Goal: Task Accomplishment & Management: Manage account settings

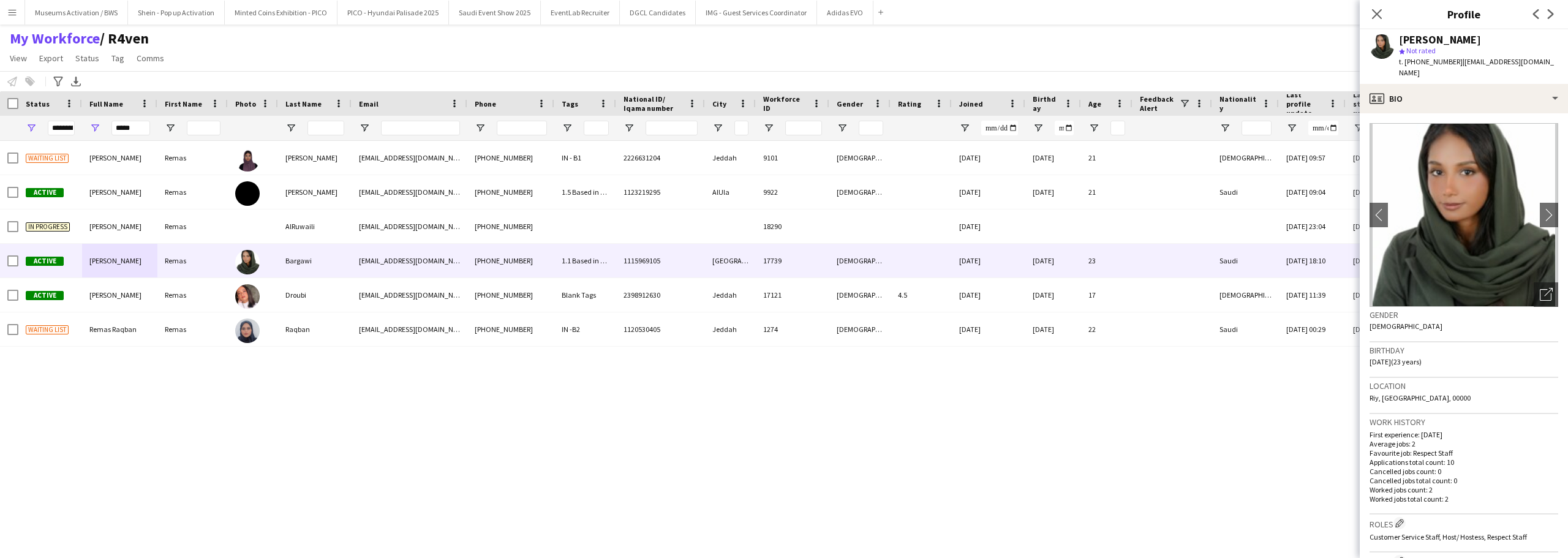
click at [22, 18] on button "Menu" at bounding box center [12, 12] width 25 height 25
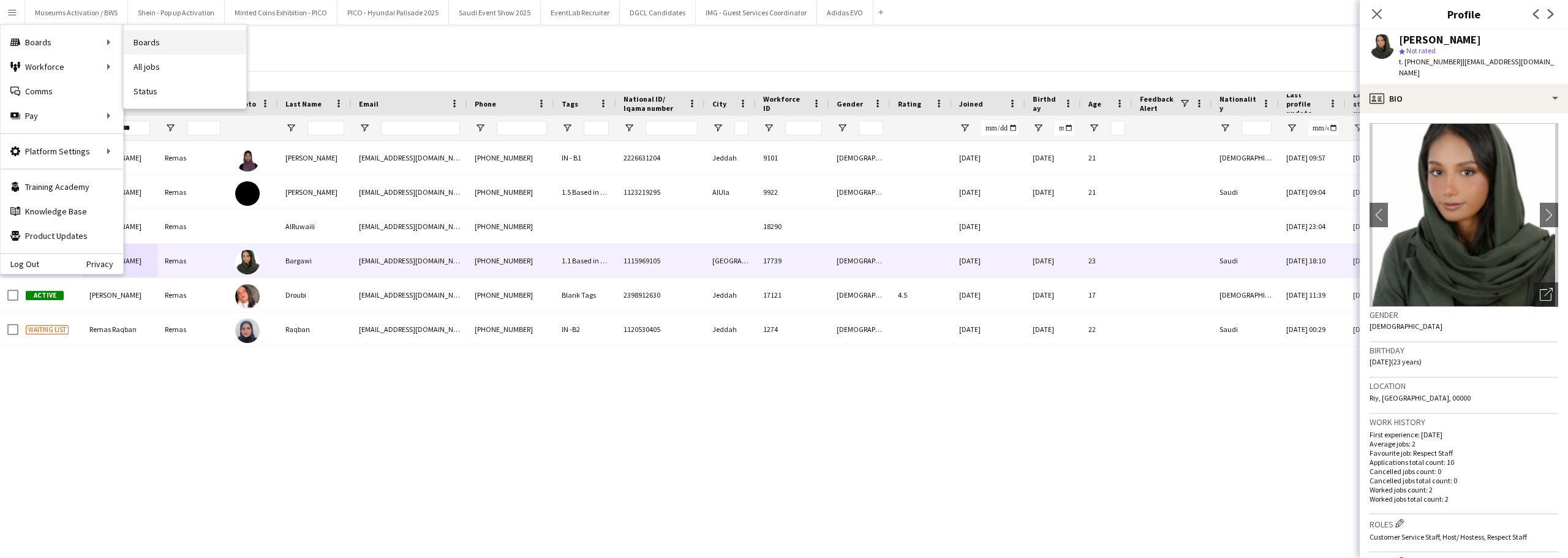
click at [144, 47] on link "Boards" at bounding box center [185, 42] width 122 height 25
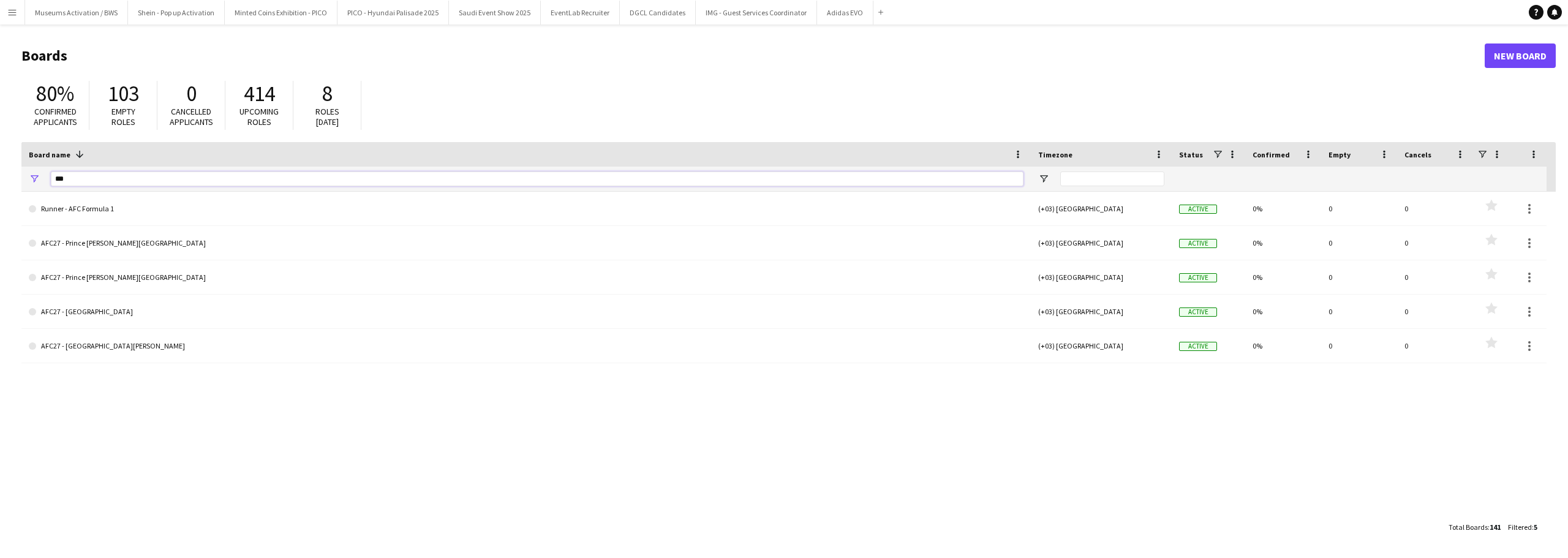
click at [123, 173] on input "***" at bounding box center [537, 179] width 972 height 14
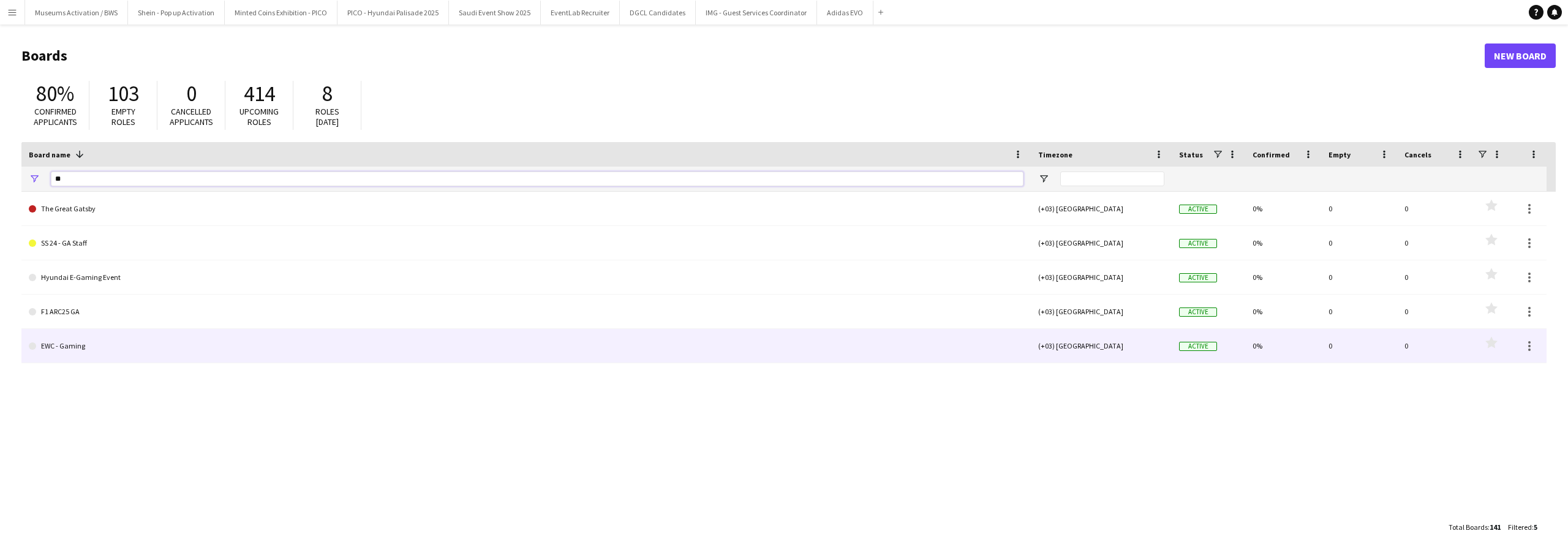
type input "*"
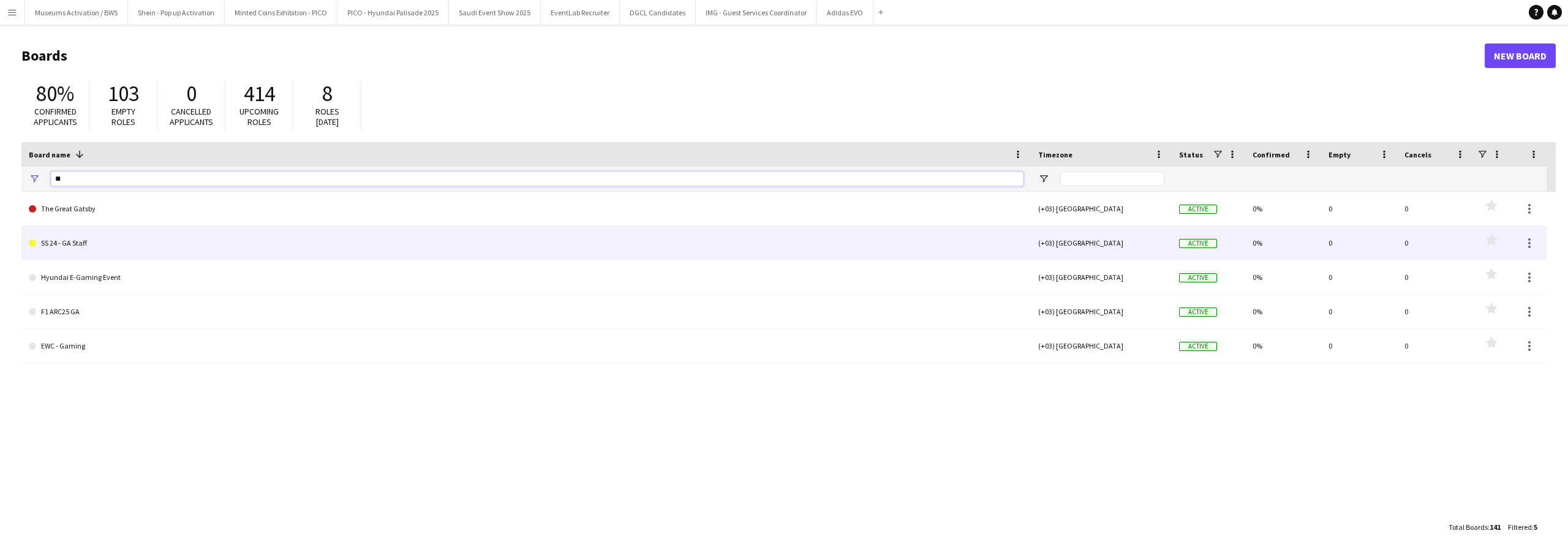
type input "**"
click at [62, 251] on link "SS 24 - GA Staff" at bounding box center [525, 244] width 994 height 34
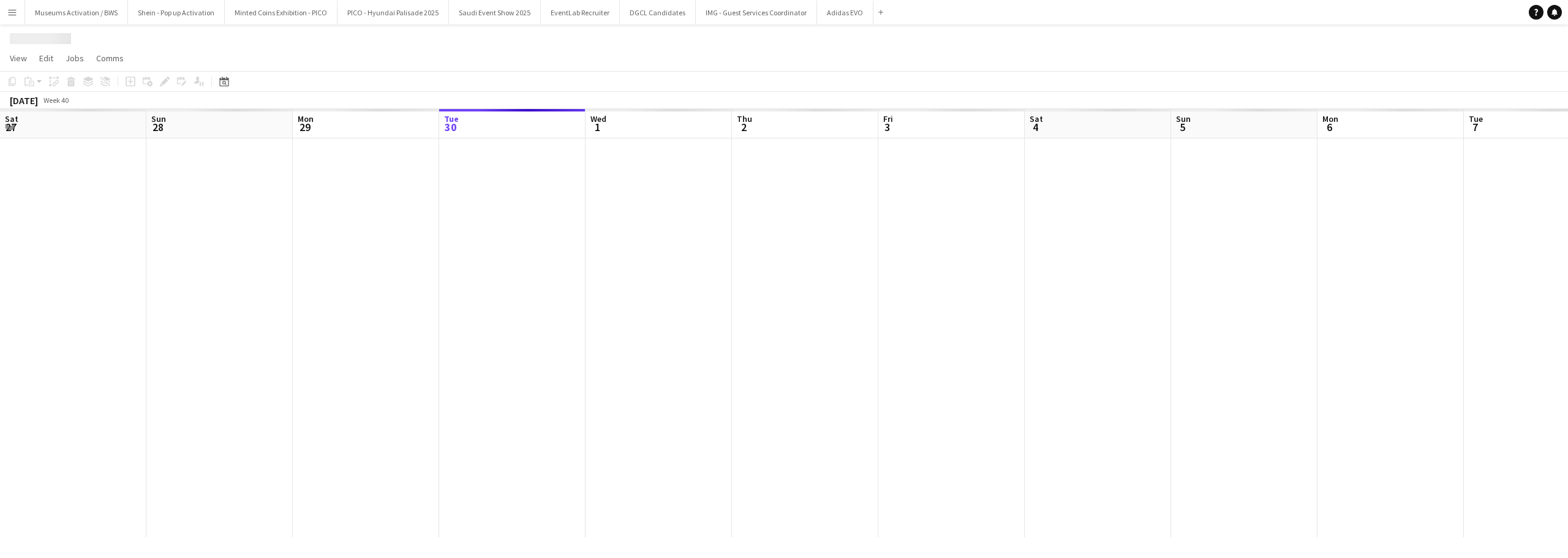
scroll to position [0, 293]
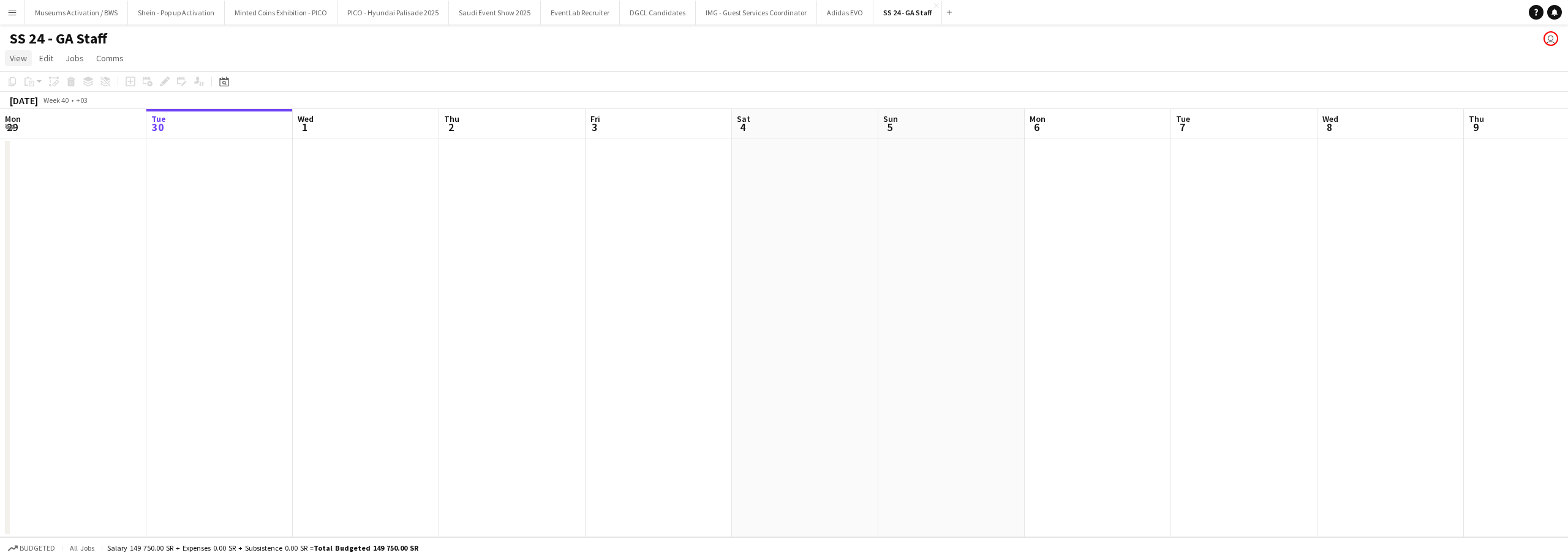
click at [30, 55] on link "View" at bounding box center [18, 58] width 27 height 16
click at [36, 140] on span "Month view" at bounding box center [36, 137] width 42 height 11
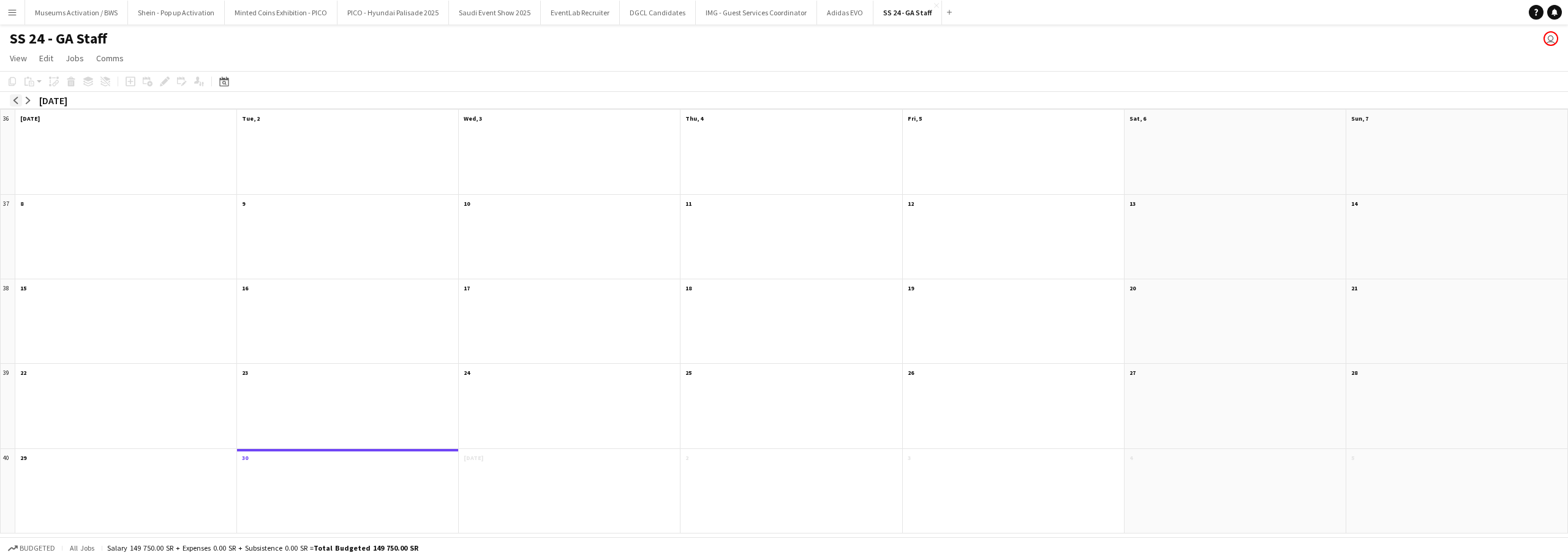
click at [16, 100] on app-icon "arrow-left" at bounding box center [16, 100] width 8 height 8
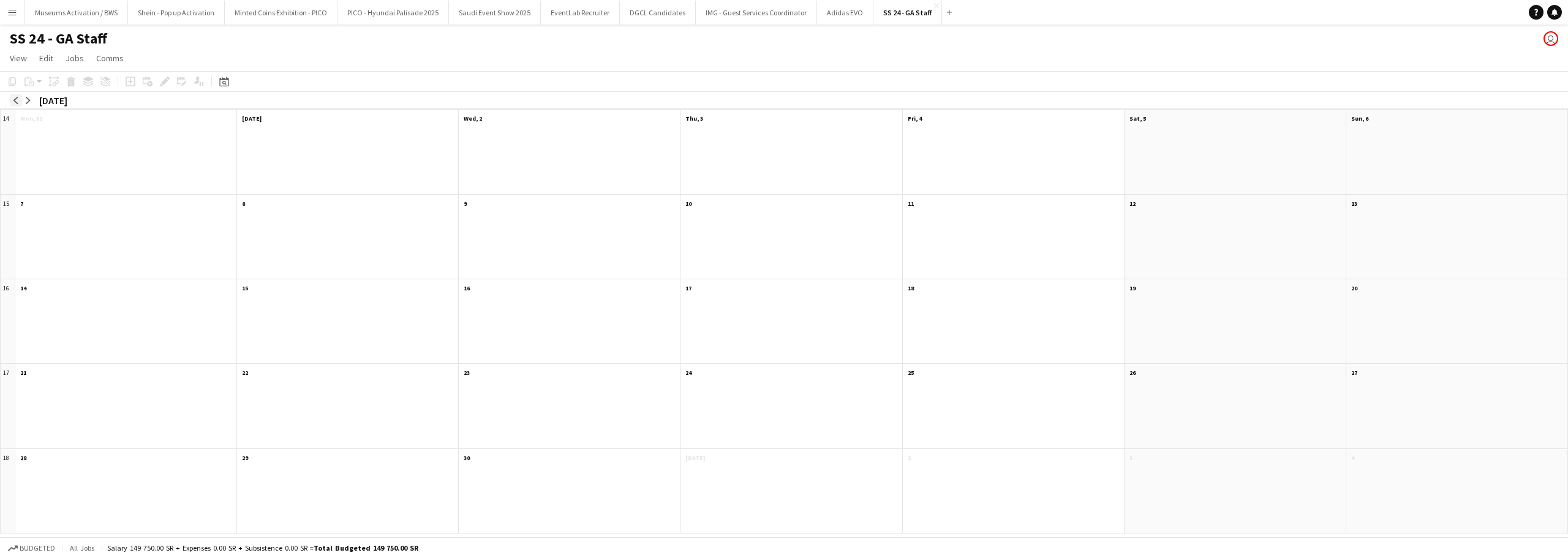
click at [16, 100] on app-icon "arrow-left" at bounding box center [16, 100] width 8 height 8
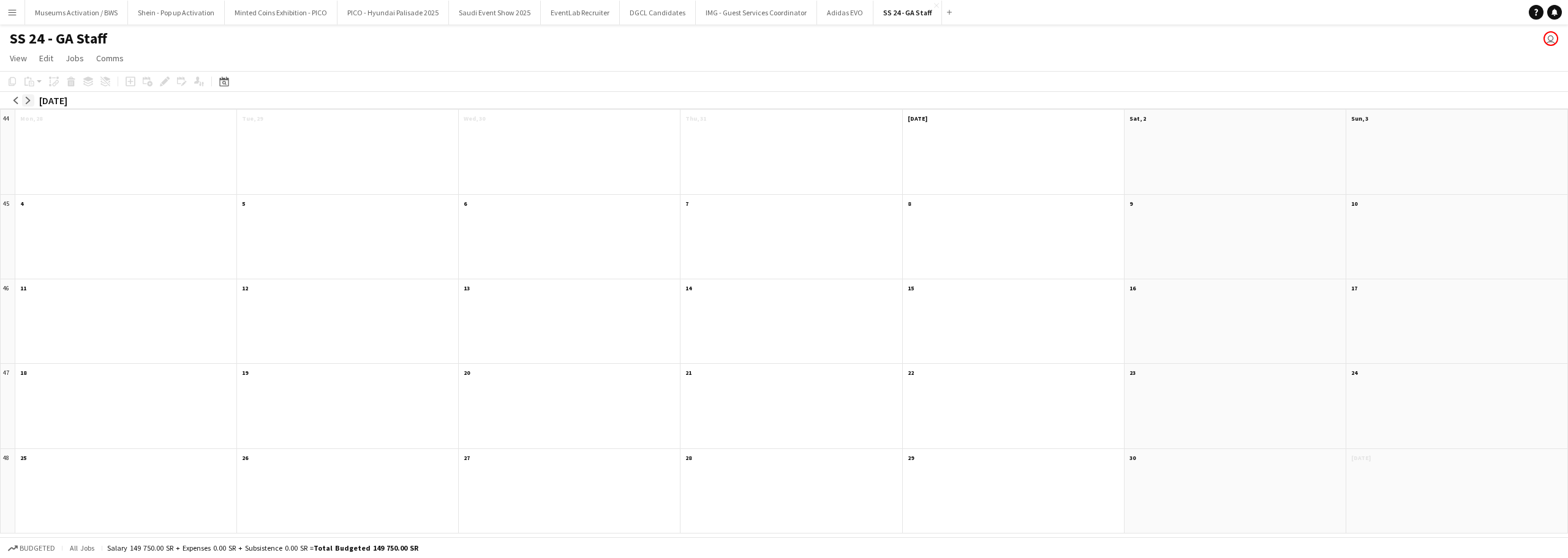
click at [32, 100] on app-icon "arrow-right" at bounding box center [29, 100] width 8 height 8
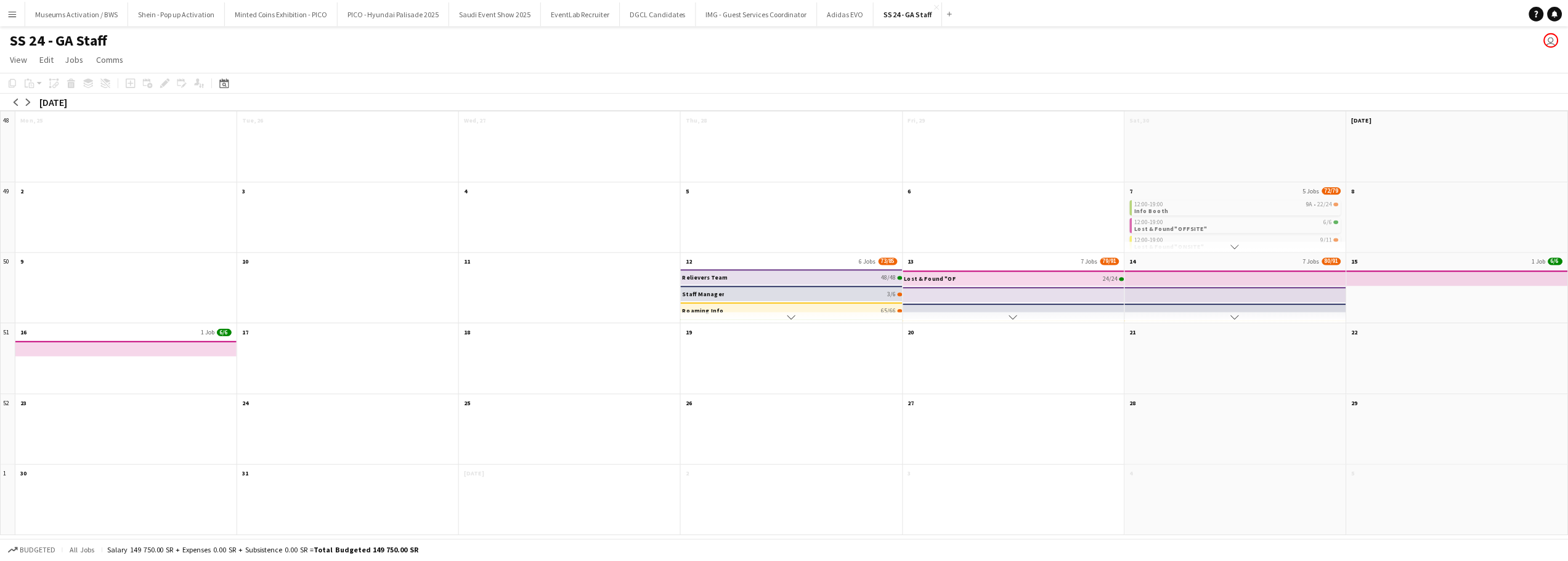
scroll to position [0, 0]
click at [747, 263] on app-month-view-date-header "12 6 Jobs 73/85" at bounding box center [795, 260] width 222 height 15
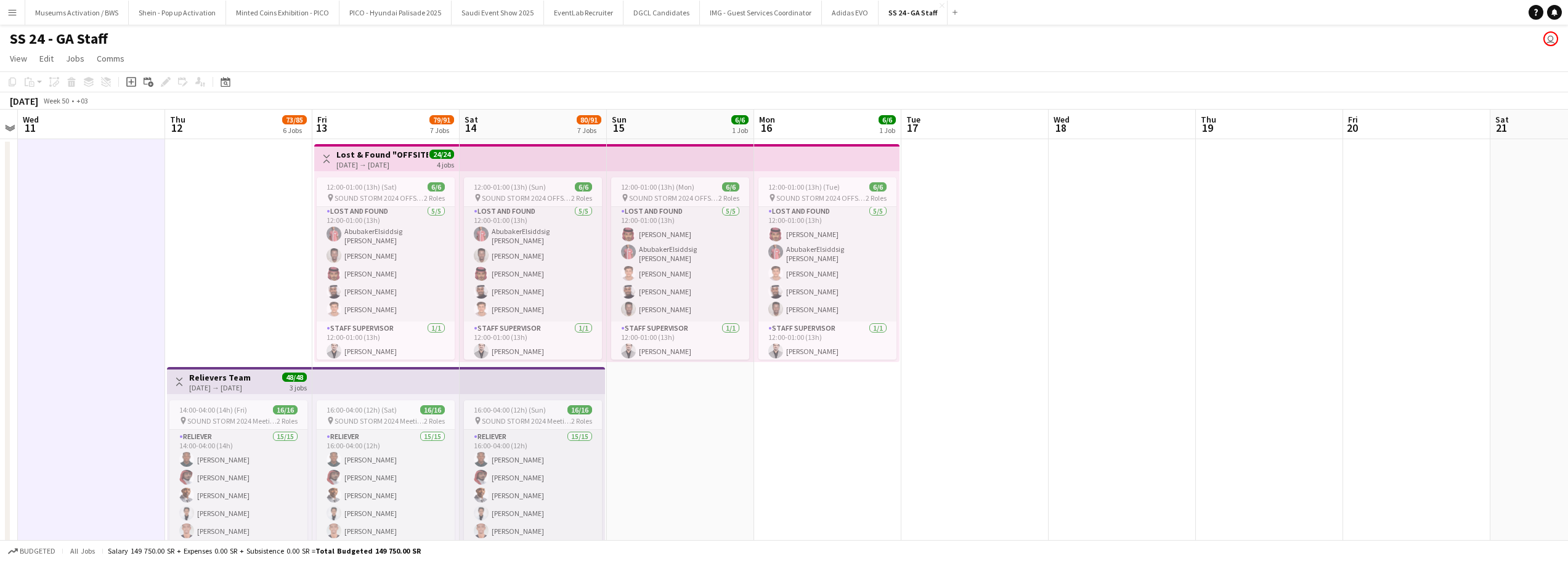
click at [382, 160] on div "[DATE] → [DATE]" at bounding box center [382, 165] width 92 height 10
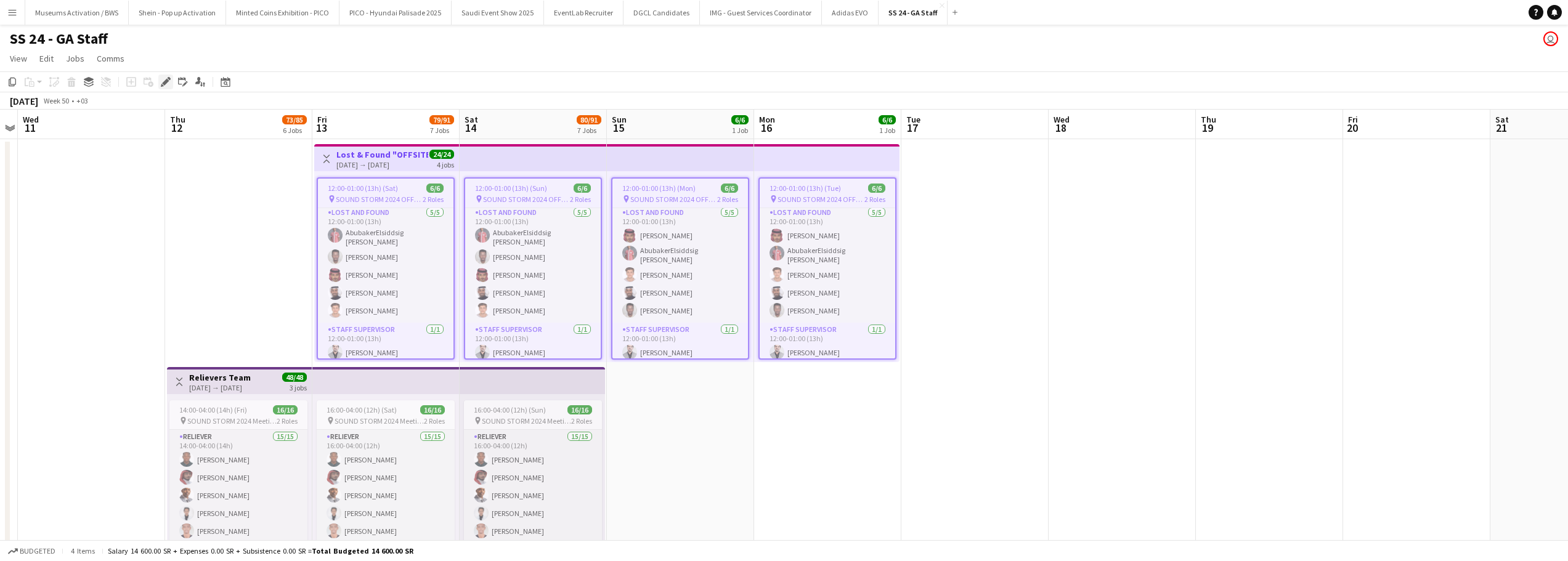
click at [165, 80] on icon "Edit" at bounding box center [165, 82] width 10 height 10
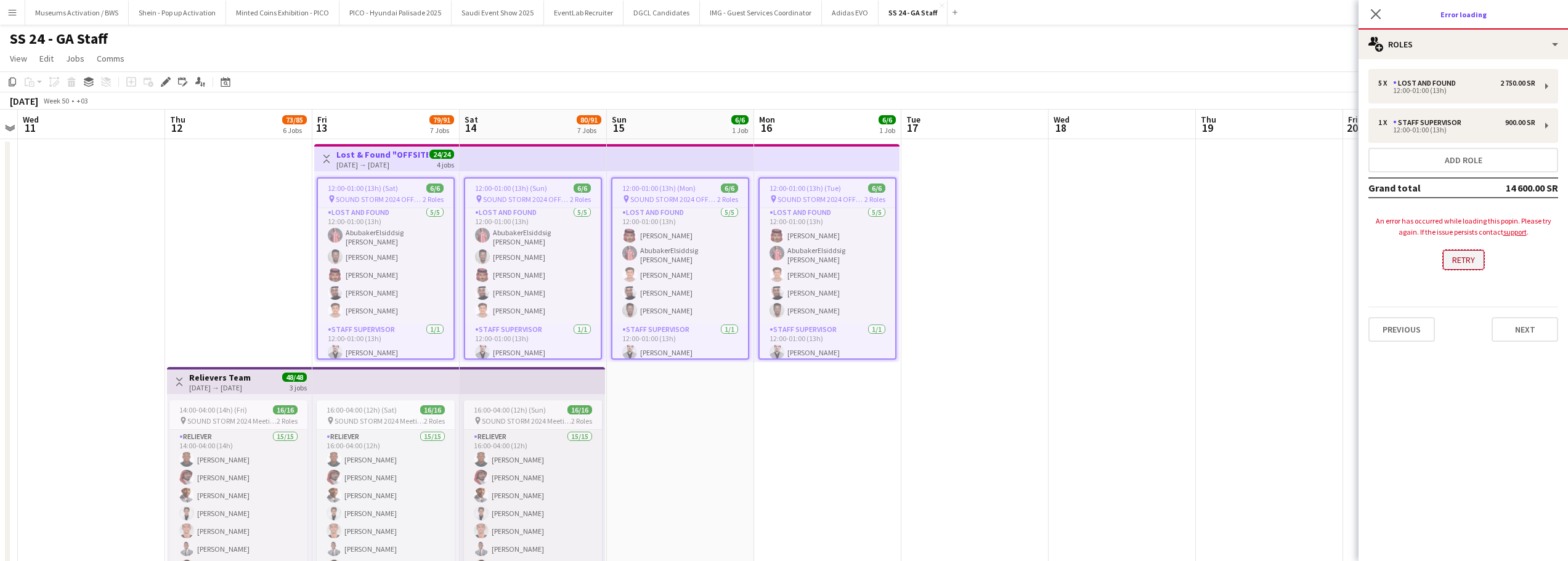
click at [1473, 261] on button "Retry" at bounding box center [1463, 259] width 41 height 20
click at [1512, 321] on button "Next" at bounding box center [1524, 329] width 66 height 25
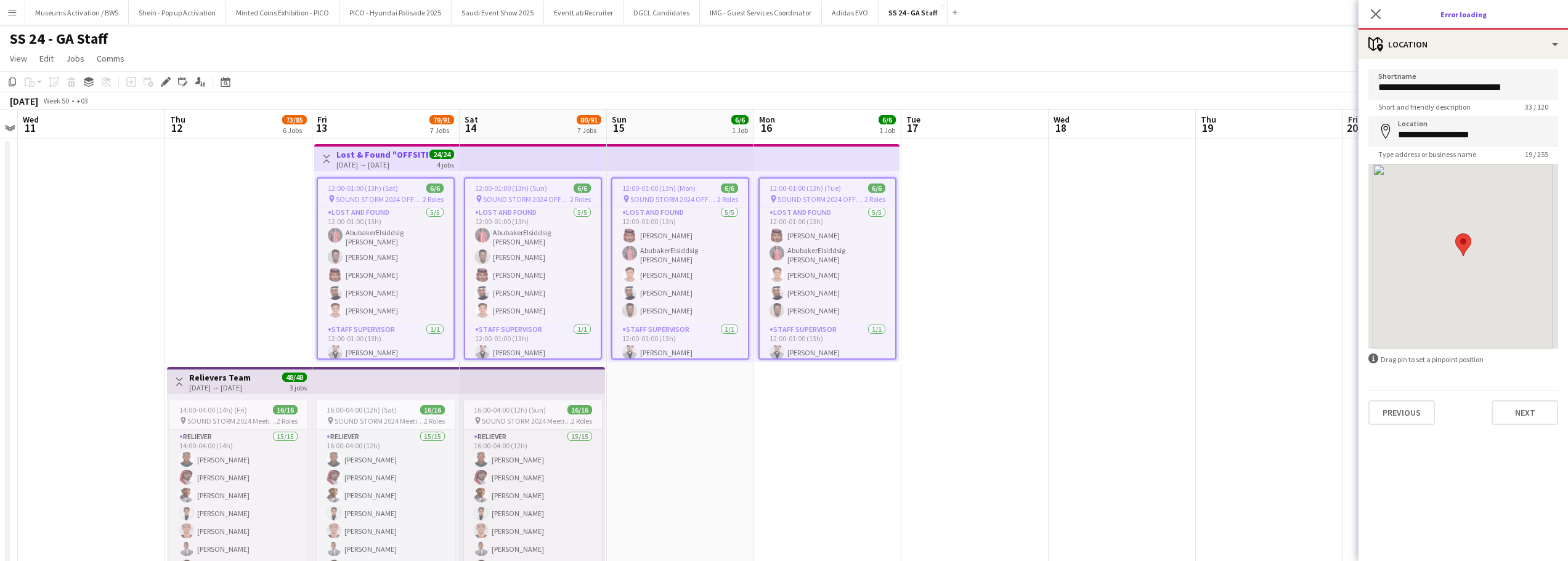
click at [1525, 400] on div "Previous Next" at bounding box center [1463, 407] width 190 height 36
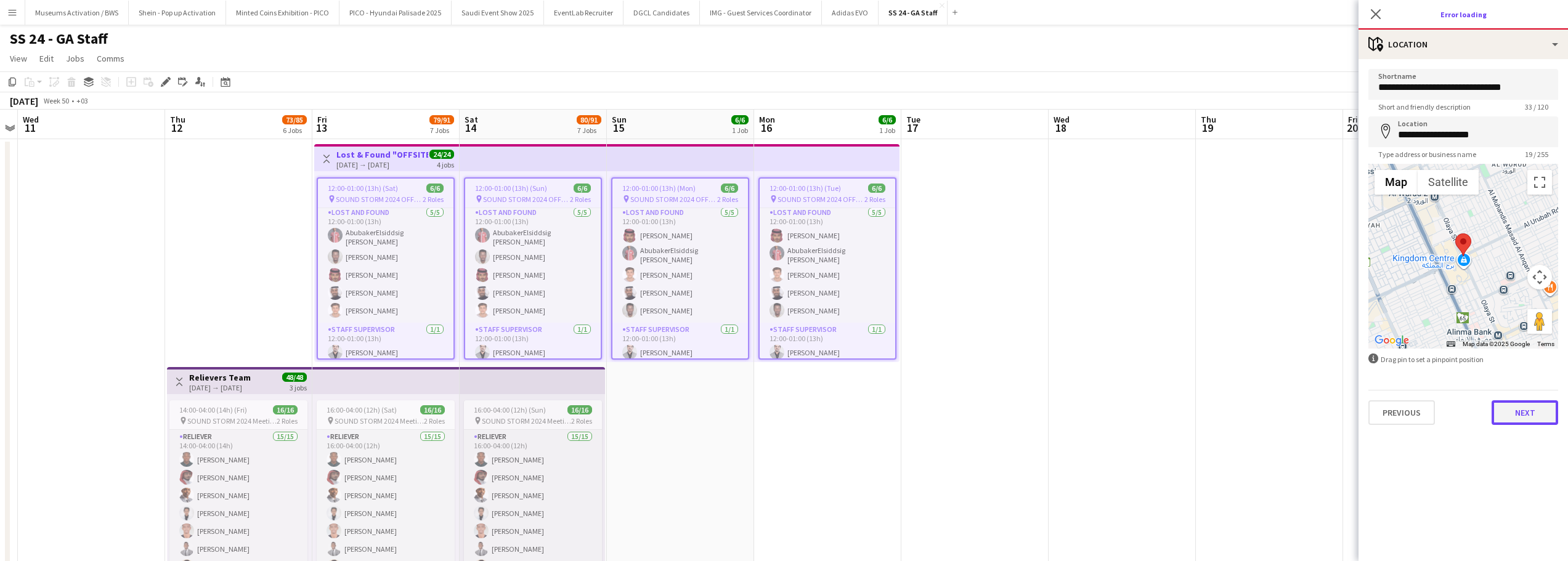
click at [1524, 423] on button "Next" at bounding box center [1524, 413] width 66 height 25
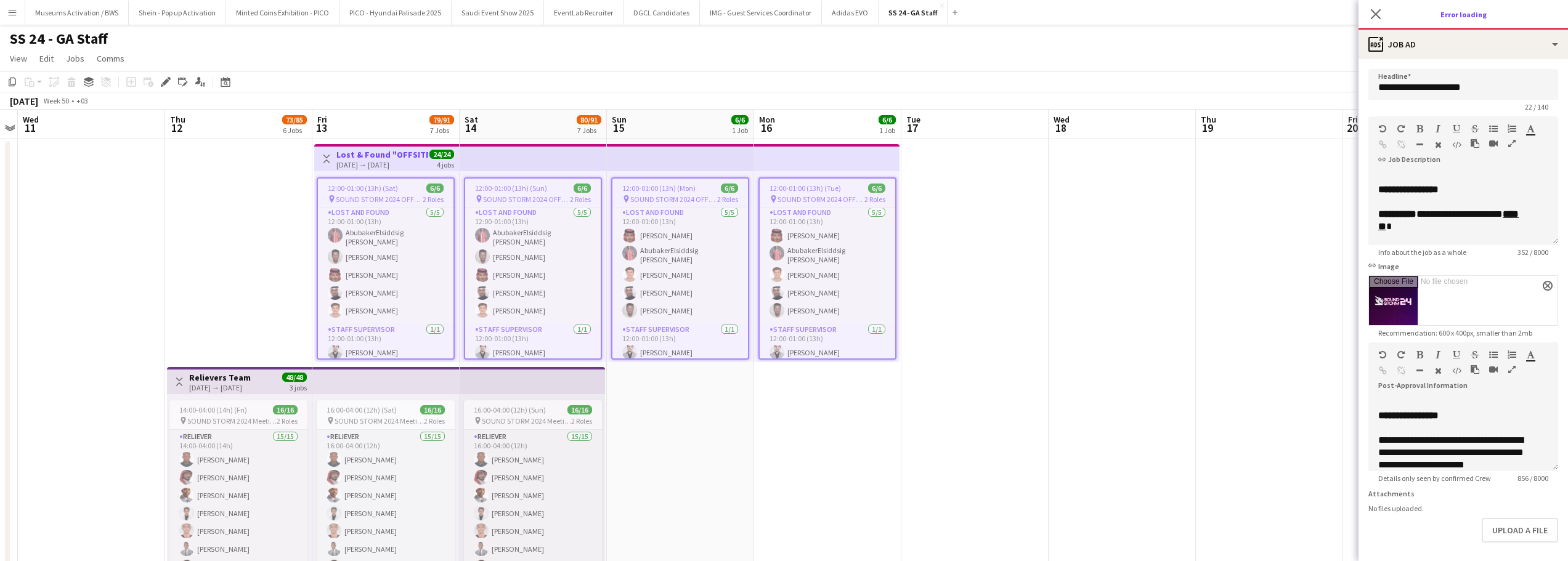
scroll to position [61, 0]
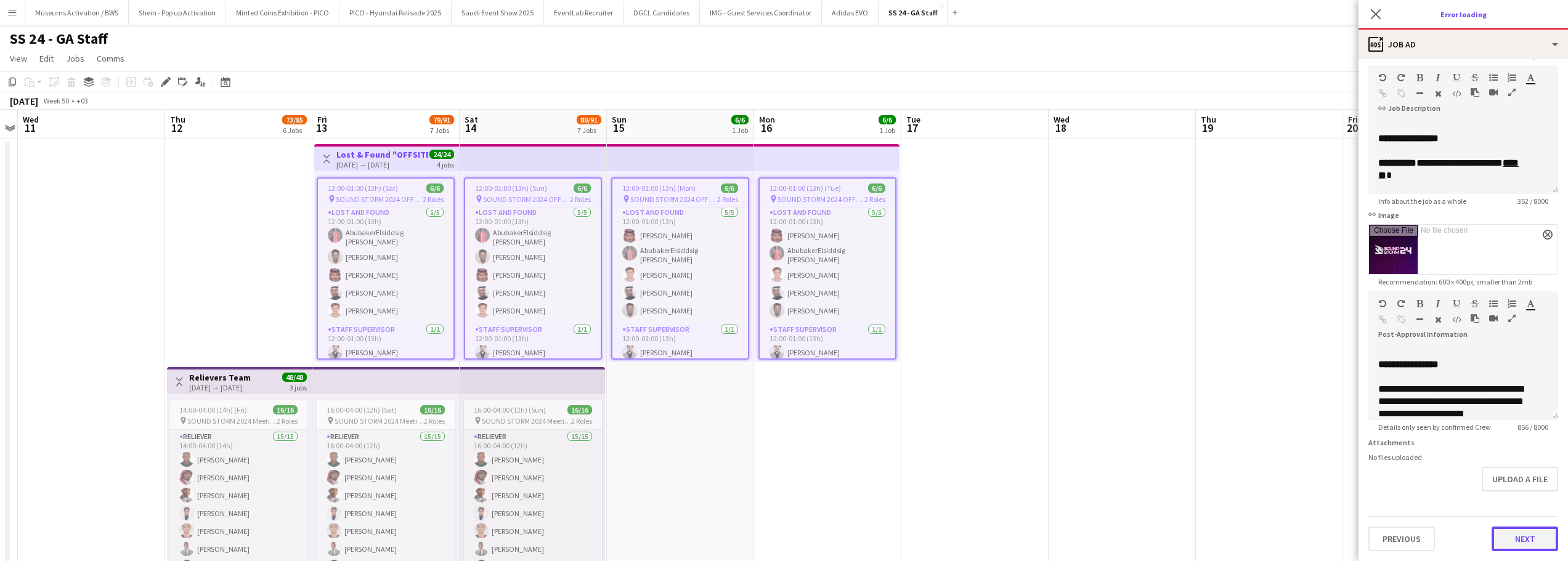
click at [1502, 532] on button "Next" at bounding box center [1524, 539] width 66 height 25
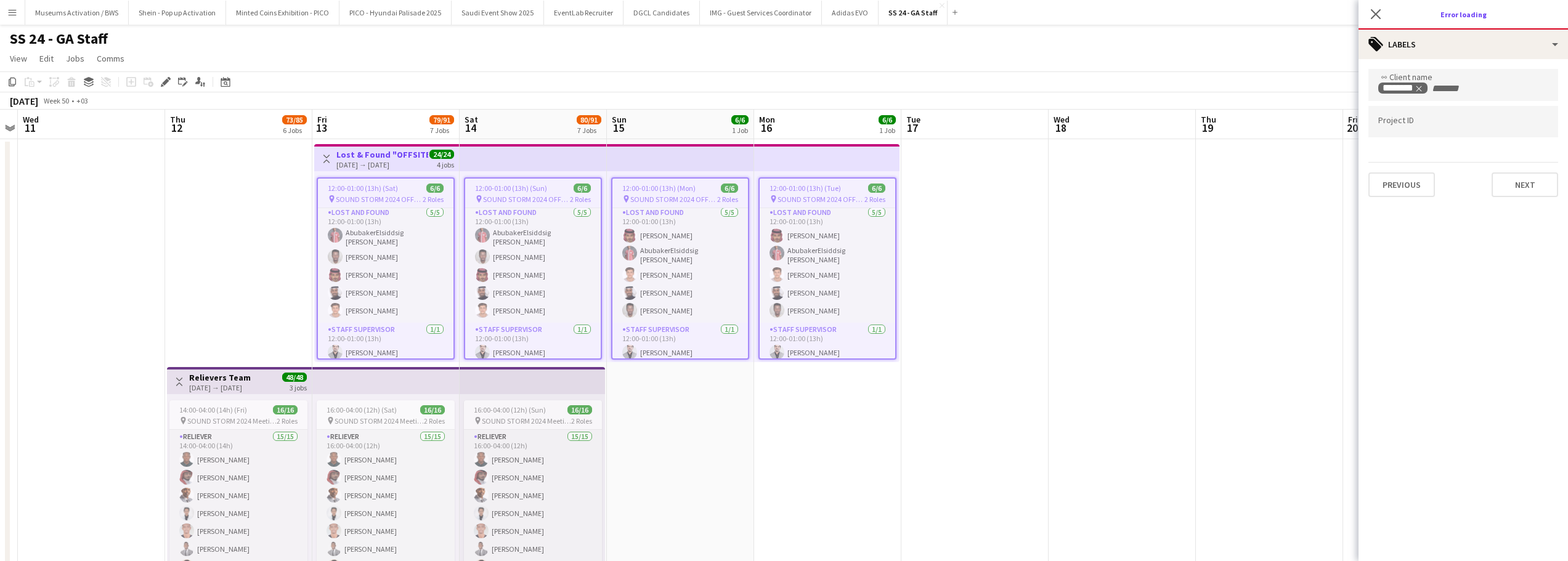
scroll to position [0, 0]
click at [1534, 181] on button "Next" at bounding box center [1524, 185] width 66 height 25
click at [1528, 134] on button "Next" at bounding box center [1524, 128] width 66 height 25
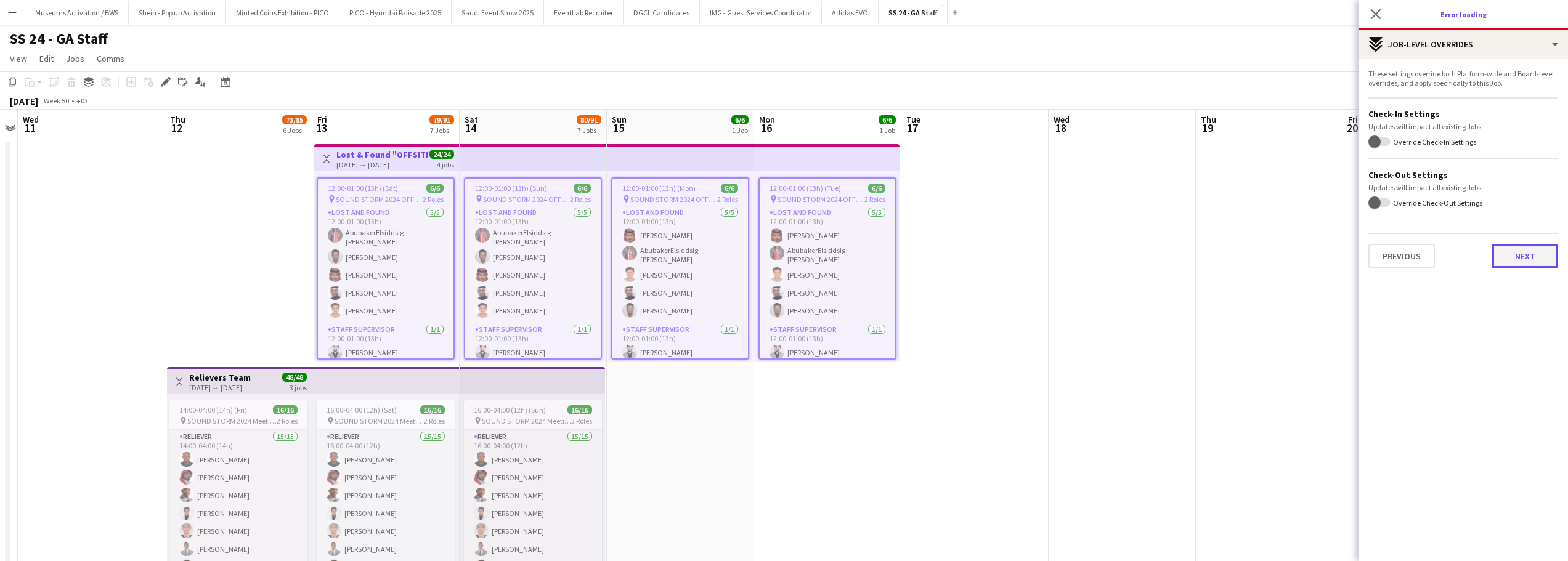
click at [1524, 251] on button "Next" at bounding box center [1524, 256] width 66 height 25
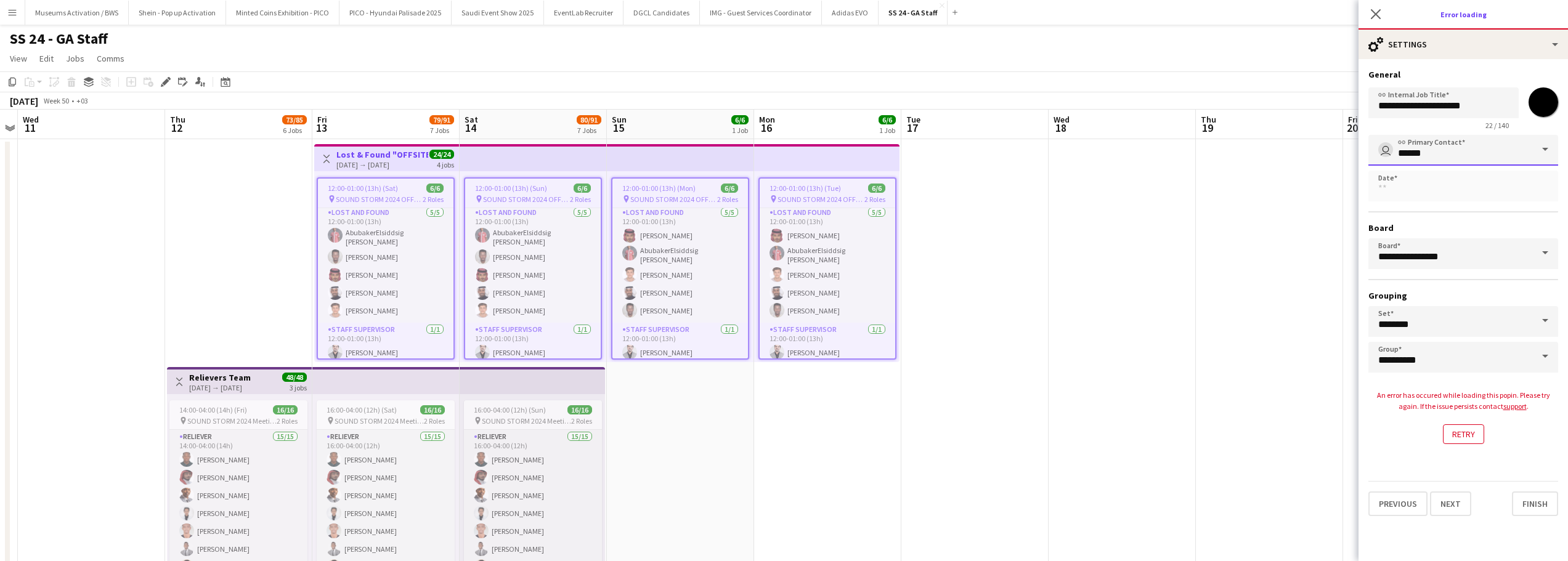
click at [1458, 150] on input "******" at bounding box center [1463, 150] width 190 height 31
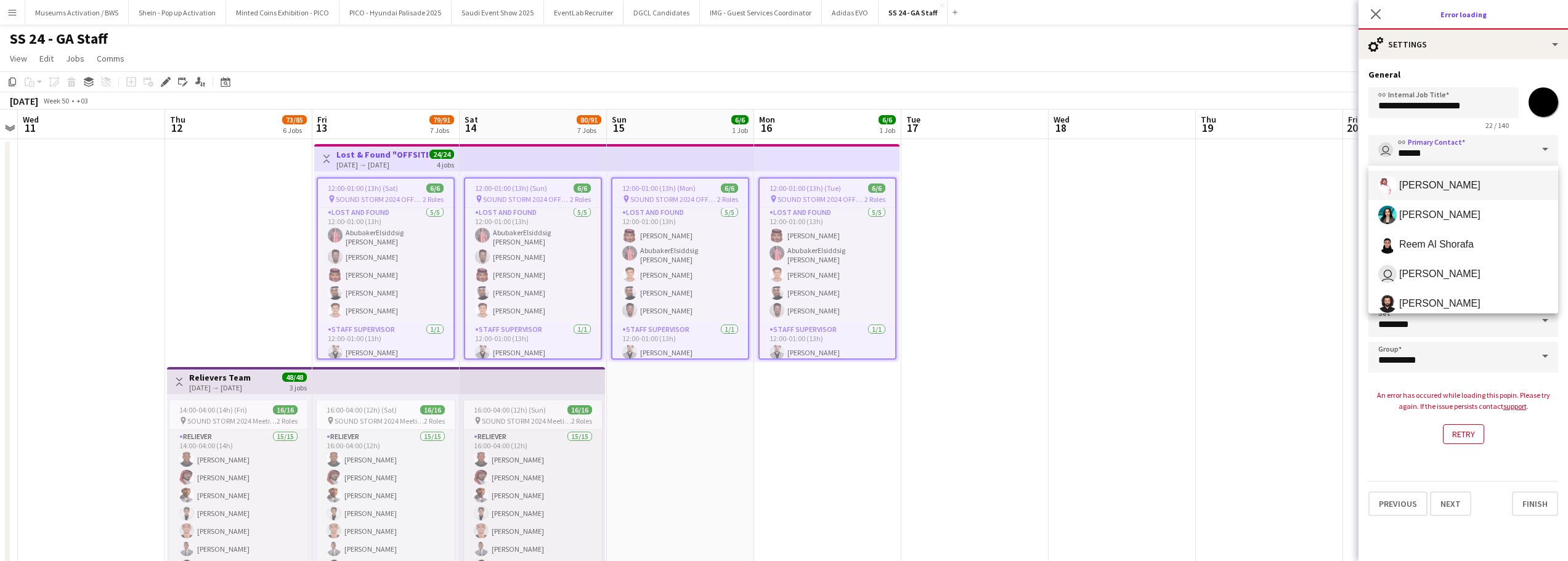
click at [1509, 420] on div "An error has occured while loading this popin. Please try again. If the issue p…" at bounding box center [1463, 401] width 190 height 47
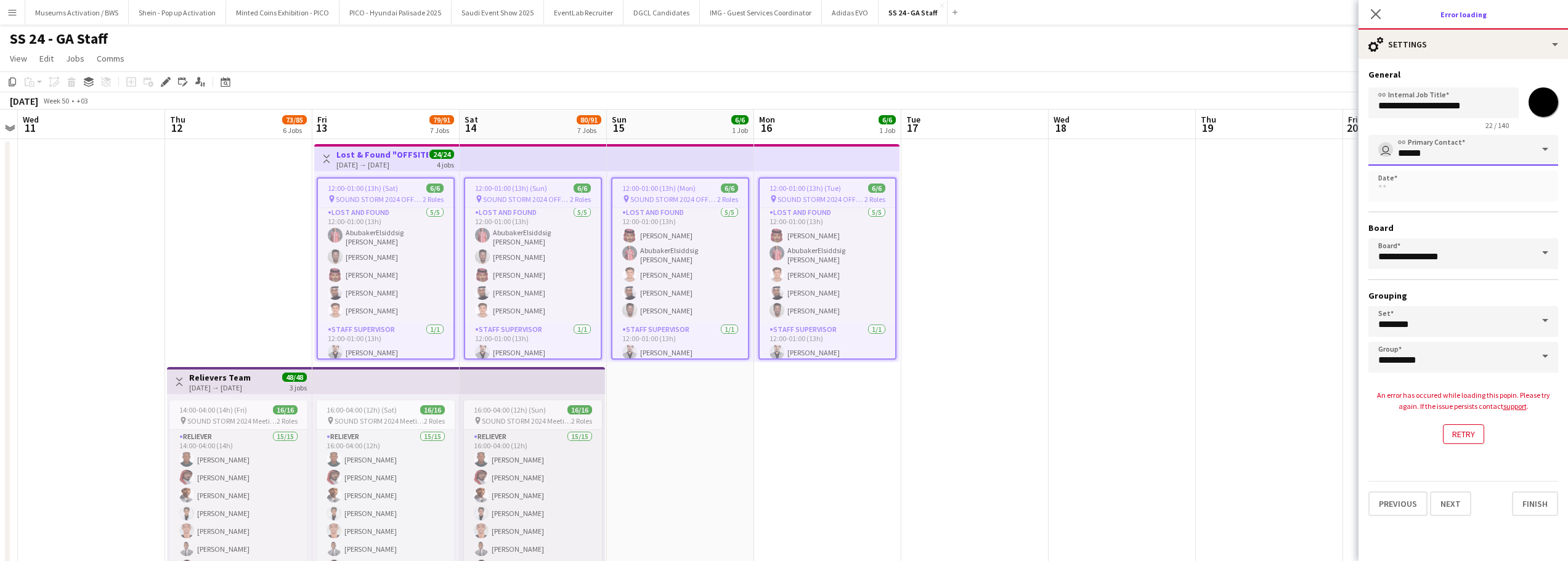
click at [1517, 149] on input "******" at bounding box center [1463, 150] width 190 height 31
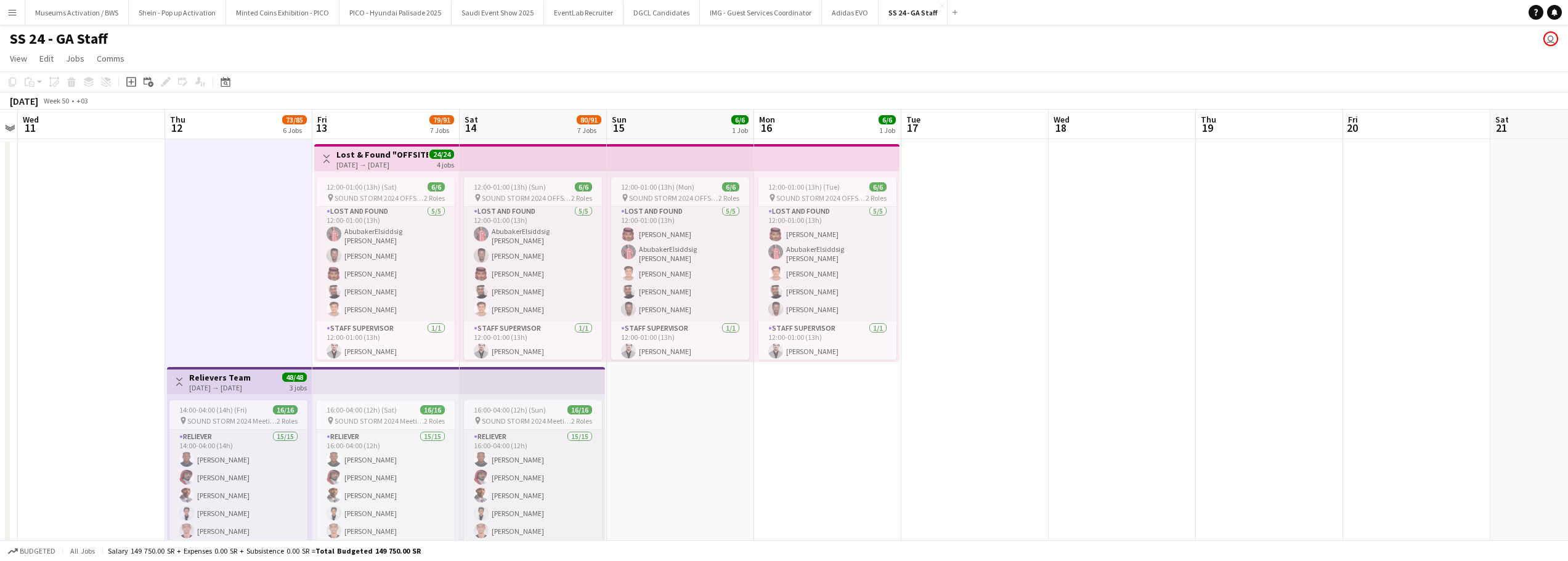
click at [374, 156] on h3 "Lost & Found "OFFSITE"" at bounding box center [382, 155] width 92 height 12
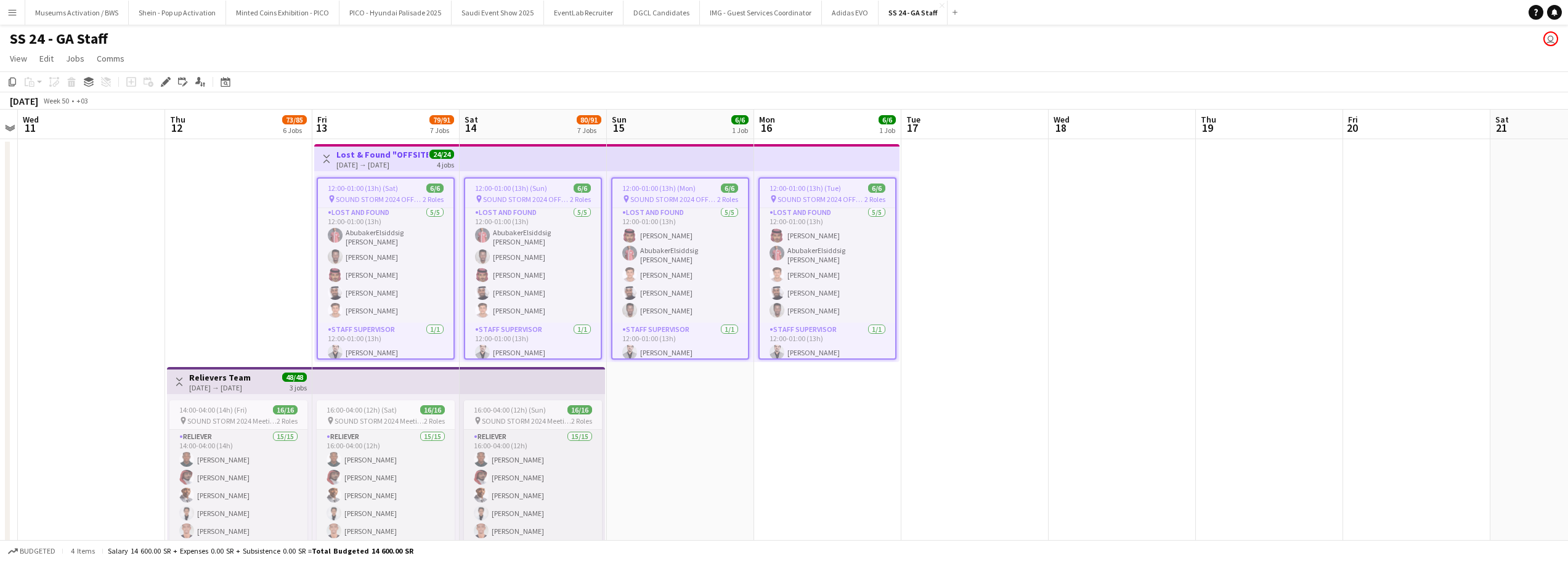
click at [308, 383] on app-top-bar "Toggle View Relievers Team [DATE] → [DATE] 48/48 3 jobs" at bounding box center [239, 380] width 145 height 27
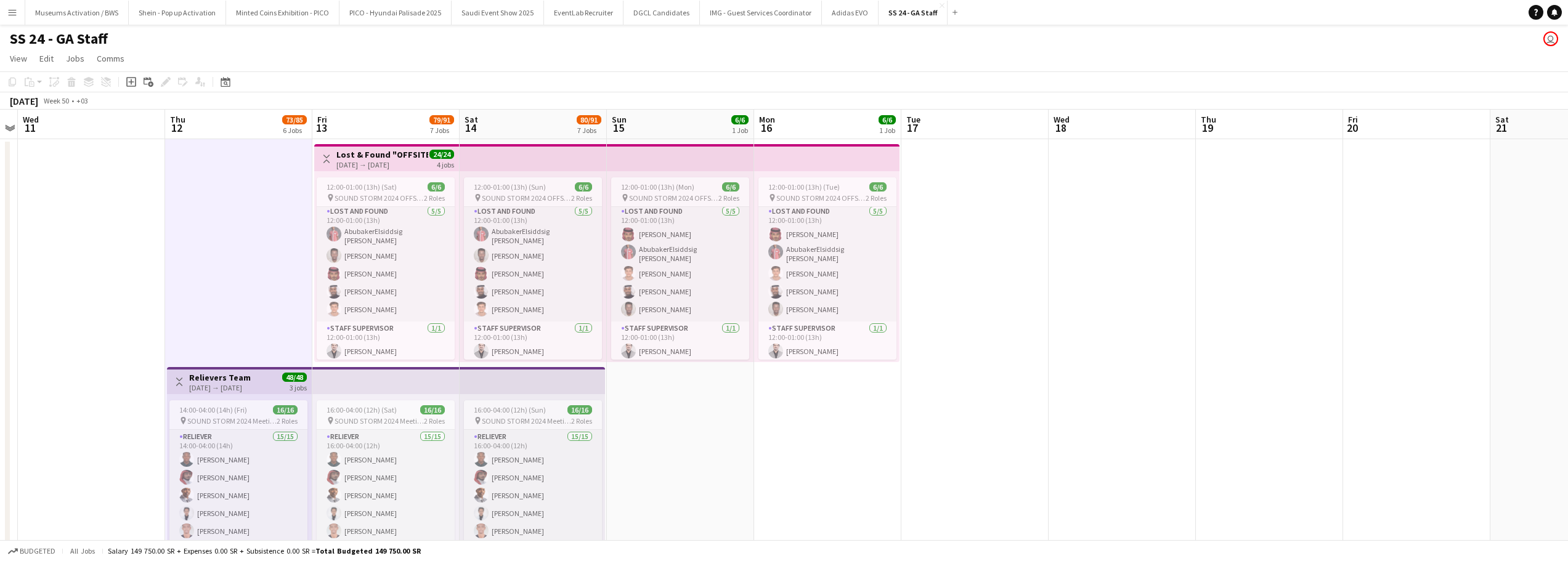
click at [356, 158] on h3 "Lost & Found "OFFSITE"" at bounding box center [379, 155] width 92 height 12
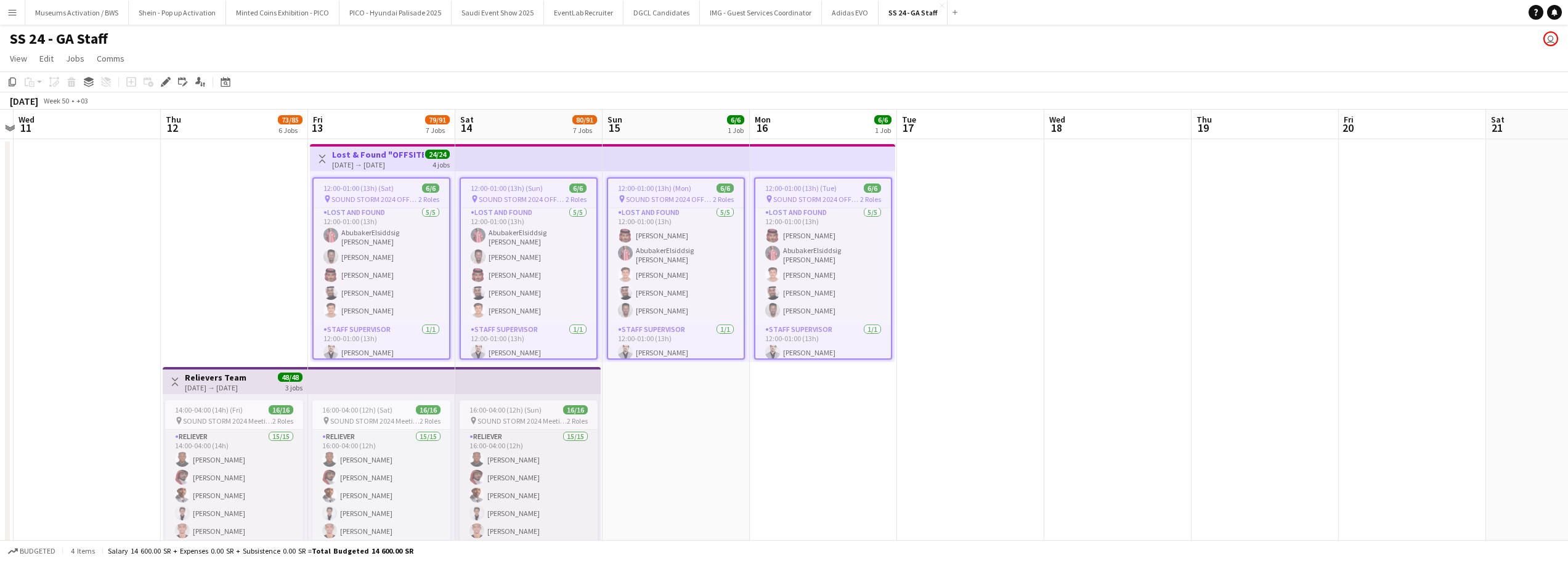
click at [326, 372] on app-top-bar at bounding box center [381, 380] width 147 height 27
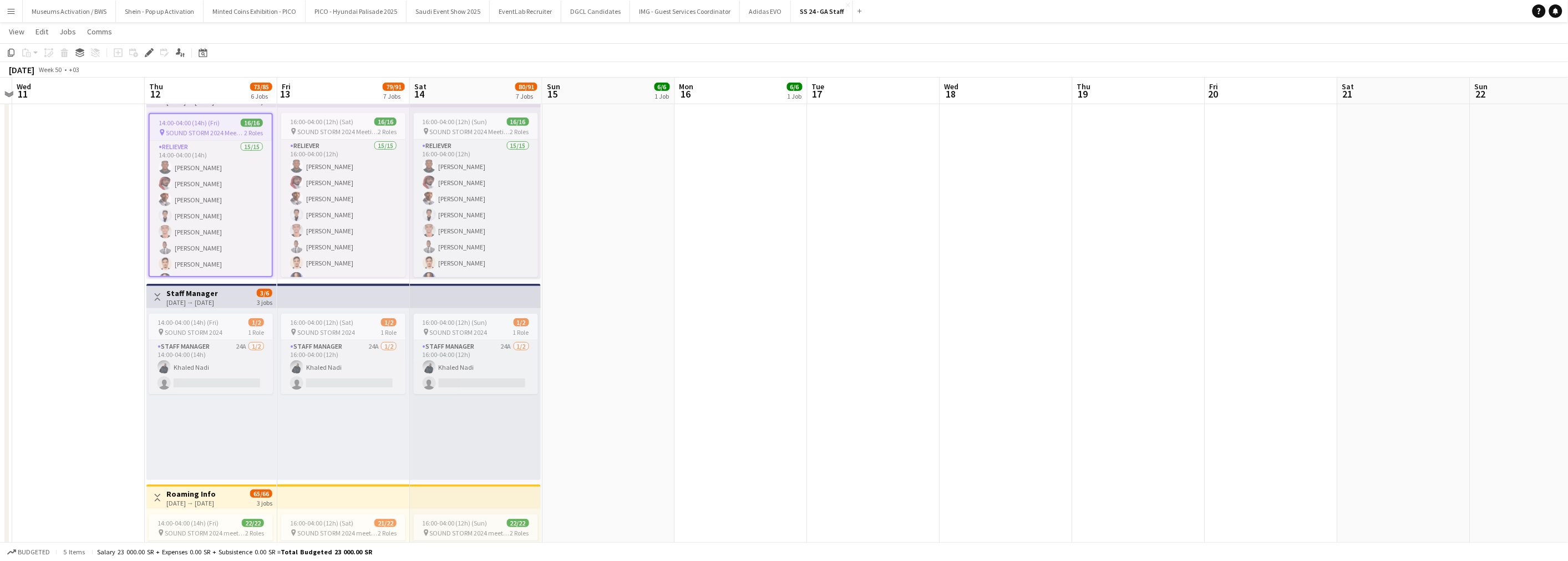
click at [218, 293] on h3 "Staff Manager" at bounding box center [192, 293] width 52 height 10
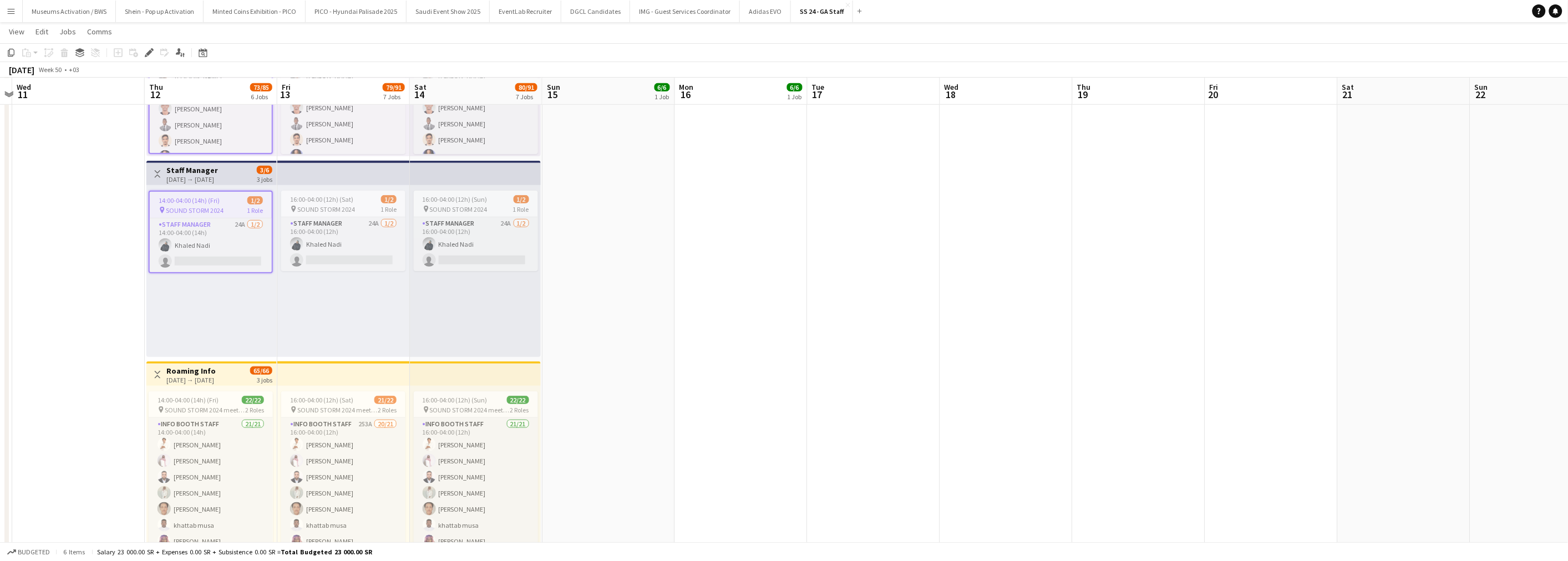
click at [215, 367] on h3 "Roaming Info" at bounding box center [190, 371] width 49 height 10
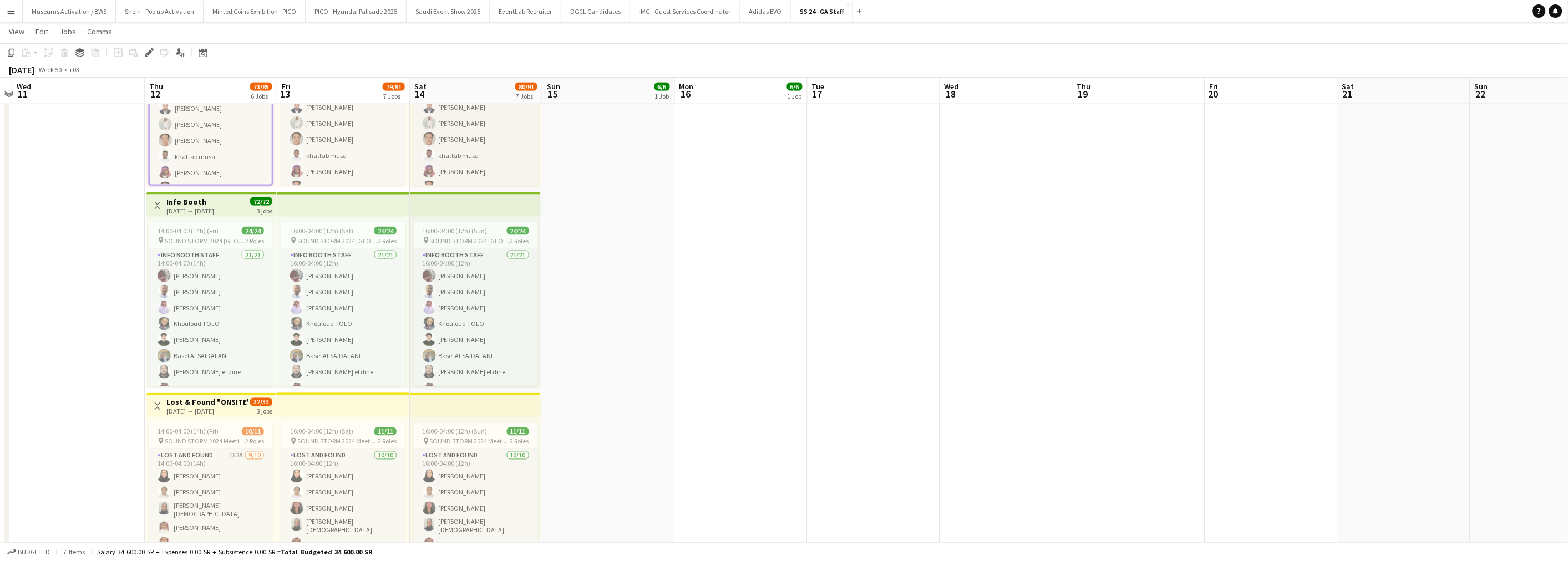
click at [214, 207] on div "[DATE] → [DATE]" at bounding box center [189, 211] width 48 height 9
click at [209, 404] on h3 "Lost & Found "ONSITE"" at bounding box center [208, 403] width 83 height 10
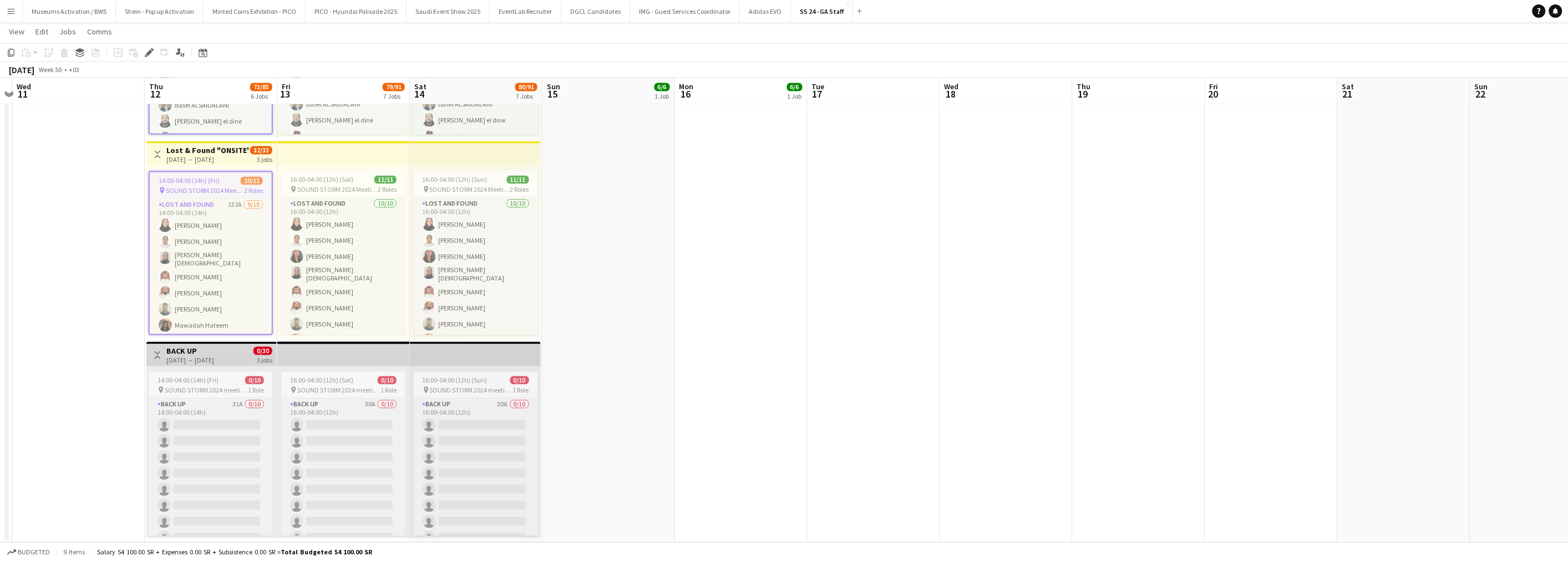
click at [214, 352] on h3 "BACK UP" at bounding box center [189, 352] width 48 height 10
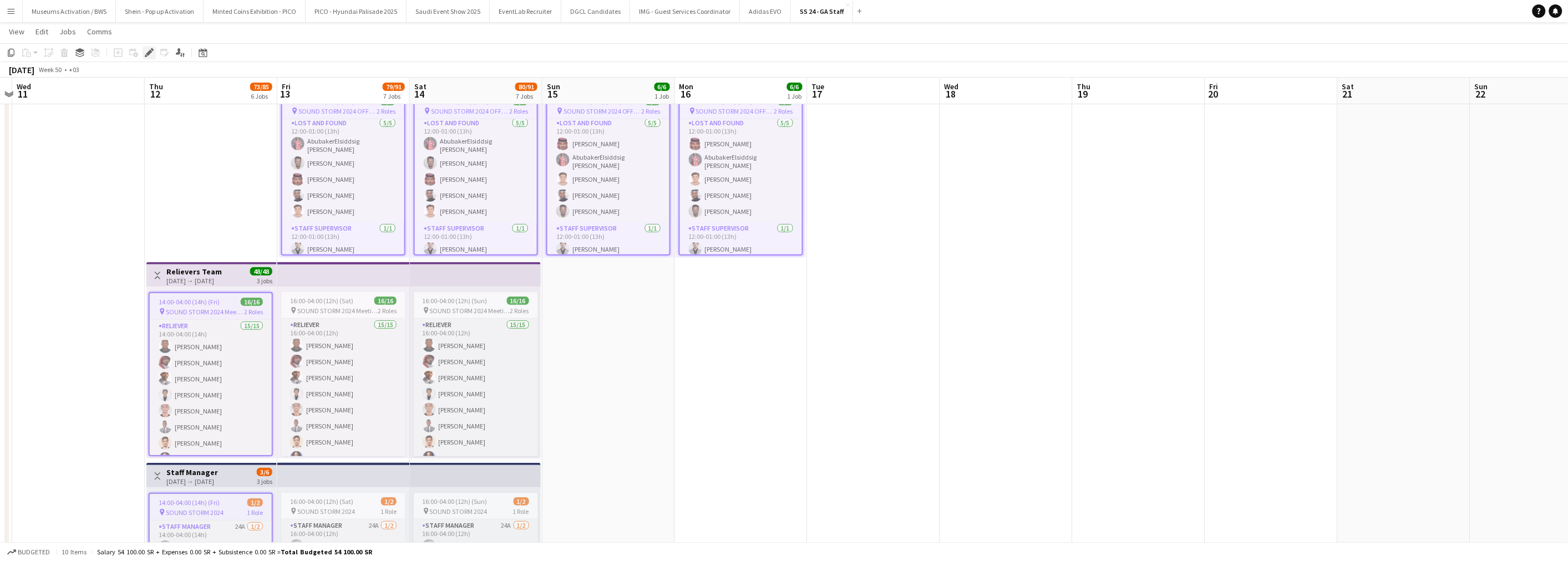
click at [151, 54] on icon "Edit" at bounding box center [149, 53] width 9 height 9
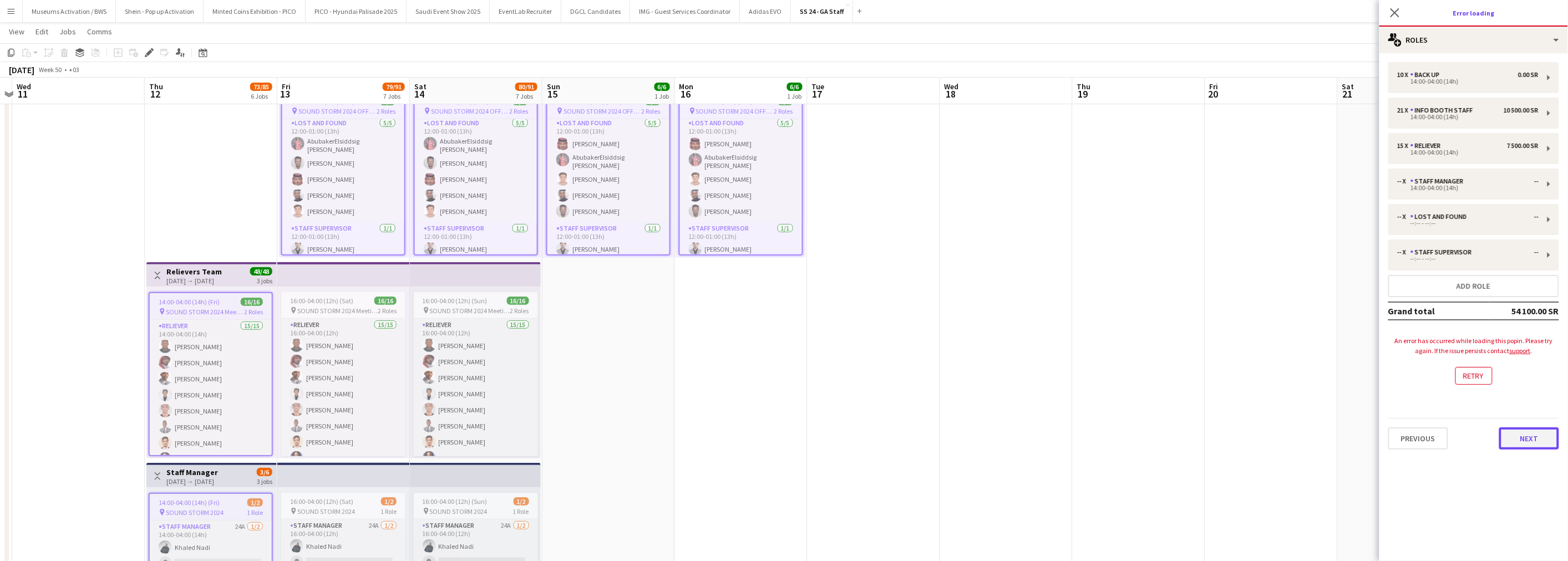
click at [1419, 443] on button "Next" at bounding box center [1528, 438] width 60 height 22
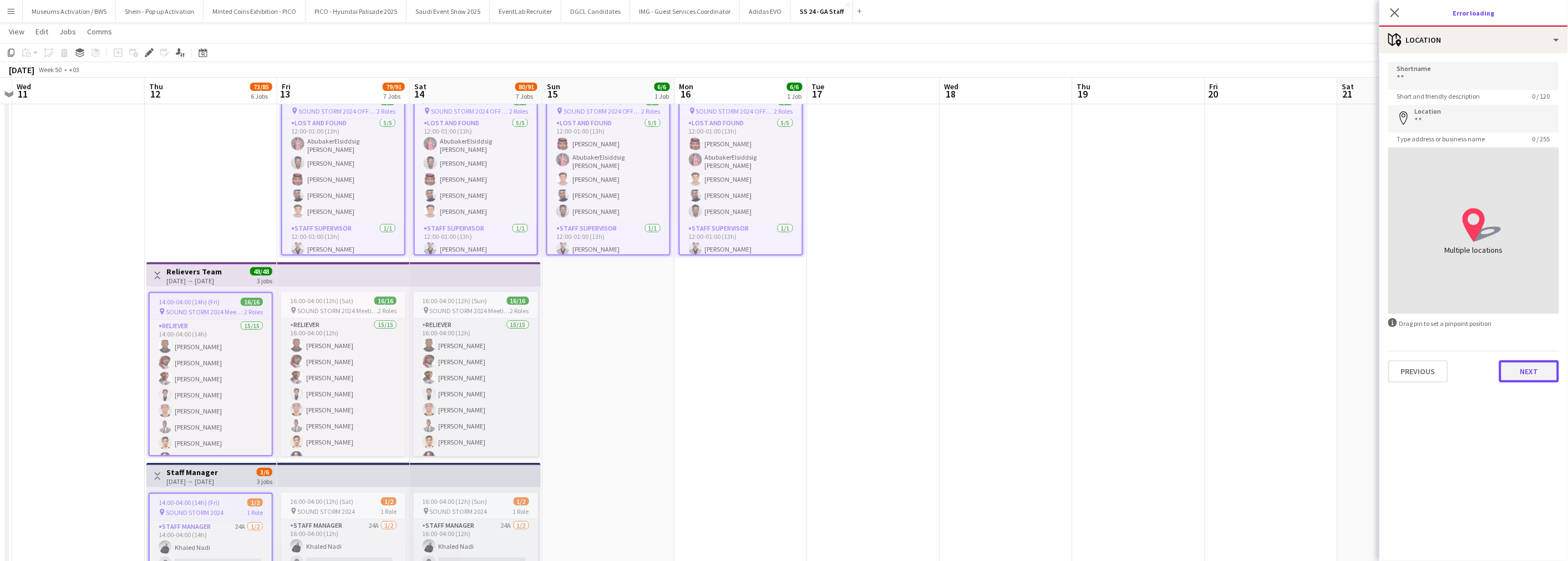
click at [1419, 366] on button "Next" at bounding box center [1528, 372] width 60 height 22
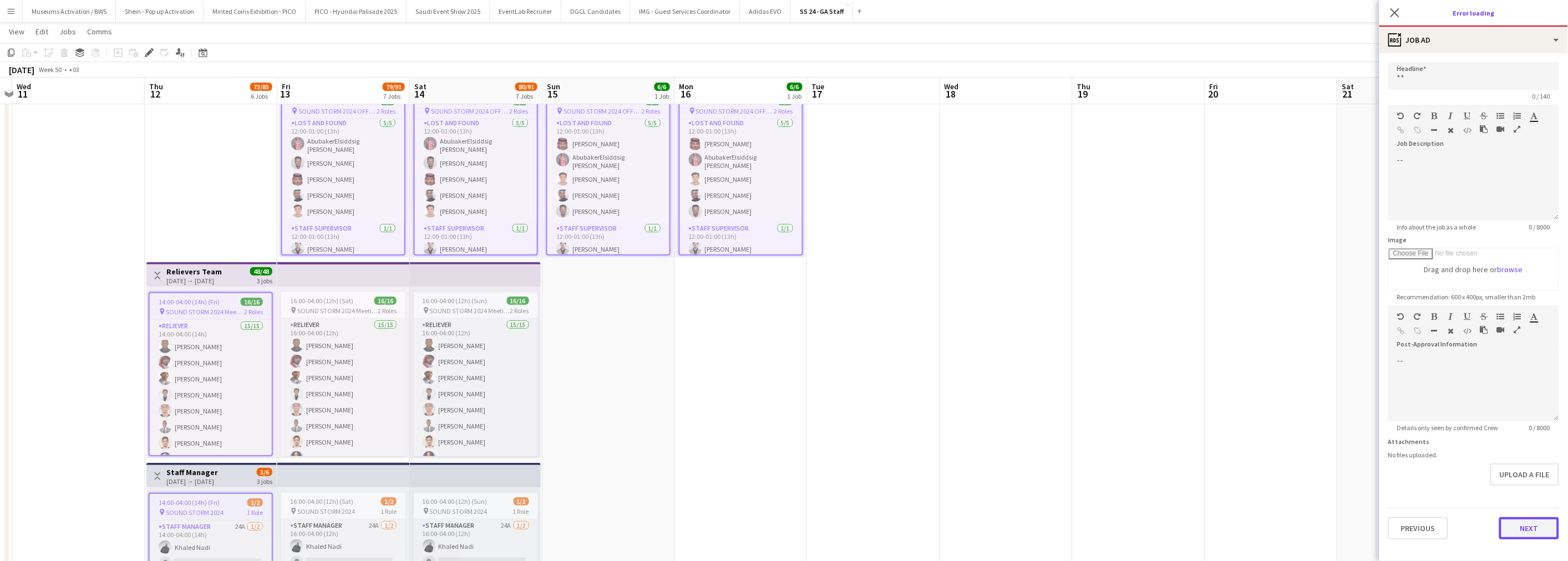
click at [1419, 505] on button "Next" at bounding box center [1528, 528] width 60 height 22
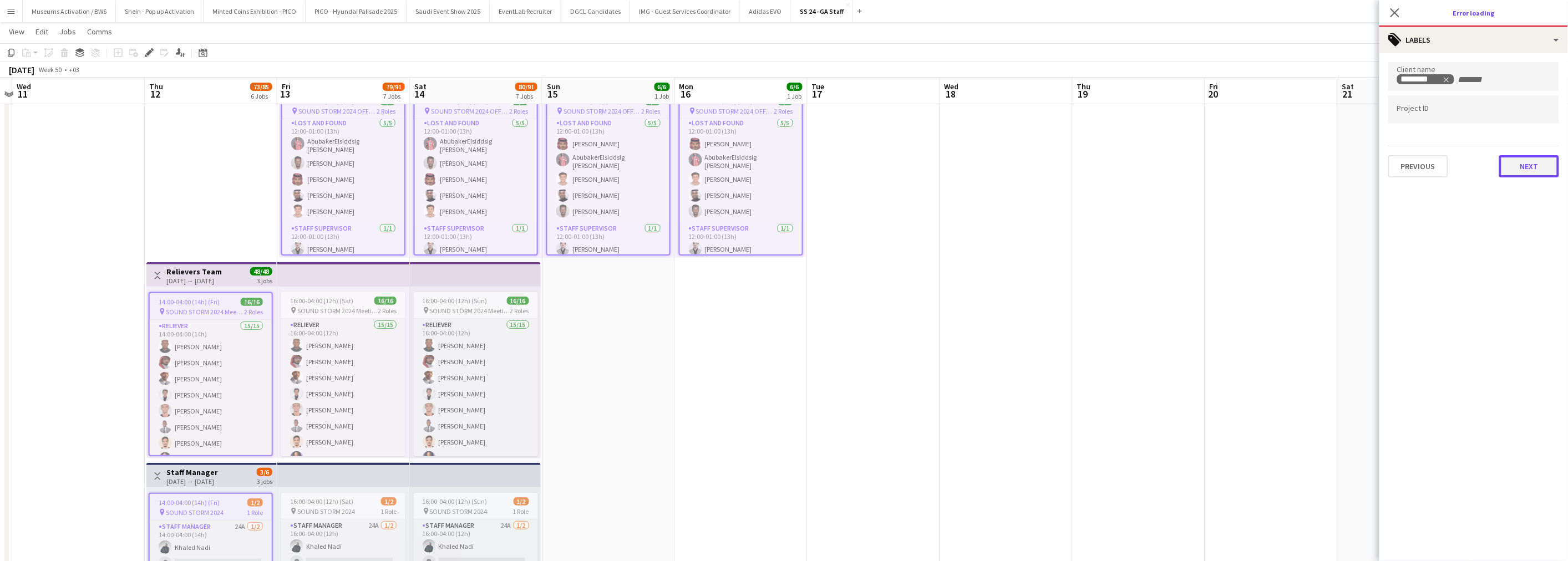
click at [1419, 169] on button "Next" at bounding box center [1528, 167] width 60 height 22
click at [1419, 123] on button "Next" at bounding box center [1528, 115] width 60 height 22
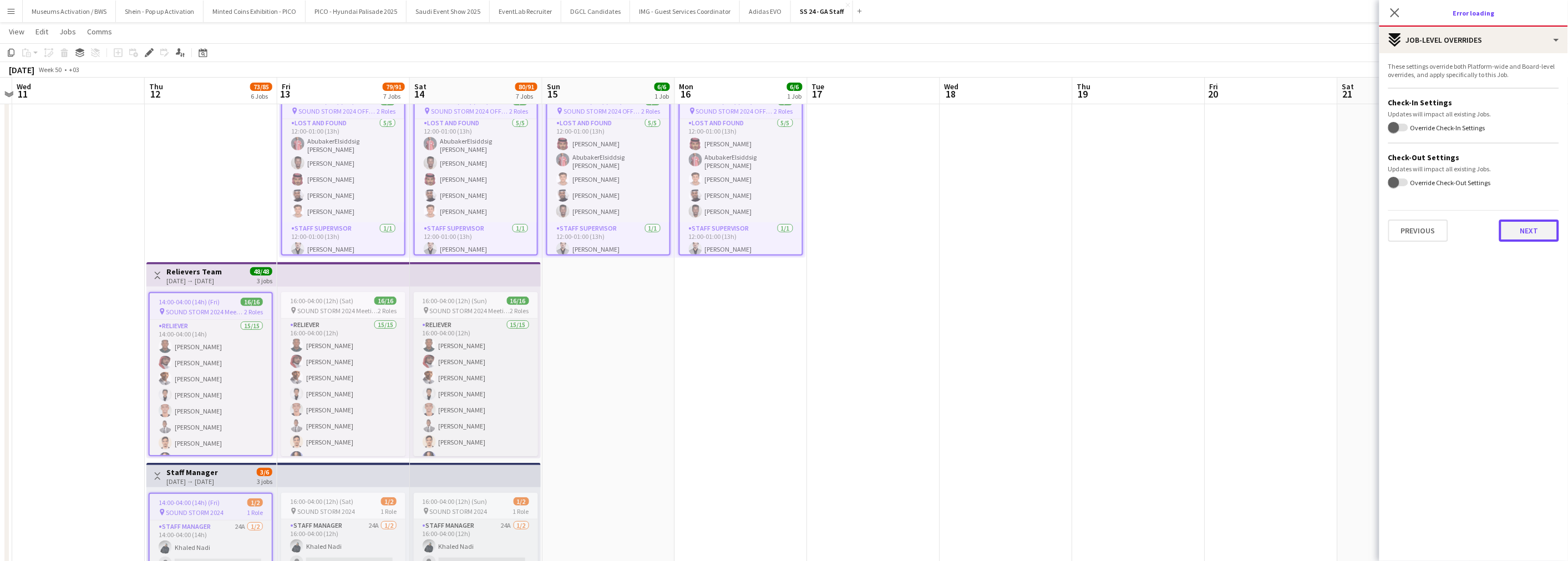
click at [1419, 228] on button "Next" at bounding box center [1528, 231] width 60 height 22
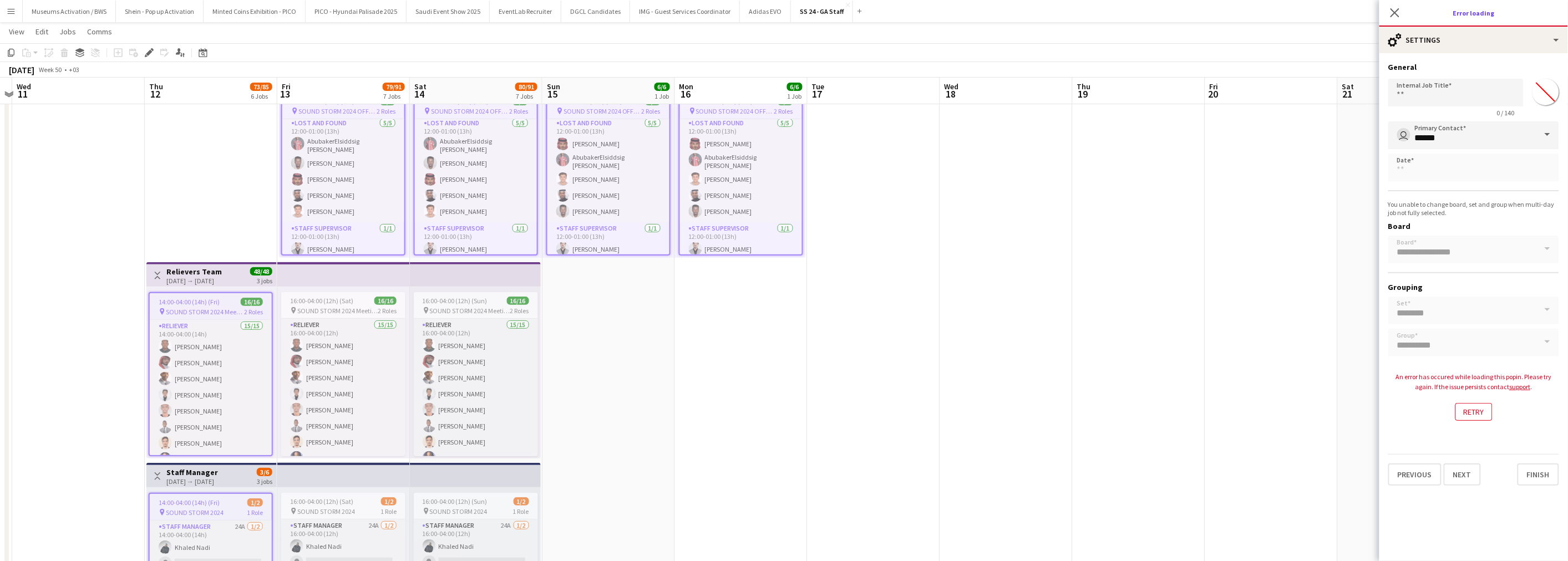
click at [1419, 142] on span at bounding box center [1547, 134] width 23 height 27
click at [1419, 214] on span "[PERSON_NAME]" at bounding box center [1453, 211] width 74 height 10
type input "**********"
click at [1419, 340] on div "**********" at bounding box center [1474, 239] width 171 height 235
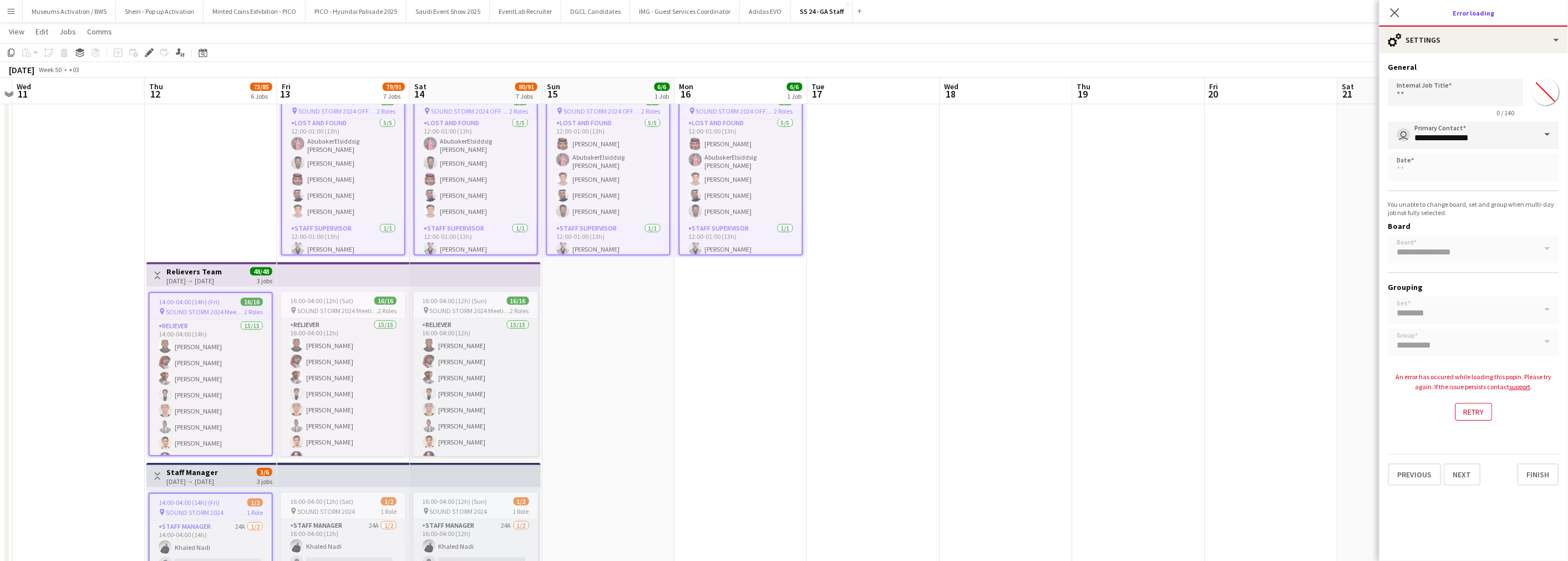
click at [1419, 314] on div "**********" at bounding box center [1474, 239] width 171 height 235
click at [1419, 232] on div "**********" at bounding box center [1474, 239] width 171 height 235
click at [1419, 474] on button "Finish" at bounding box center [1538, 475] width 42 height 22
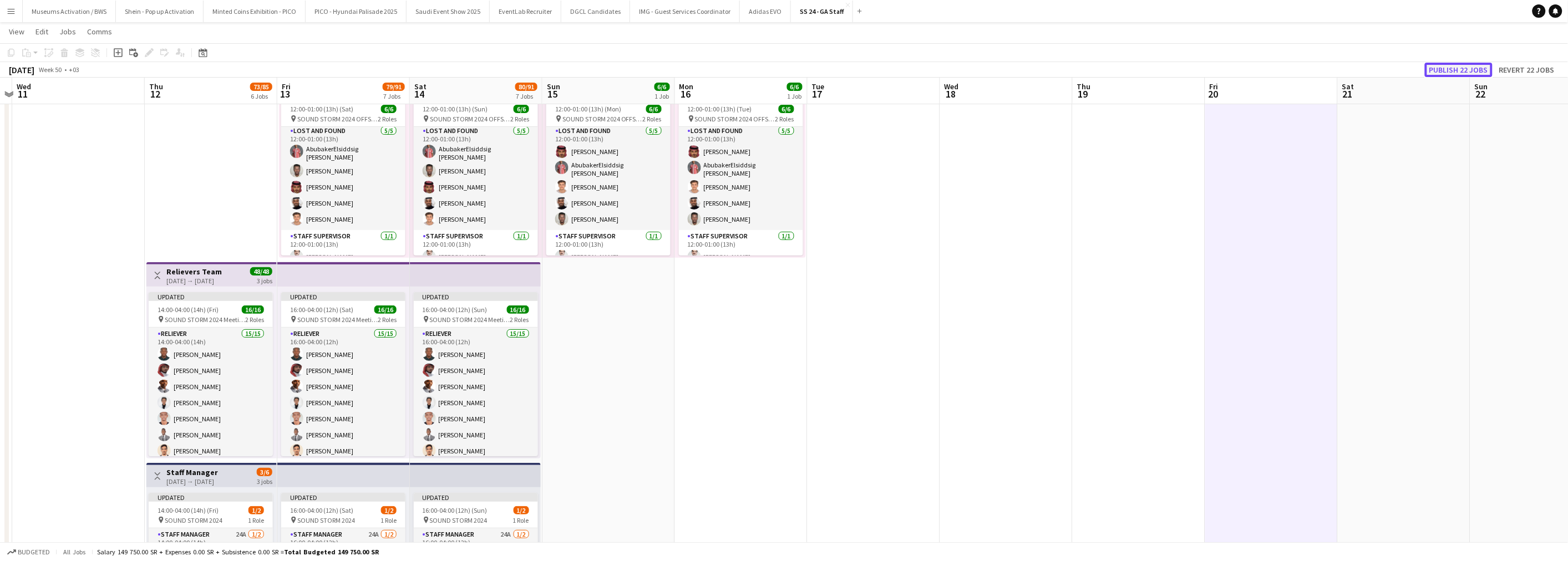
click at [1419, 73] on button "Publish 22 jobs" at bounding box center [1458, 69] width 67 height 15
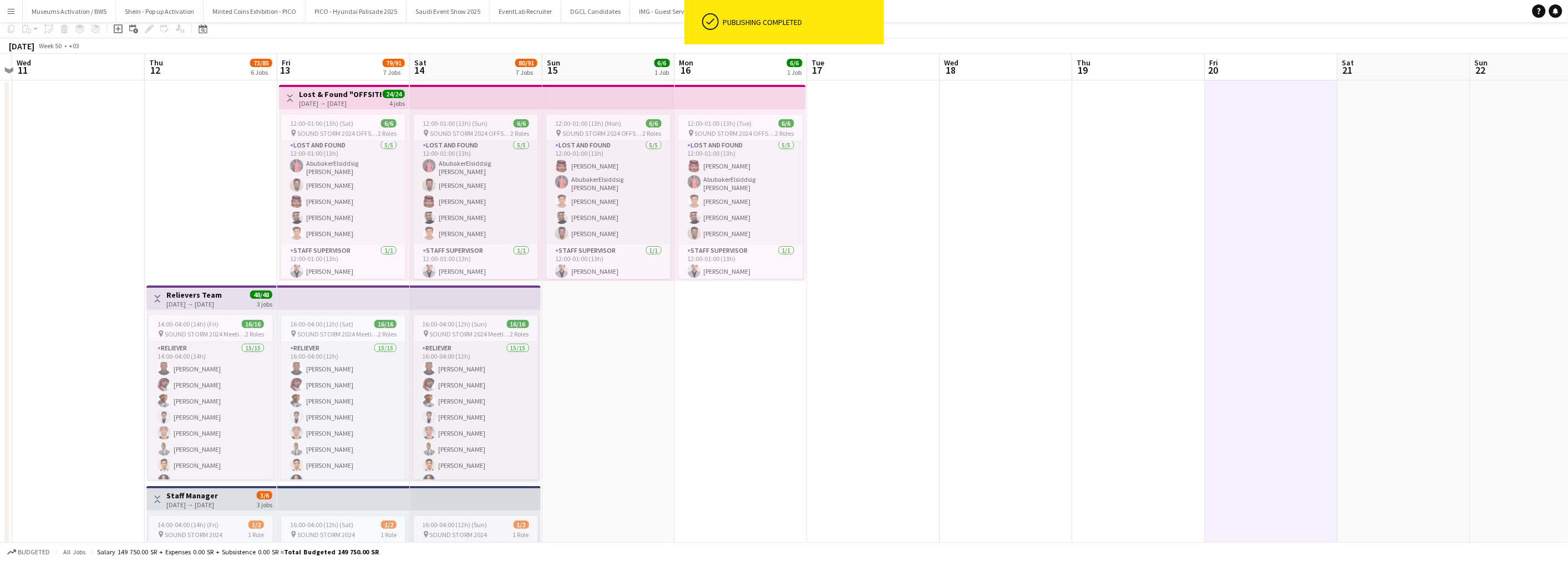
scroll to position [0, 0]
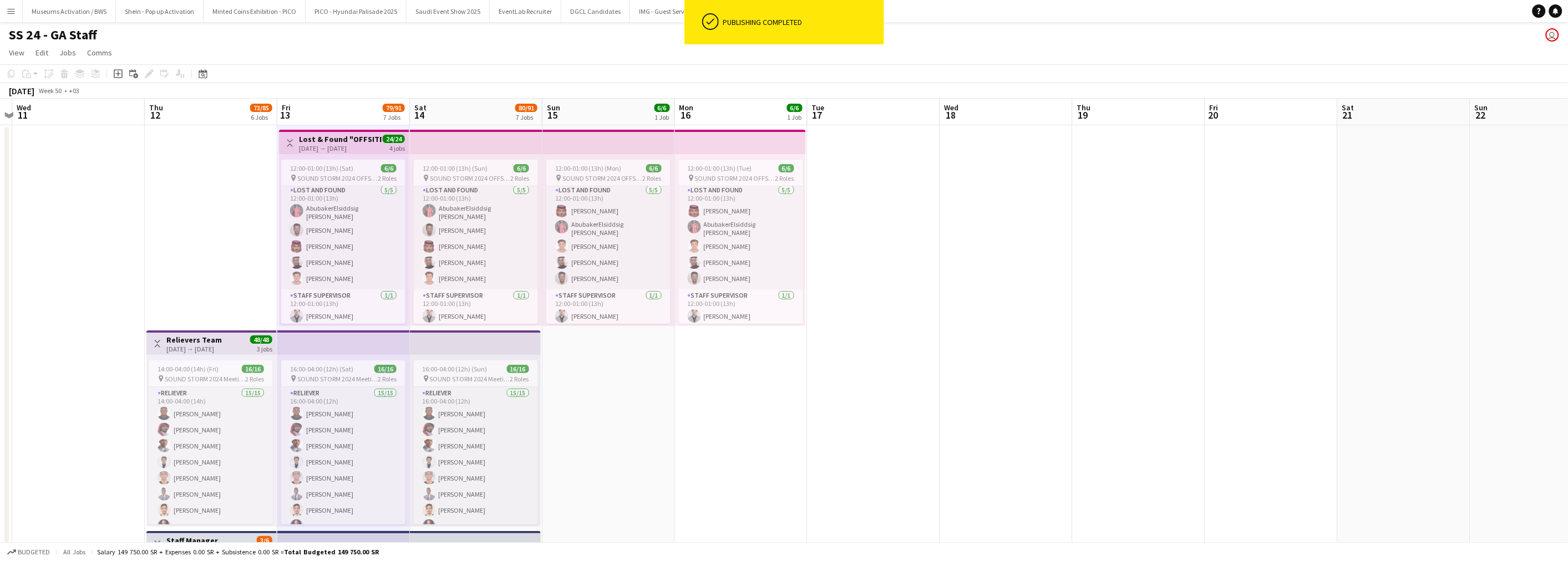
click at [360, 137] on h3 "Lost & Found "OFFSITE"" at bounding box center [341, 139] width 83 height 10
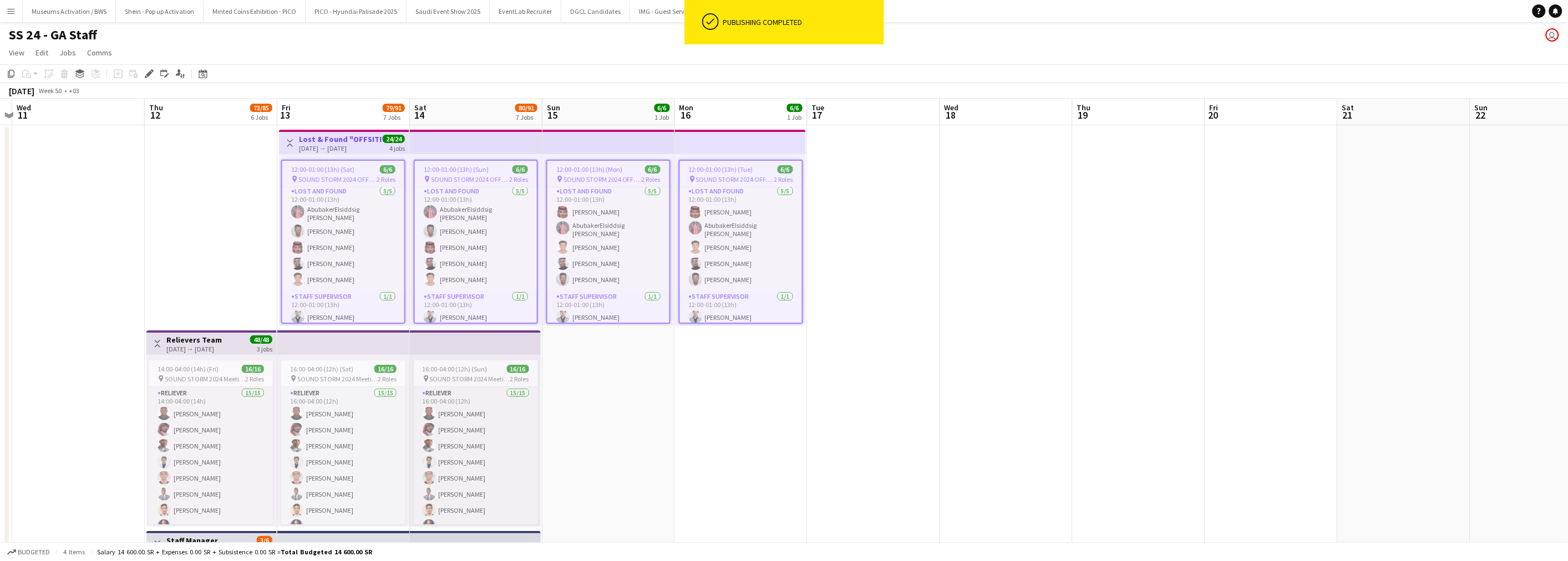
click at [237, 341] on div "Toggle View Relievers Team [DATE] → [DATE] 48/48 3 jobs" at bounding box center [211, 344] width 121 height 19
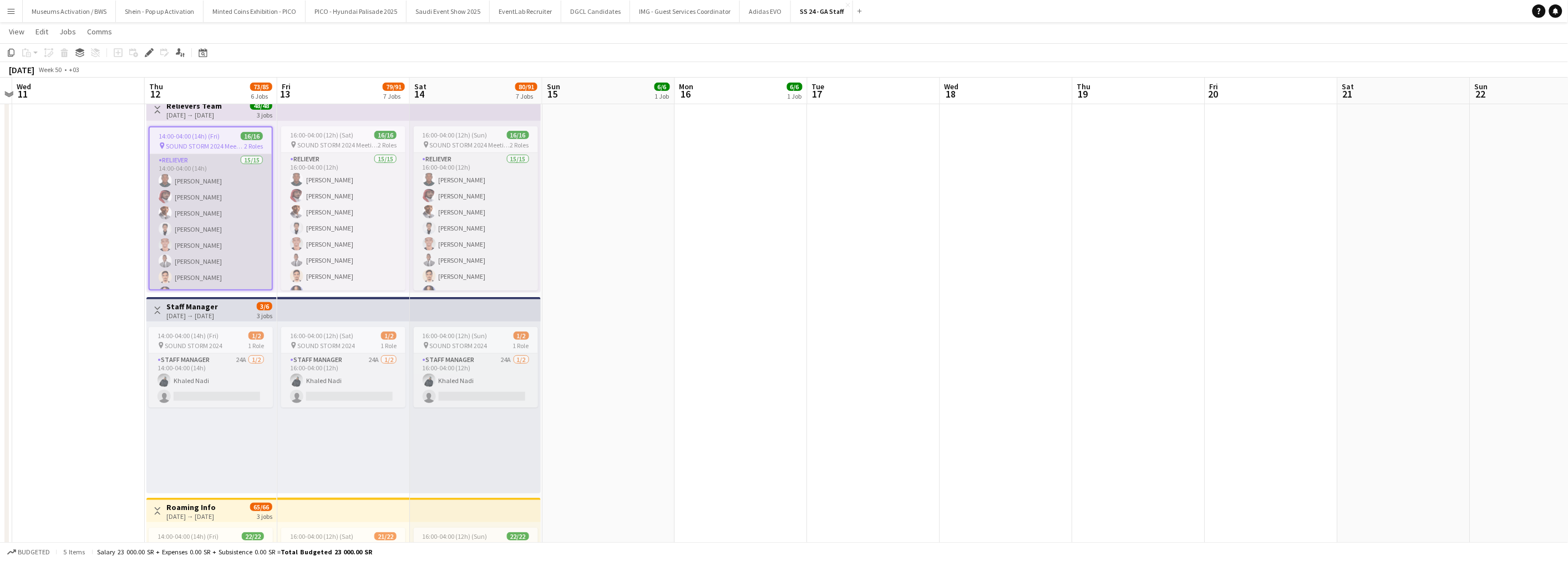
scroll to position [369, 0]
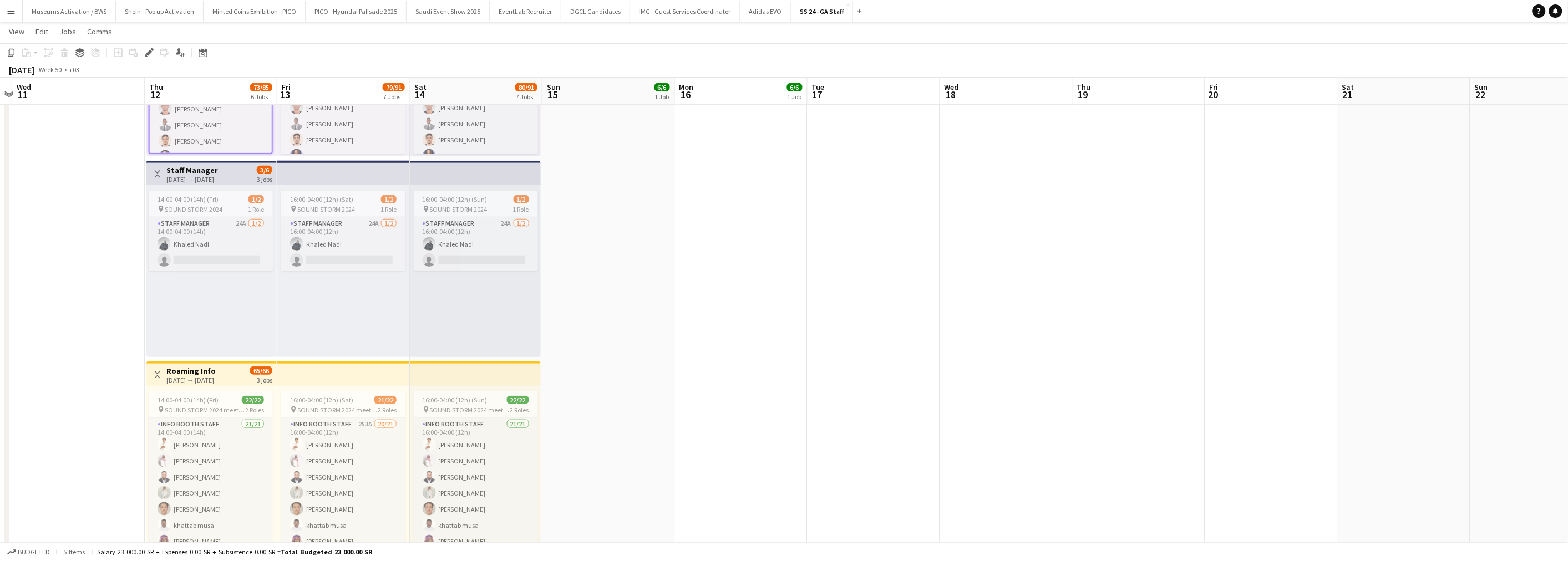
click at [207, 172] on h3 "Staff Manager" at bounding box center [192, 170] width 52 height 10
click at [209, 372] on h3 "Roaming Info" at bounding box center [190, 371] width 49 height 10
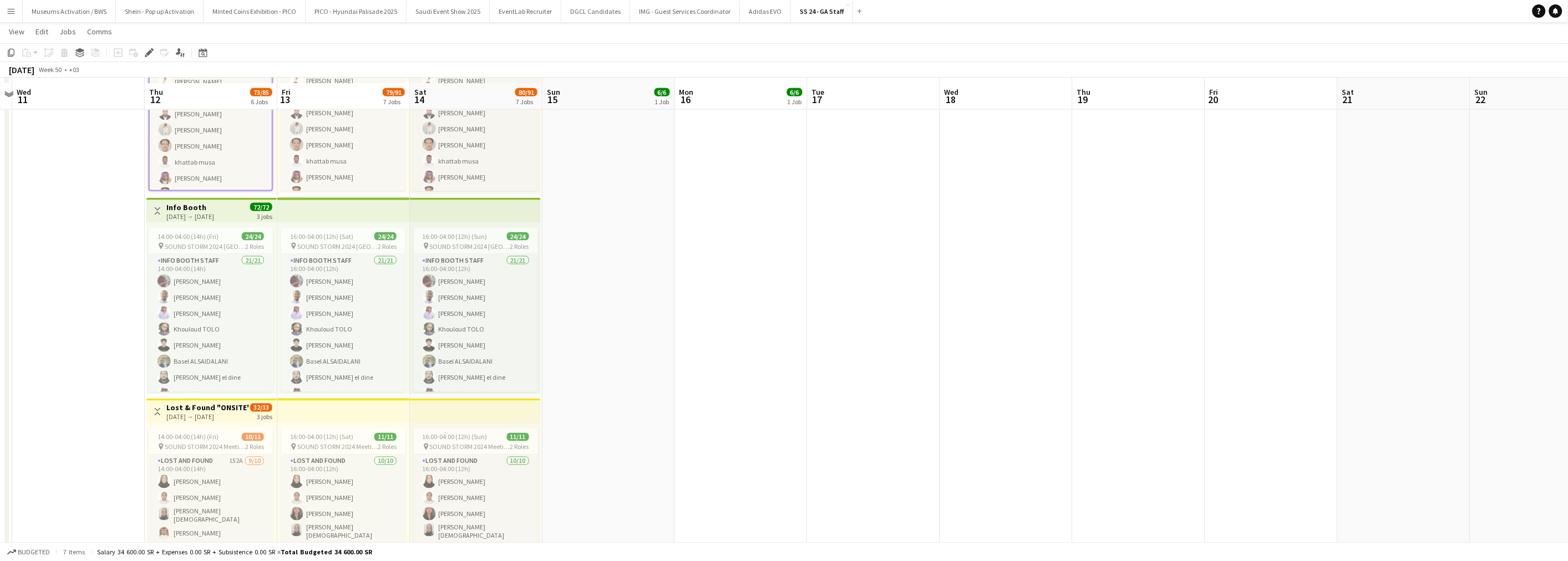
scroll to position [739, 0]
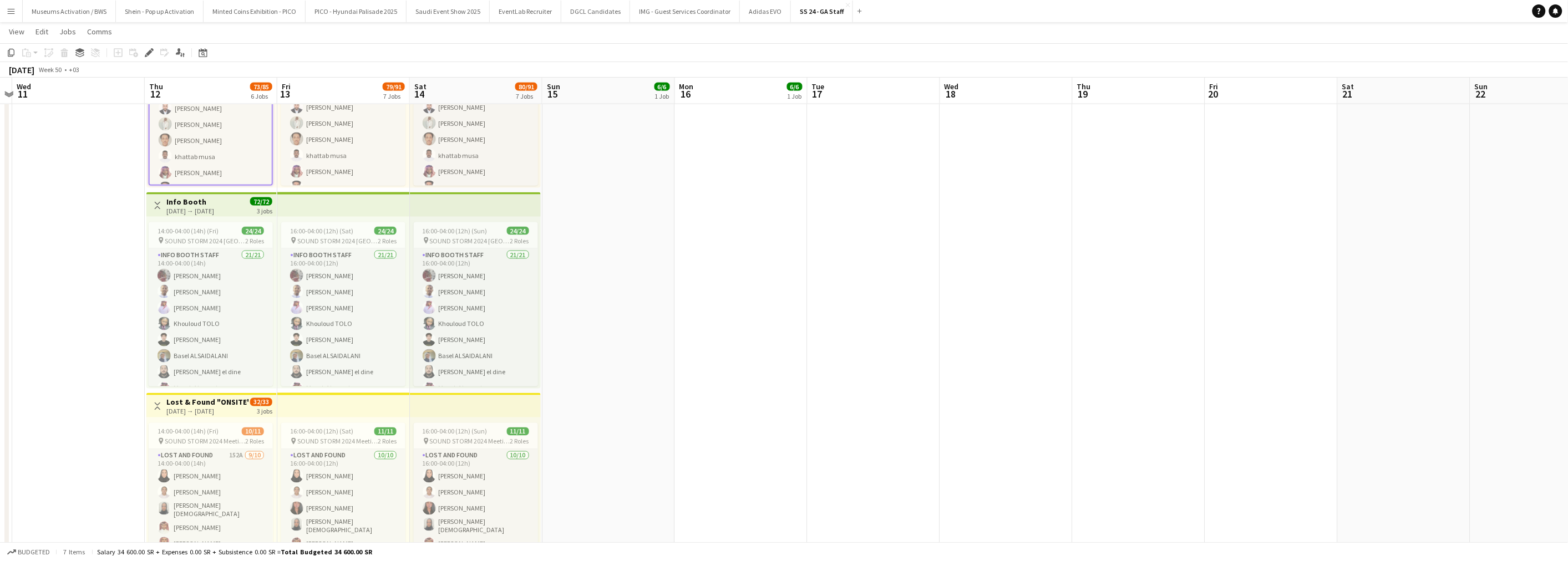
click at [212, 197] on h3 "Info Booth" at bounding box center [189, 202] width 48 height 10
click at [214, 399] on h3 "Lost & Found "ONSITE"" at bounding box center [208, 403] width 83 height 10
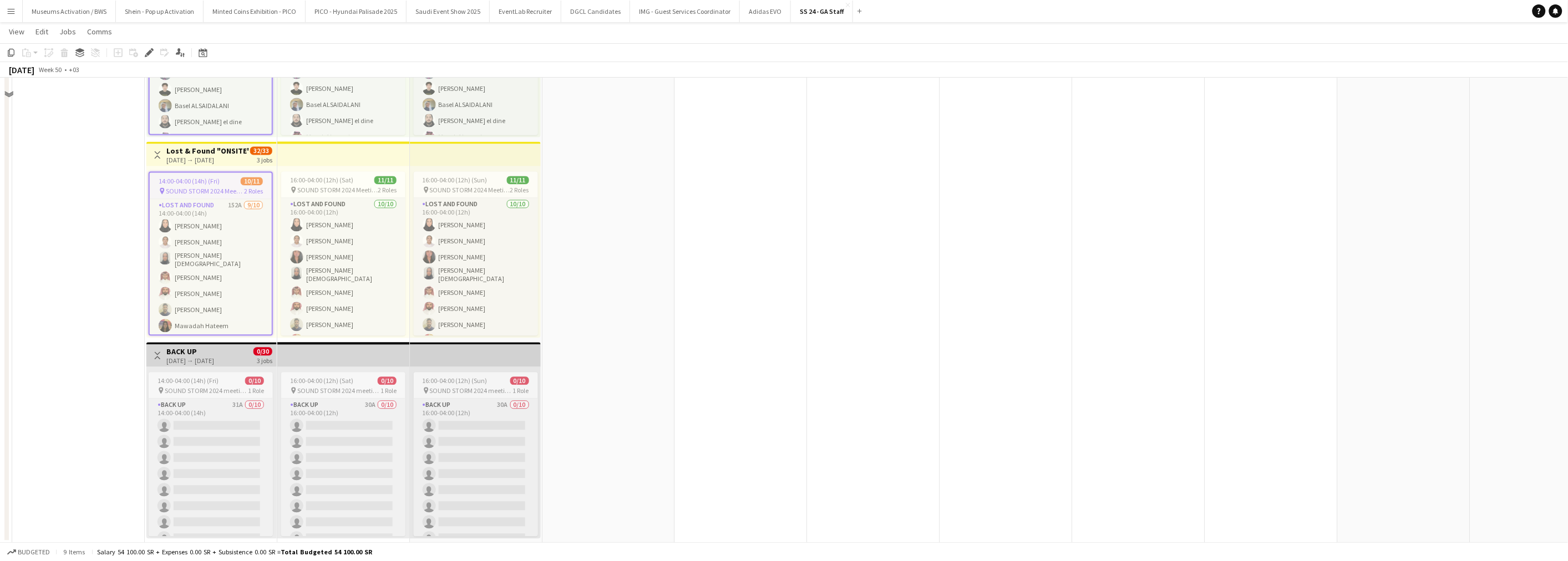
scroll to position [991, 0]
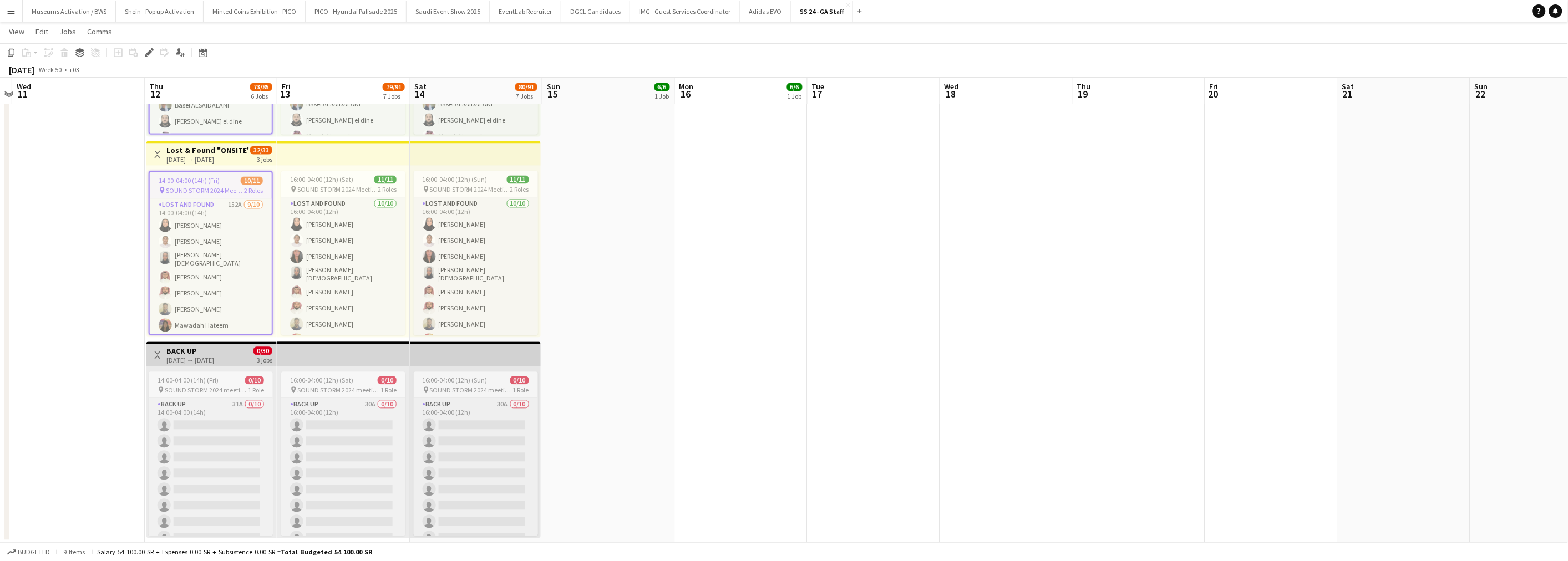
click at [214, 358] on div "[DATE] → [DATE]" at bounding box center [189, 360] width 48 height 9
click at [150, 52] on icon "Edit" at bounding box center [149, 53] width 9 height 9
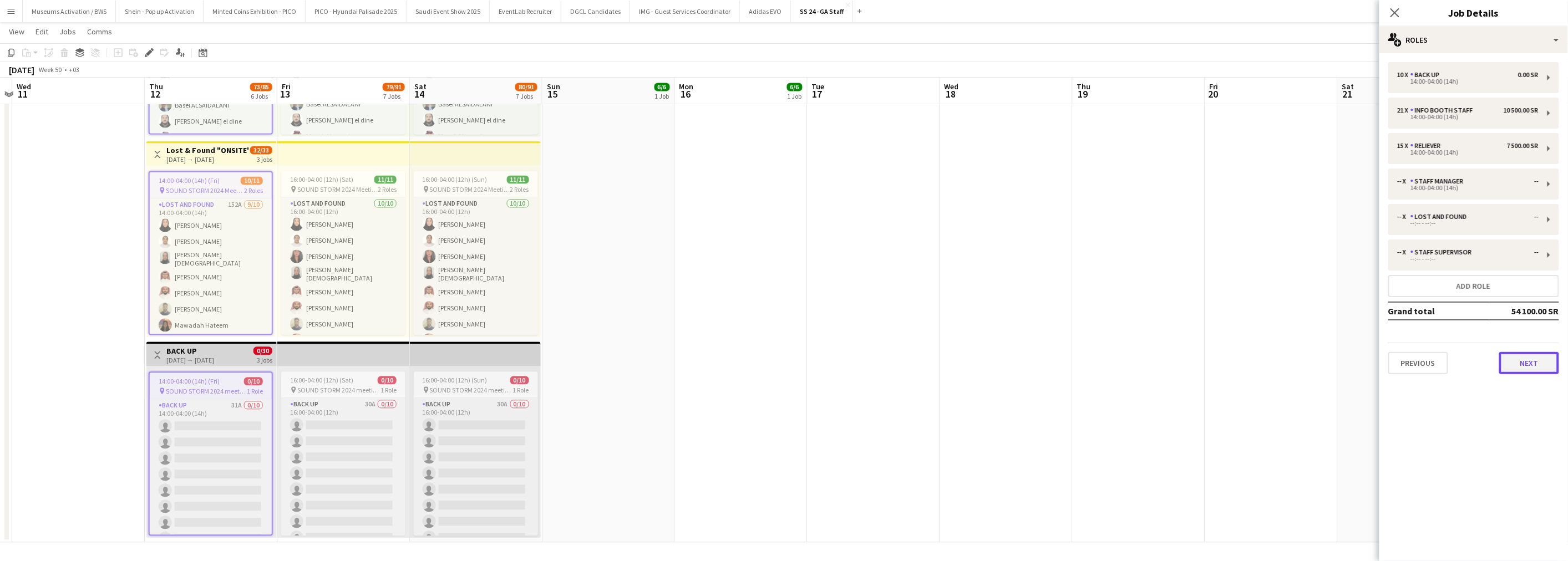
click at [1419, 363] on button "Next" at bounding box center [1528, 363] width 60 height 22
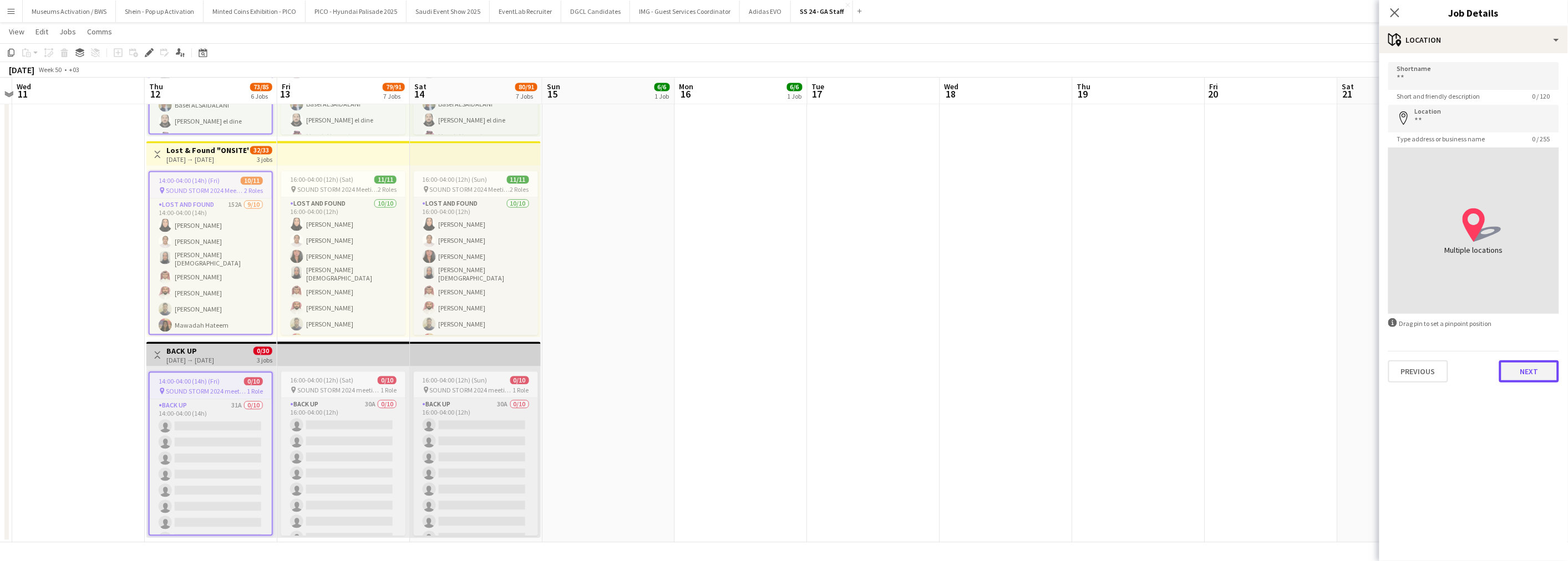
click at [1419, 377] on button "Next" at bounding box center [1528, 372] width 60 height 22
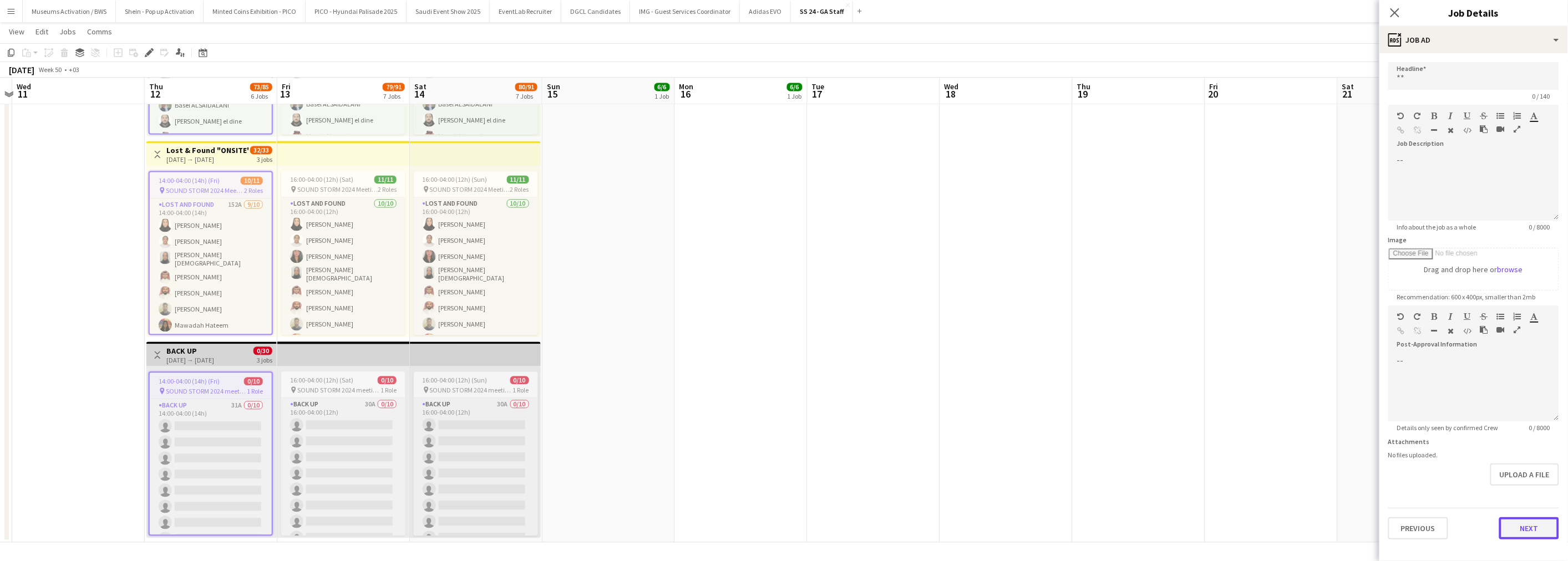
click at [1419, 505] on button "Next" at bounding box center [1528, 528] width 60 height 22
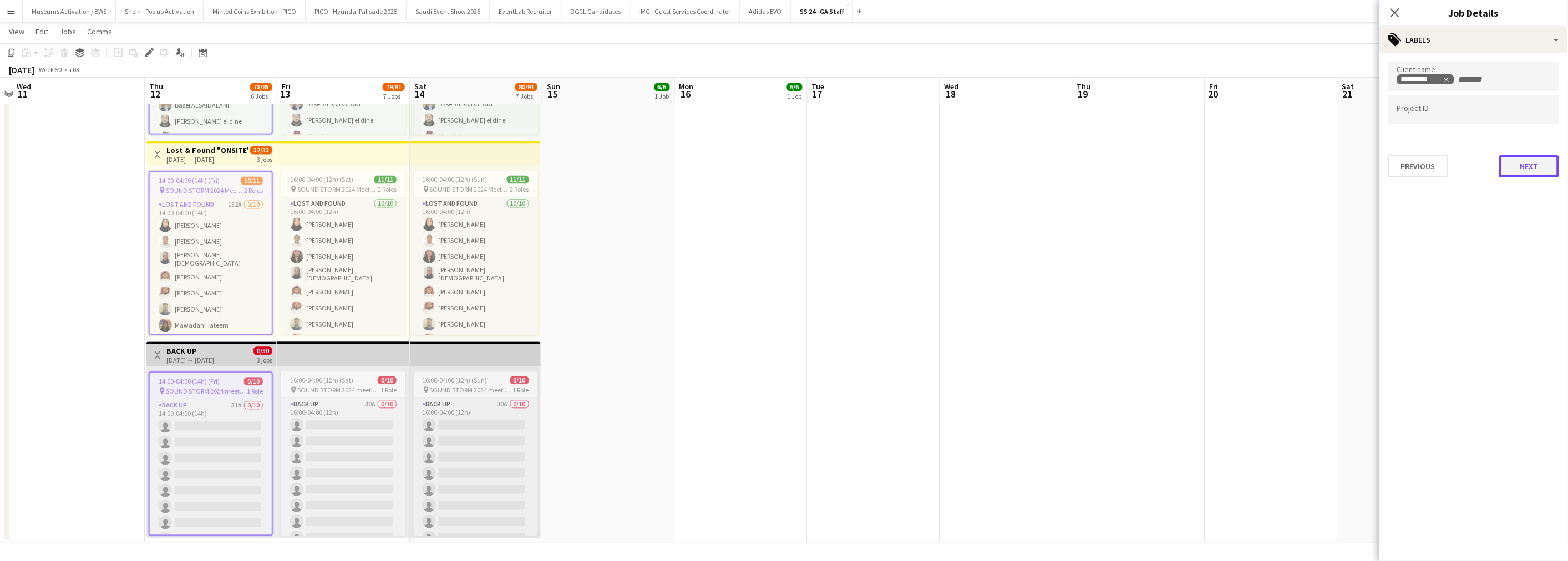
click at [1419, 172] on button "Next" at bounding box center [1528, 167] width 60 height 22
click at [1419, 123] on button "Next" at bounding box center [1528, 115] width 60 height 22
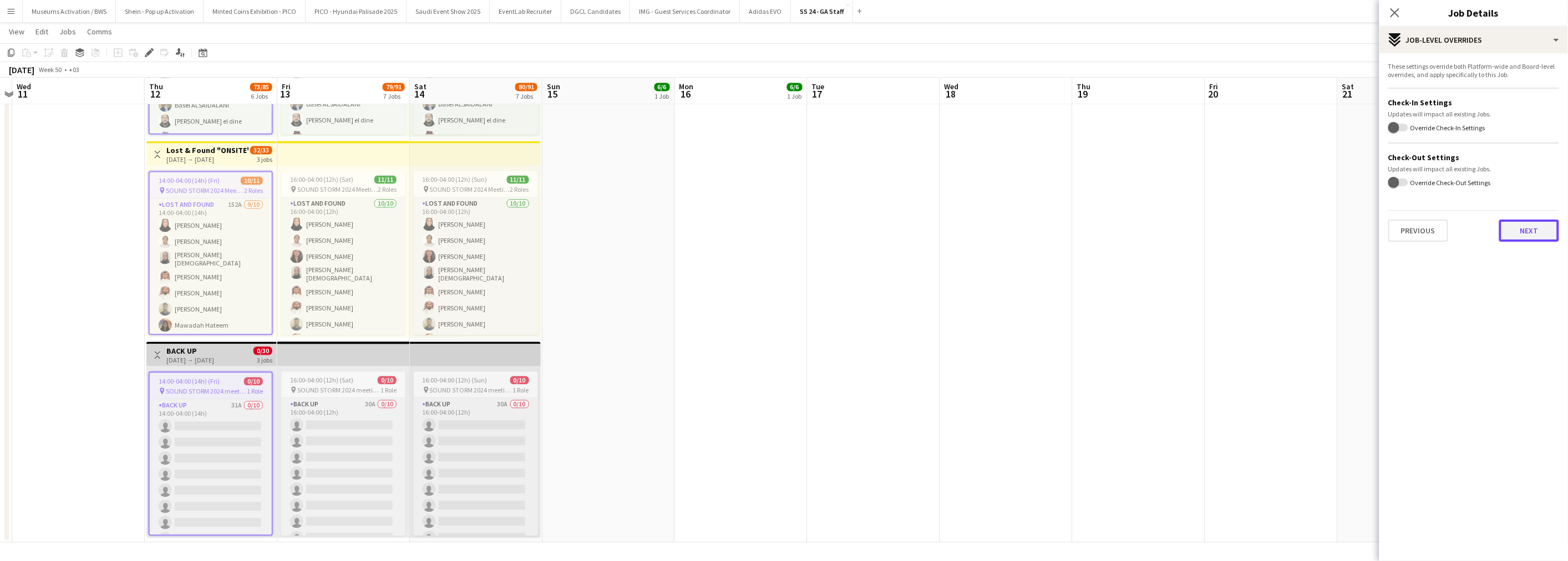
click at [1419, 236] on button "Next" at bounding box center [1528, 231] width 60 height 22
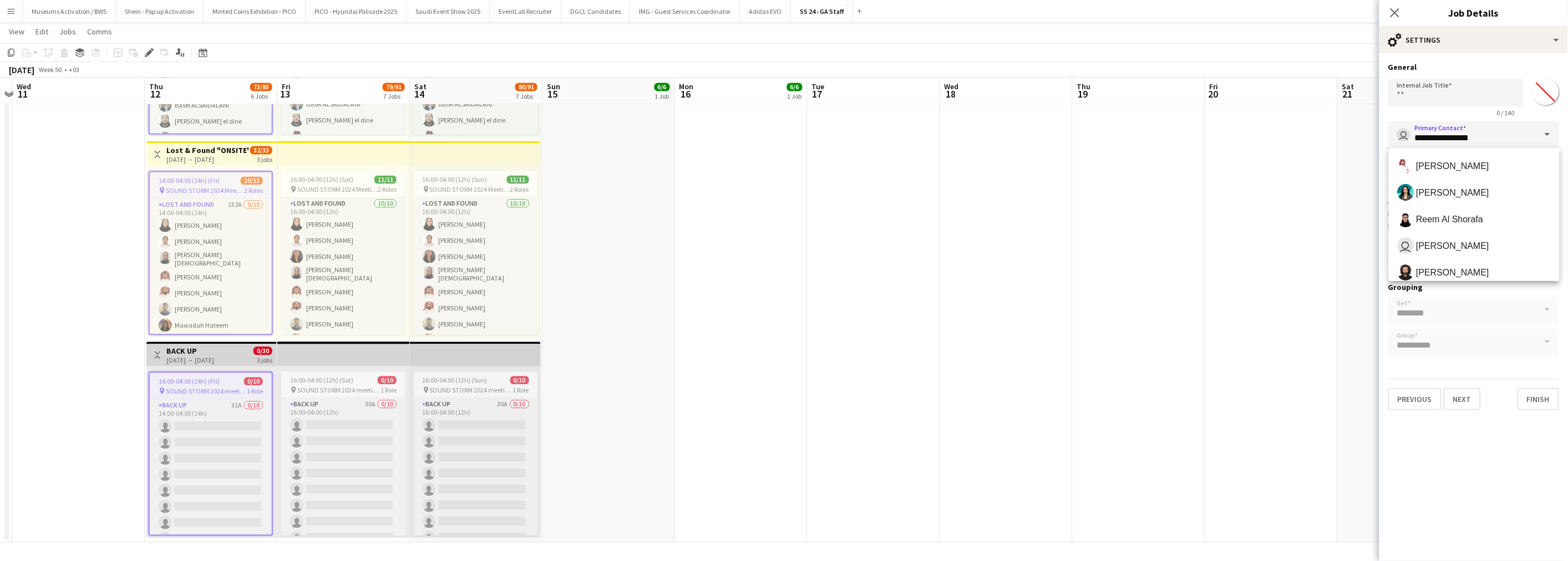
click at [1419, 133] on input "**********" at bounding box center [1474, 135] width 171 height 28
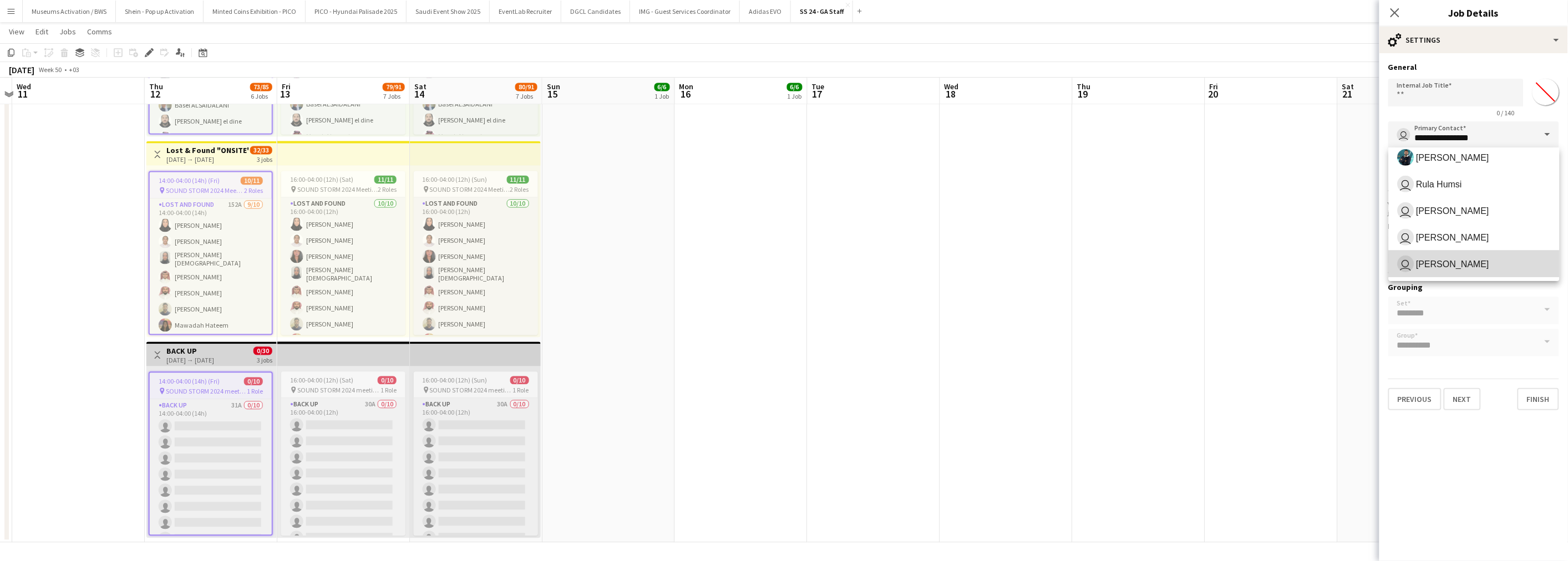
click at [1419, 264] on span "user [PERSON_NAME]" at bounding box center [1474, 264] width 153 height 16
type input "**********"
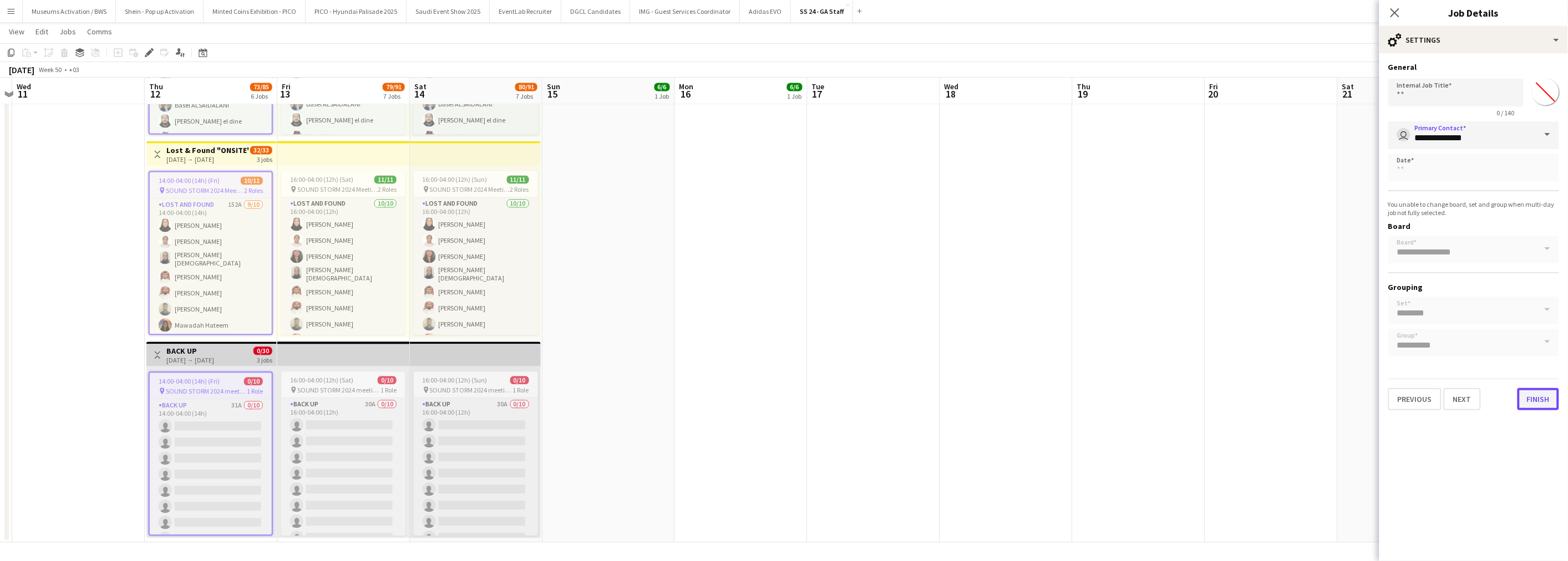
click at [1419, 393] on button "Finish" at bounding box center [1538, 399] width 42 height 22
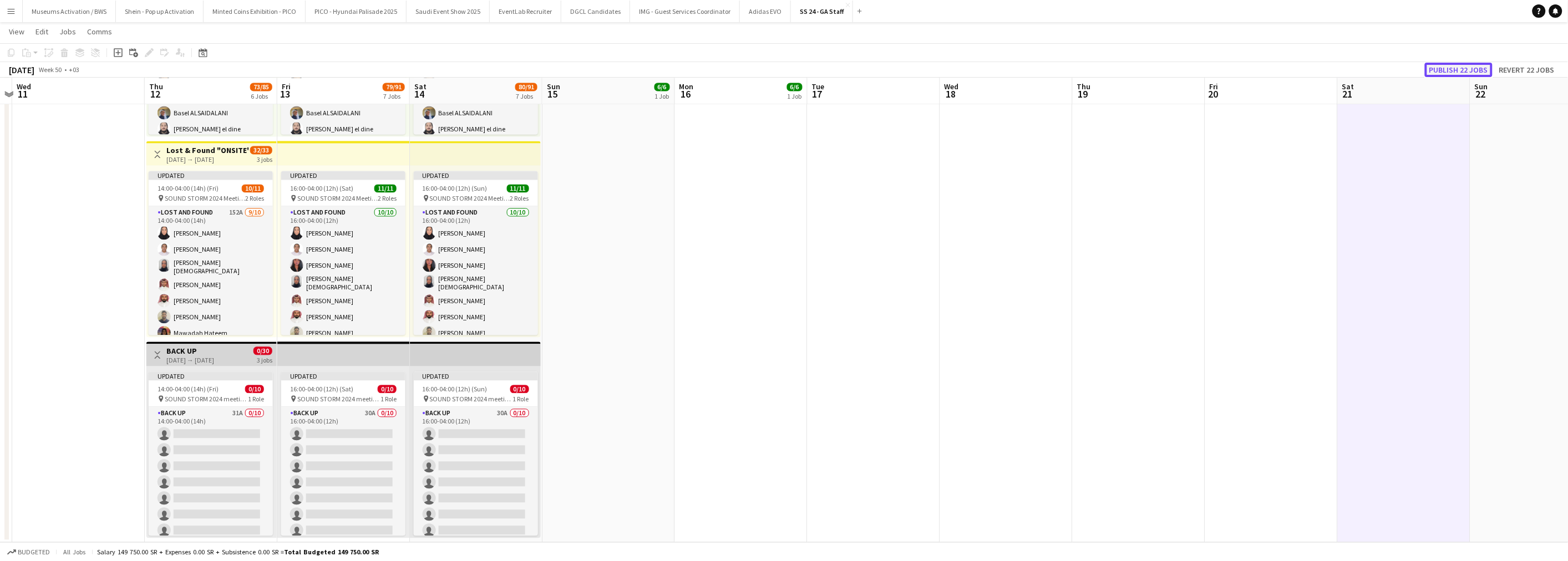
click at [1419, 75] on button "Publish 22 jobs" at bounding box center [1458, 69] width 67 height 15
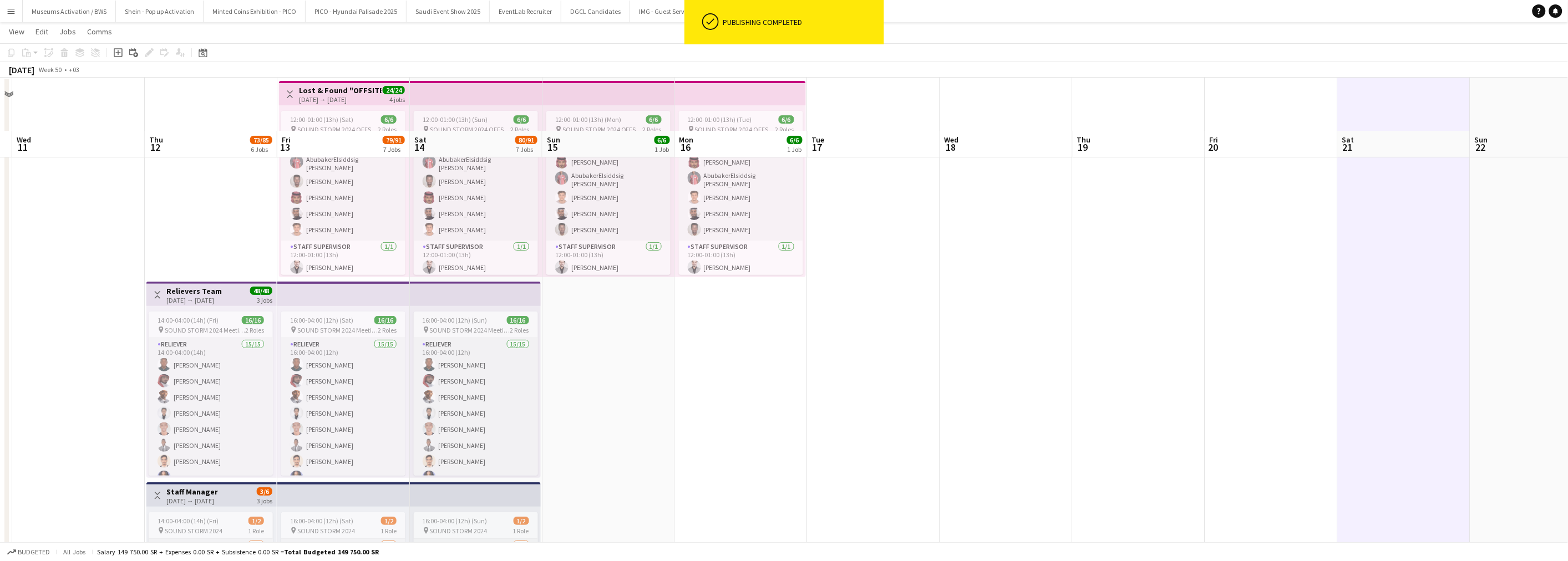
scroll to position [0, 0]
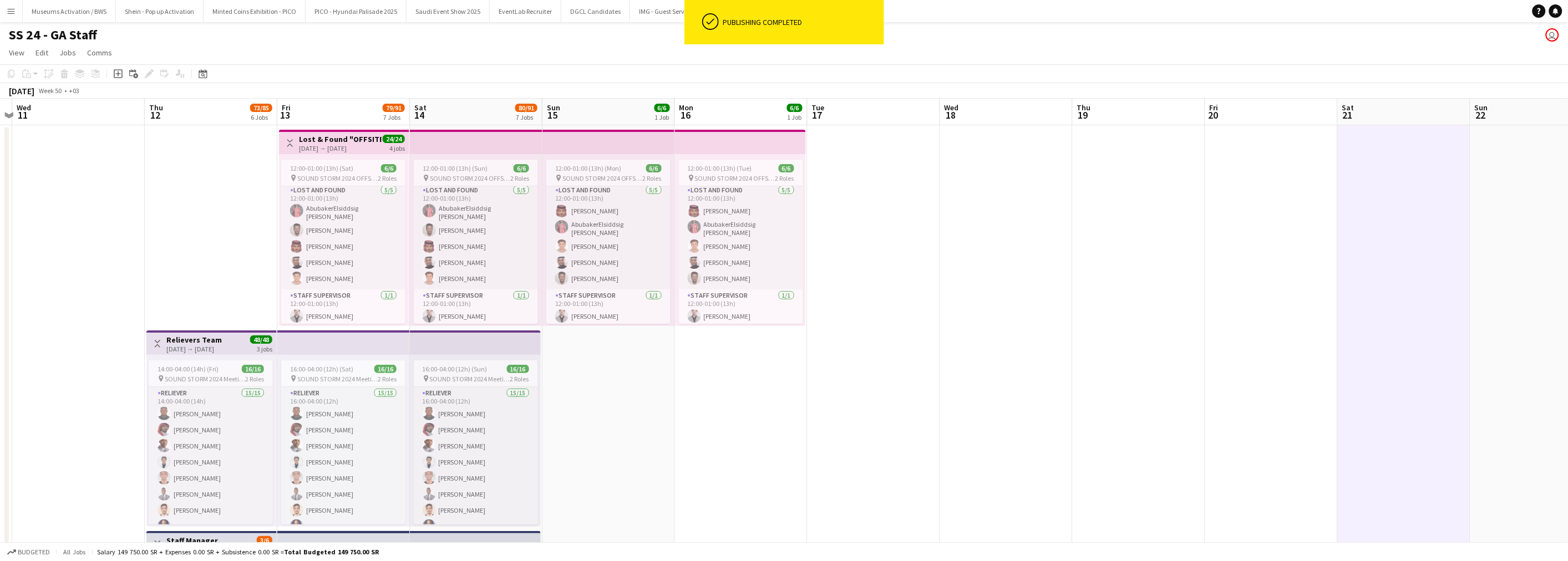
click at [456, 50] on app-page-menu "View Day view expanded Day view collapsed Month view Date picker Jump to [DATE]…" at bounding box center [784, 54] width 1568 height 21
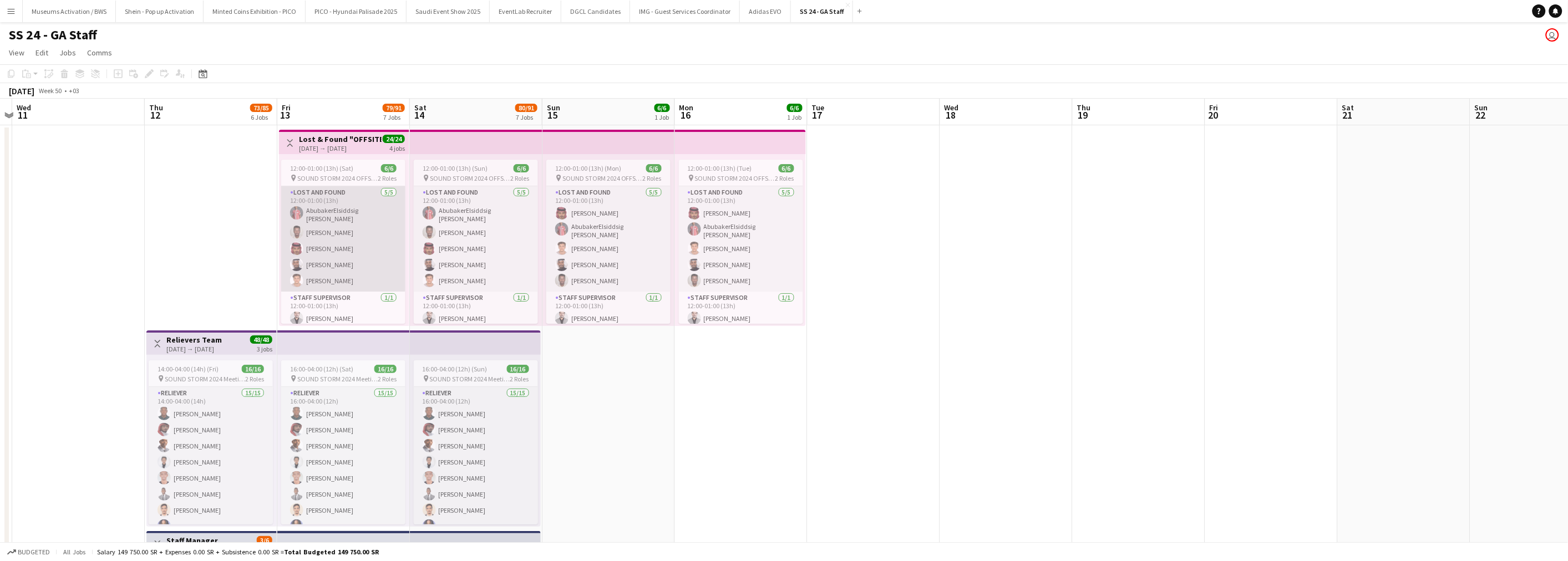
click at [336, 231] on app-card-role "Lost and Found [DATE] 12:00-01:00 (13h) [PERSON_NAME] [PERSON_NAME]" at bounding box center [343, 239] width 125 height 105
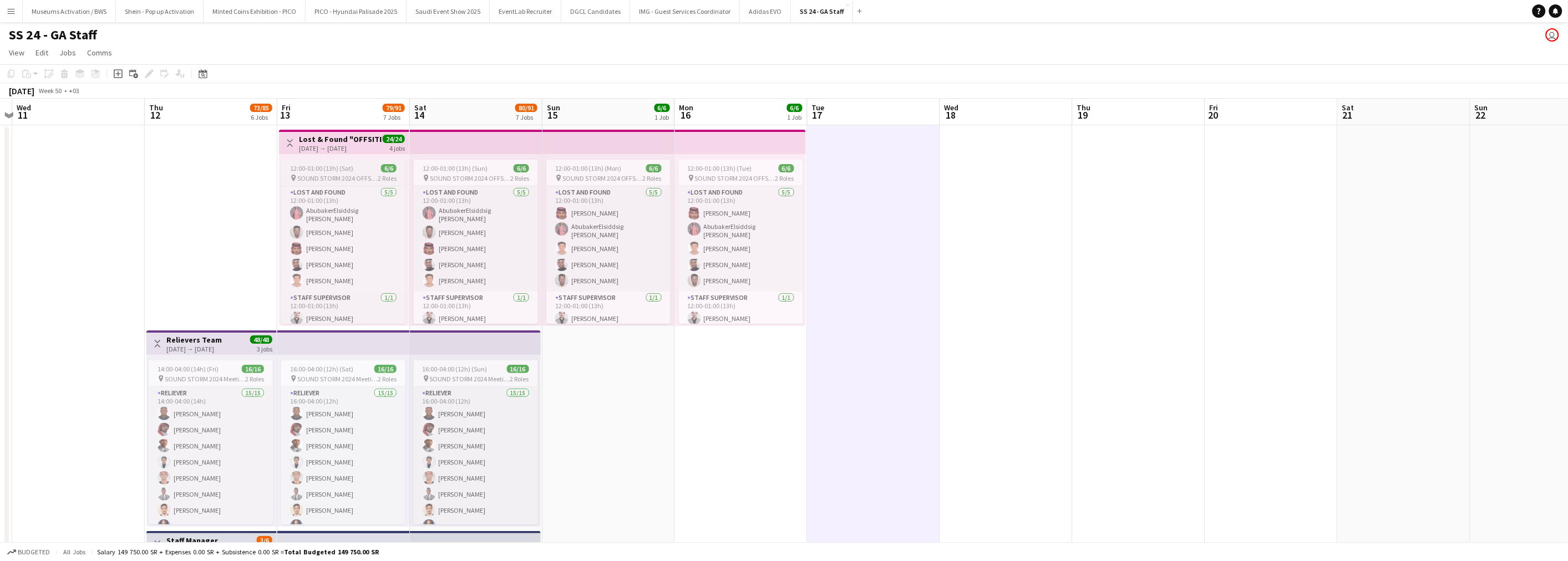
click at [358, 172] on div "12:00-01:00 (13h) (Sat) 6/6" at bounding box center [343, 169] width 125 height 9
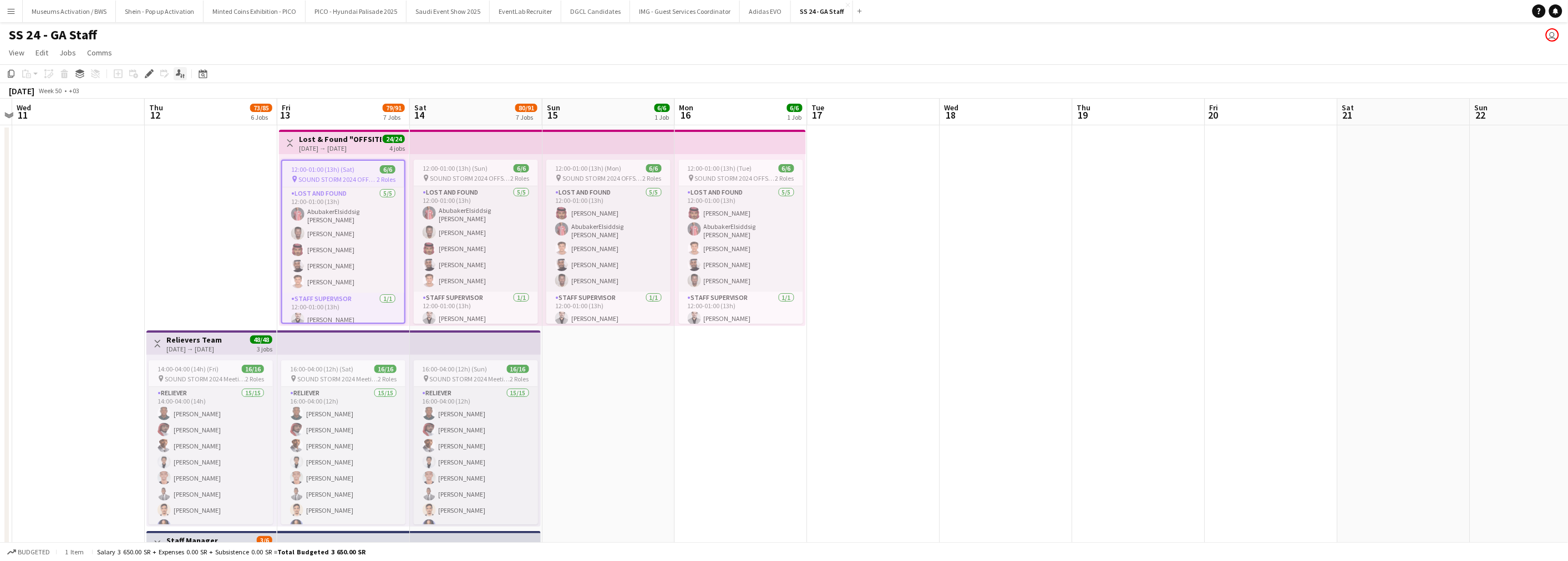
click at [176, 78] on icon "Applicants" at bounding box center [180, 73] width 9 height 9
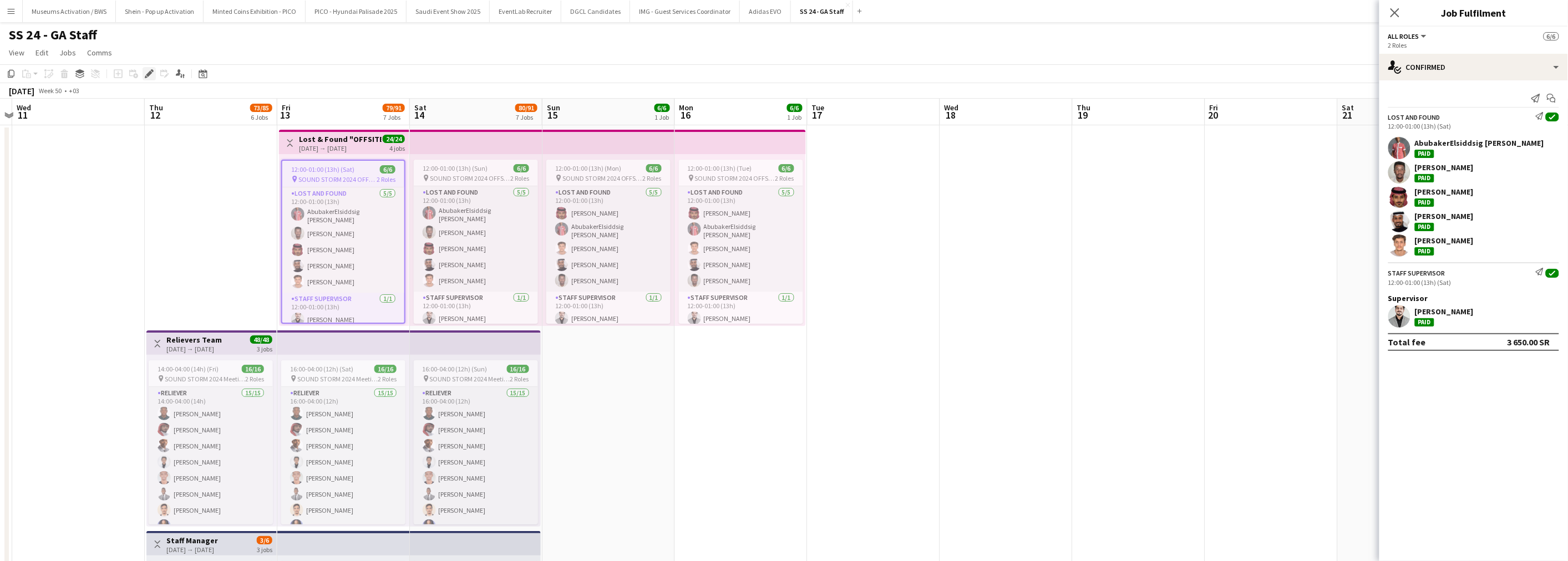
click at [146, 73] on icon "Edit" at bounding box center [149, 73] width 9 height 9
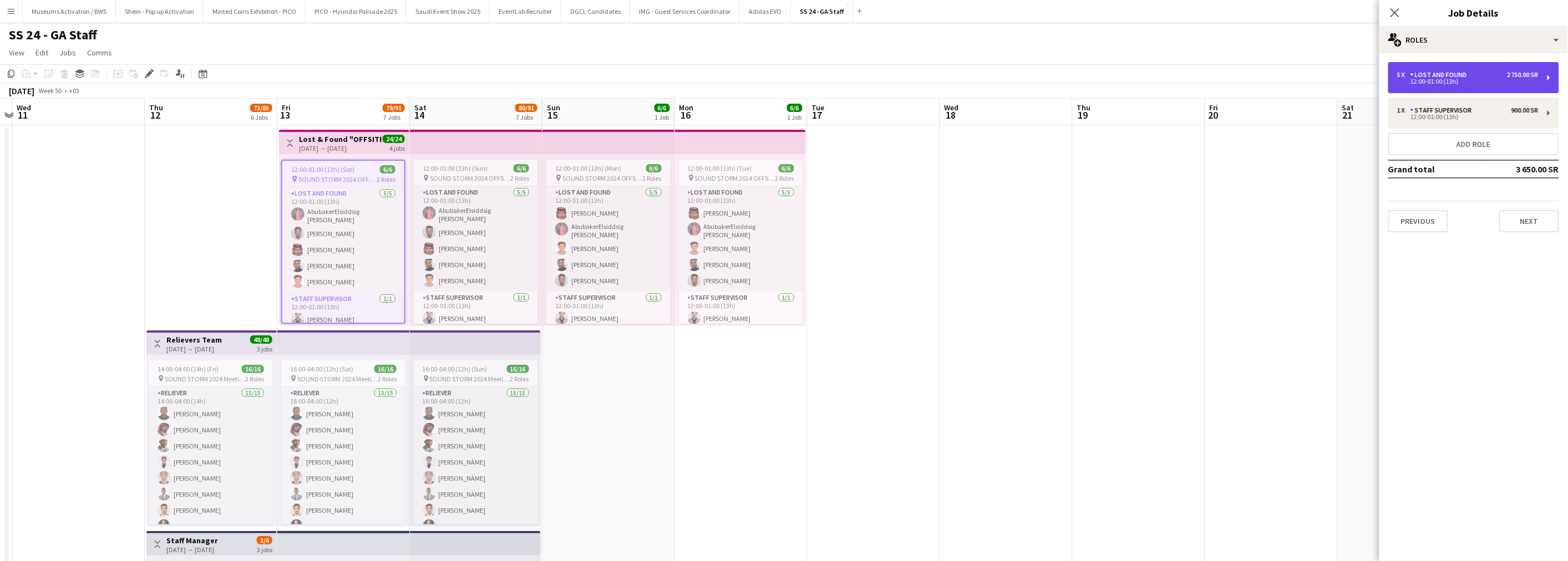
click at [1419, 73] on div "Lost and Found" at bounding box center [1441, 74] width 61 height 8
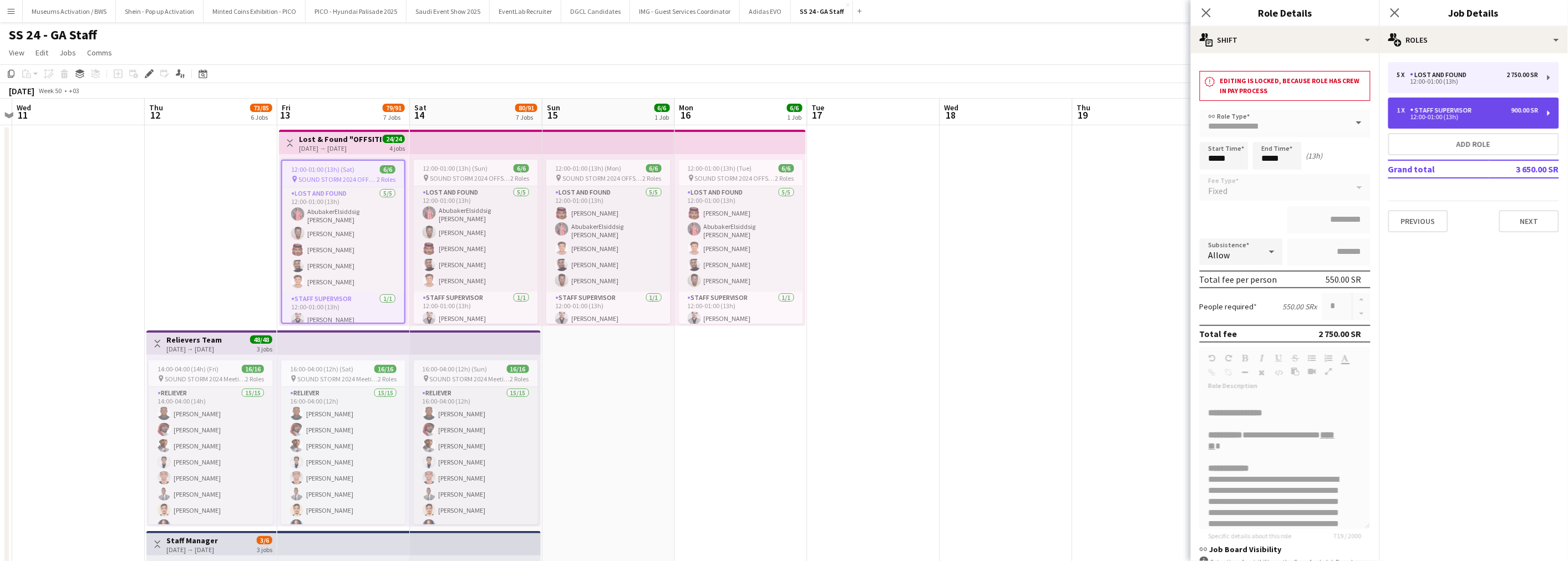
click at [1419, 118] on div "12:00-01:00 (13h)" at bounding box center [1468, 117] width 142 height 5
type input "**********"
type input "*********"
type input "*"
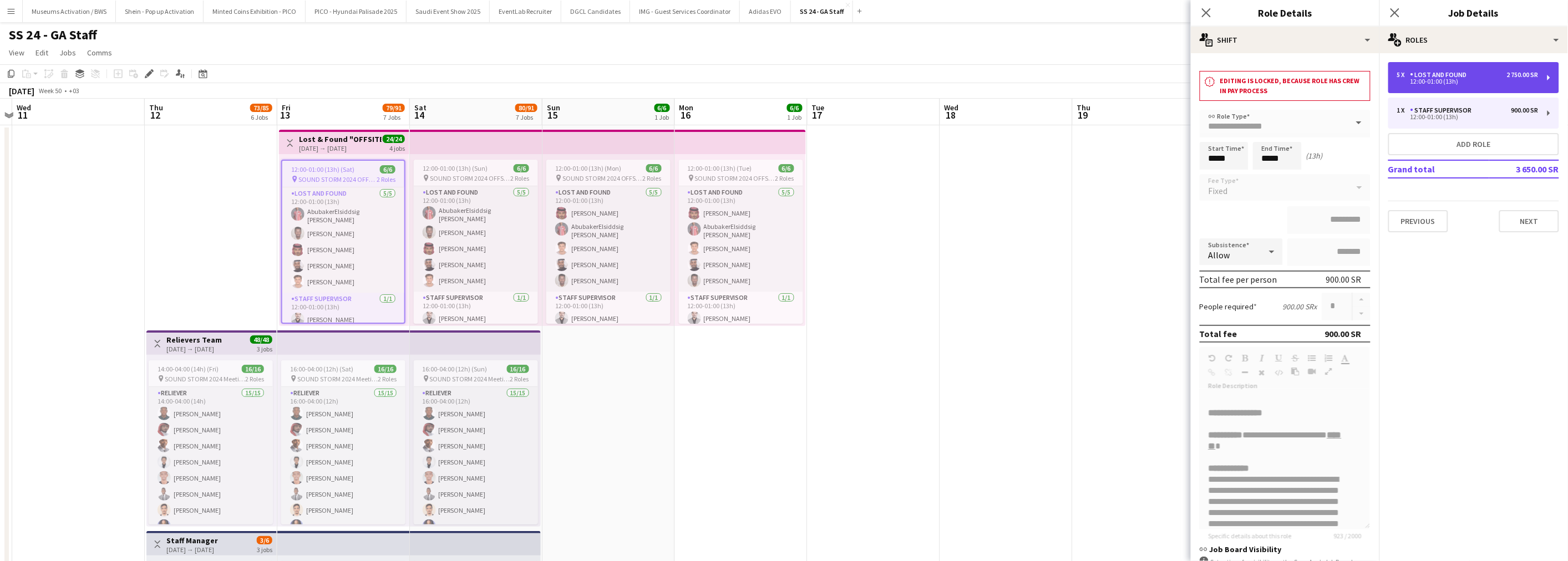
click at [1419, 75] on div "Lost and Found" at bounding box center [1441, 74] width 61 height 8
type input "**********"
type input "*********"
type input "*"
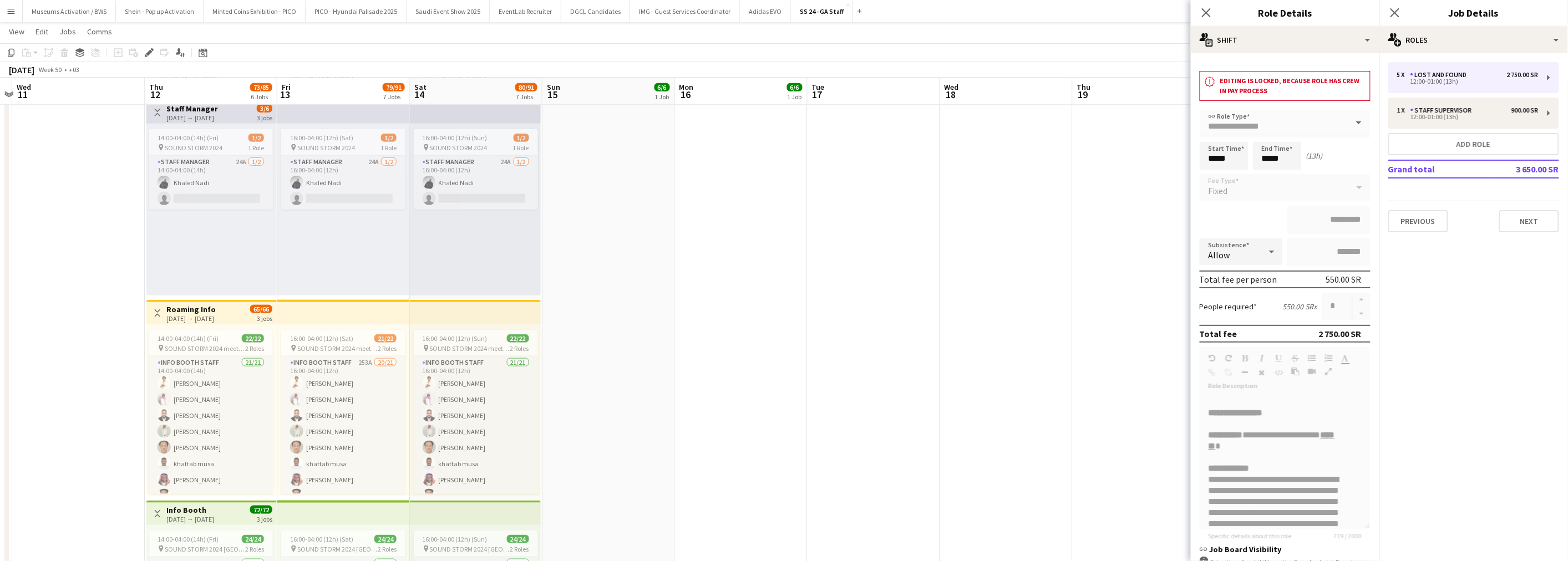
click at [170, 272] on div "14:00-04:00 (14h) (Fri) 1/2 pin SOUND STORM 2024 1 Role Staff Manager 24A [DATE…" at bounding box center [211, 209] width 131 height 172
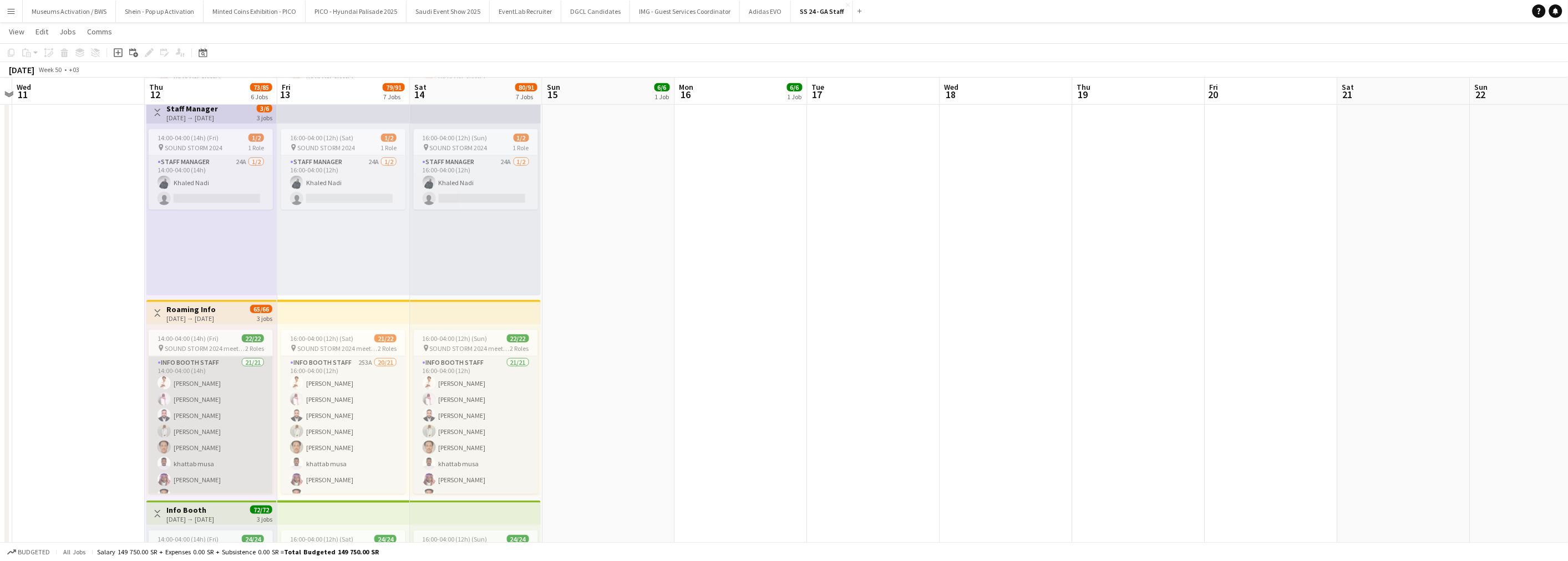
click at [202, 420] on app-card-role "Info Booth Staff 21/21 14:00-04:00 (14h) [PERSON_NAME] Abdulrhman mohsen Alamou…" at bounding box center [211, 536] width 125 height 360
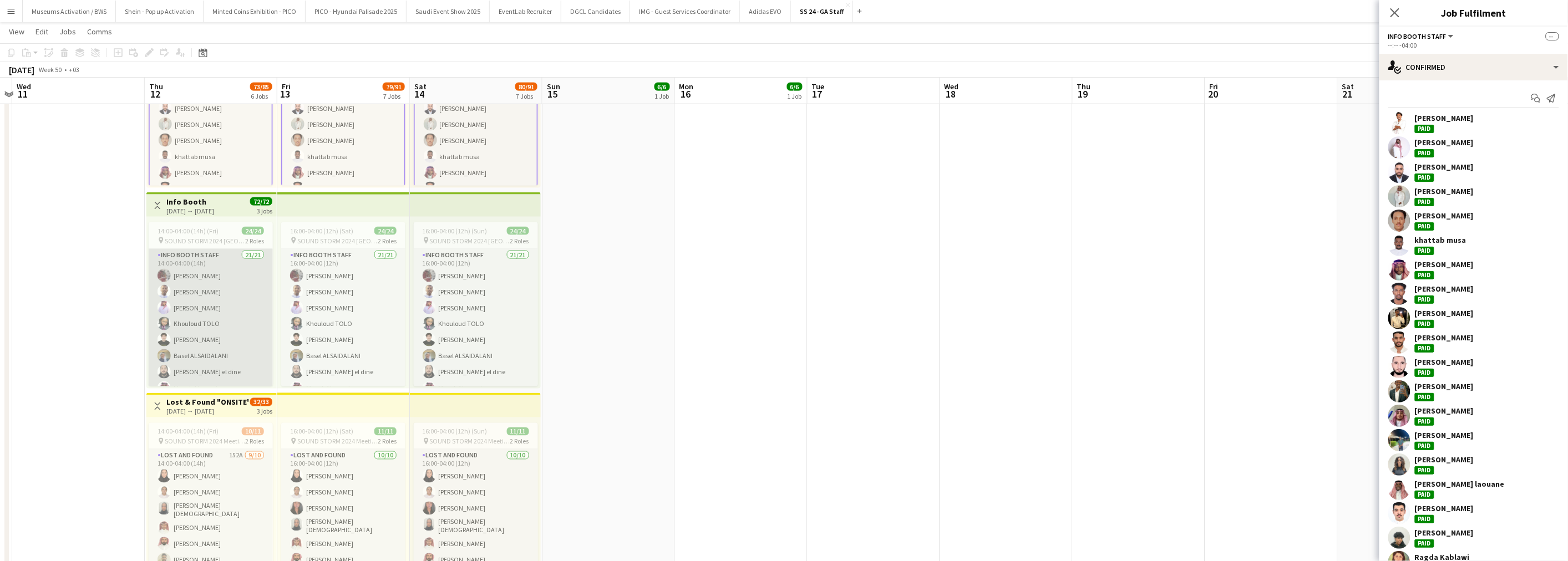
click at [198, 293] on app-card-role "Info Booth Staff 21/21 14:00-04:00 (14h) [PERSON_NAME] Basel ALSAIDALANI [PERSO…" at bounding box center [211, 429] width 125 height 360
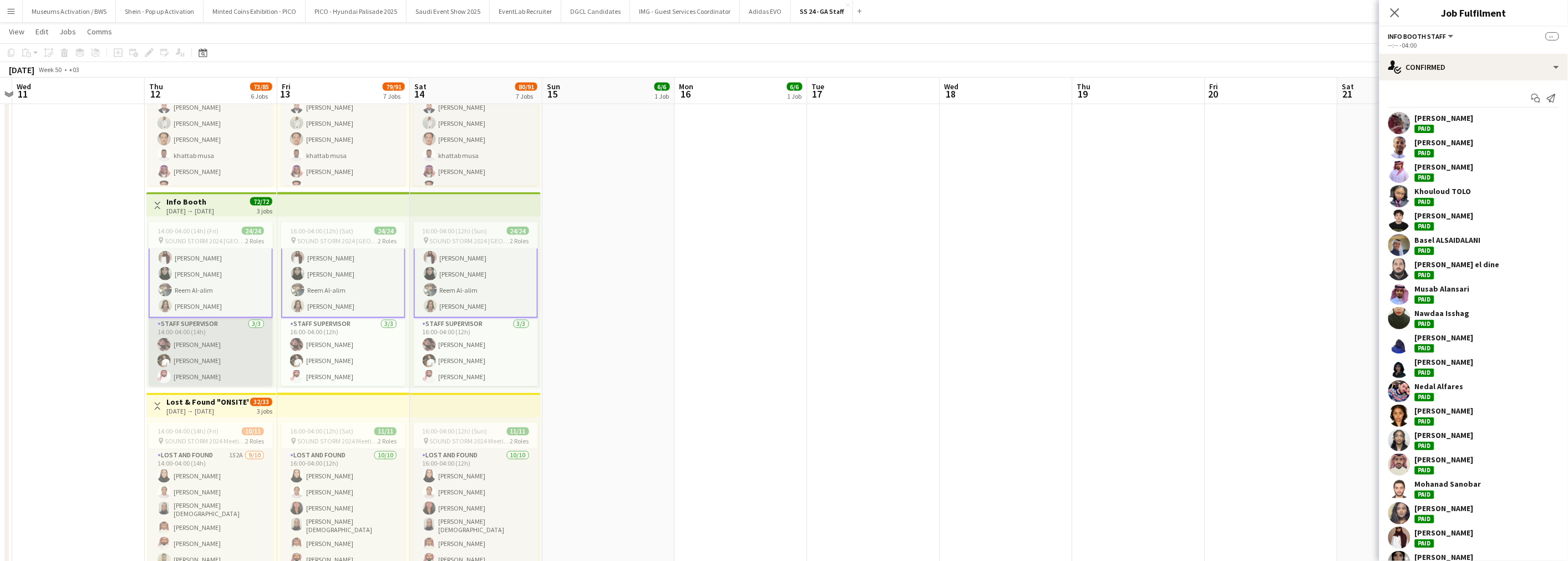
click at [204, 336] on app-card-role "Staff Supervisor [DATE] 14:00-04:00 (14h) [PERSON_NAME]" at bounding box center [211, 353] width 125 height 70
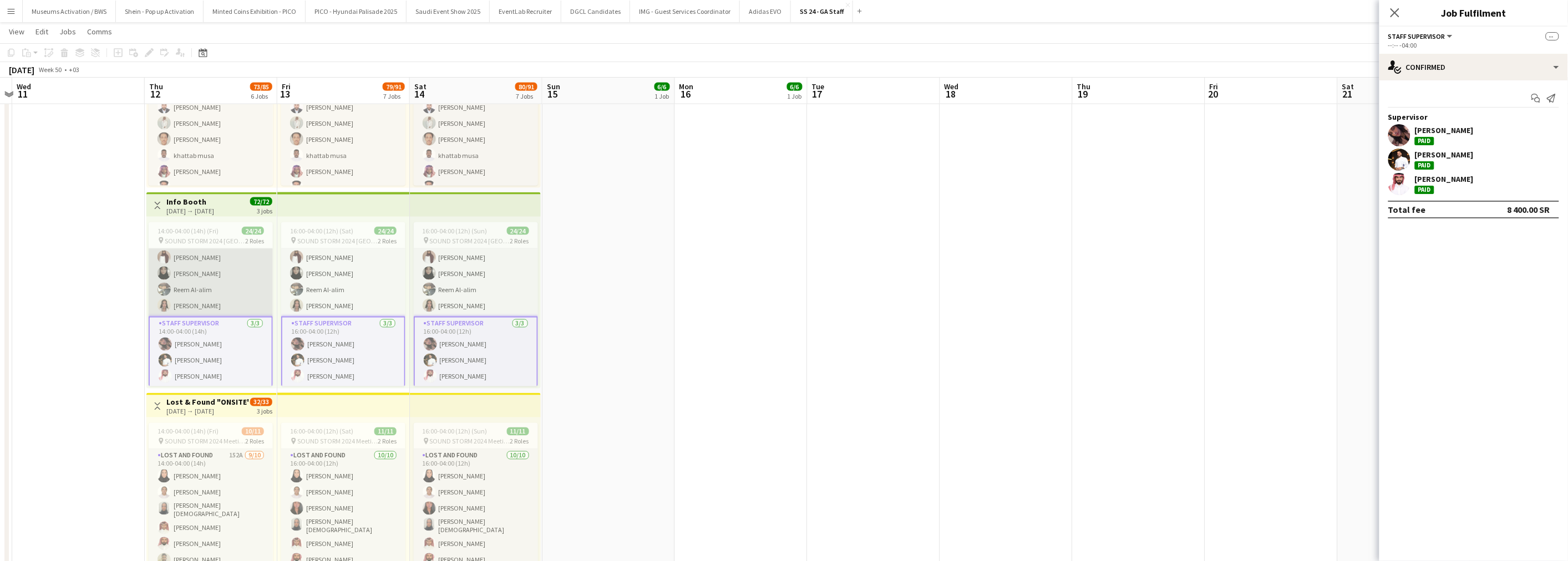
click at [211, 289] on app-card-role "Info Booth Staff 21/21 14:00-04:00 (14h) [PERSON_NAME] Basel ALSAIDALANI [PERSO…" at bounding box center [211, 137] width 125 height 360
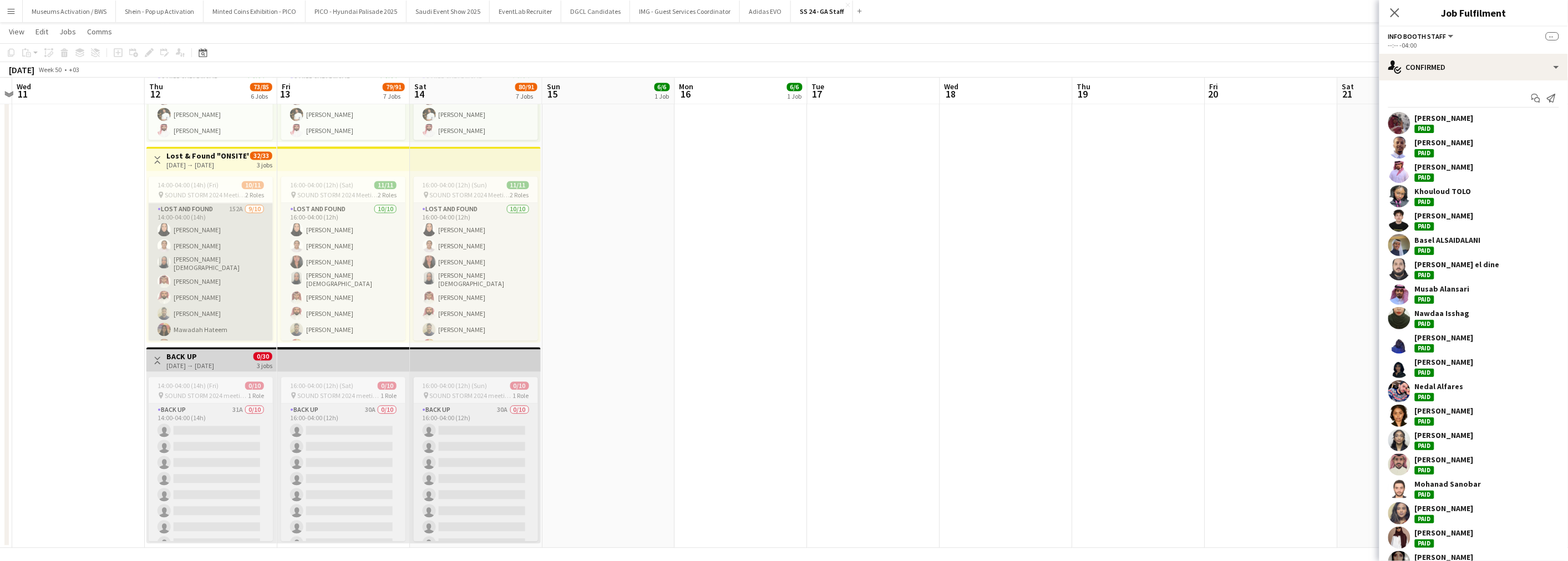
click at [208, 274] on app-card-role "Lost and Found 152A [DATE] 14:00-04:00 (14h) Jawaher Abdullah Abdulrahman Ahmed…" at bounding box center [211, 296] width 125 height 186
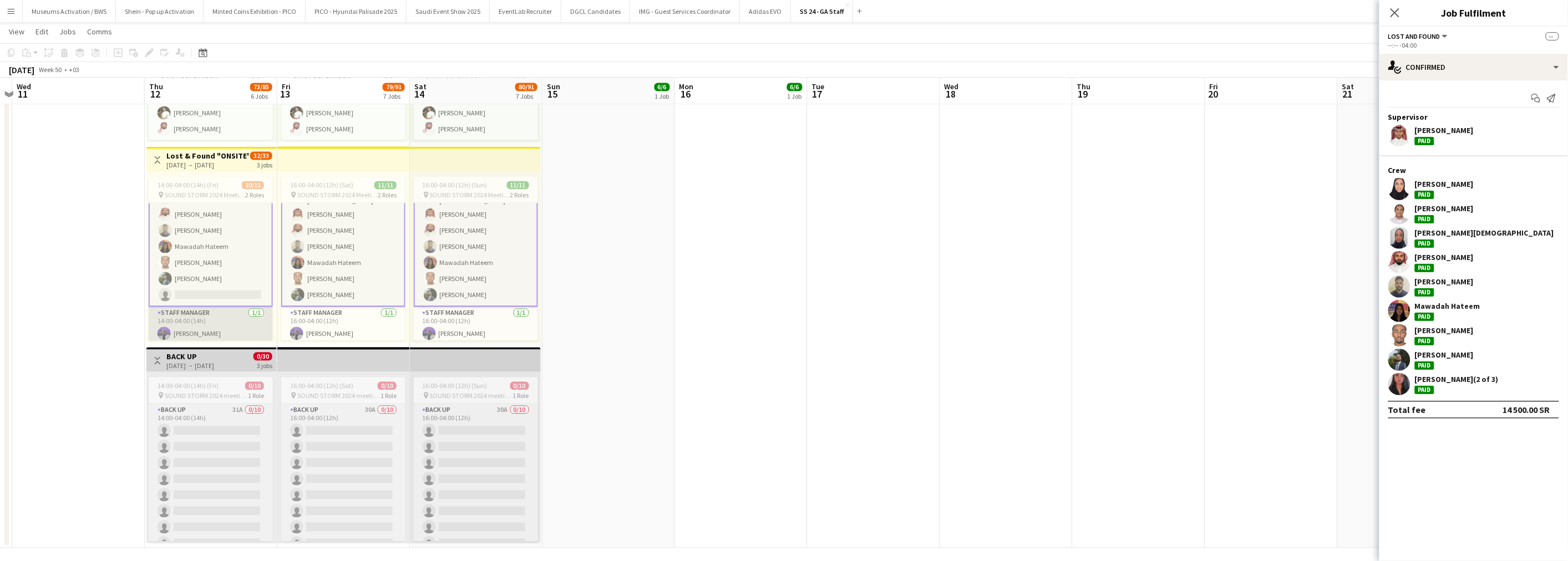
click at [214, 322] on app-card-role "Staff Manager [DATE] 14:00-04:00 (14h) [PERSON_NAME]" at bounding box center [211, 326] width 125 height 38
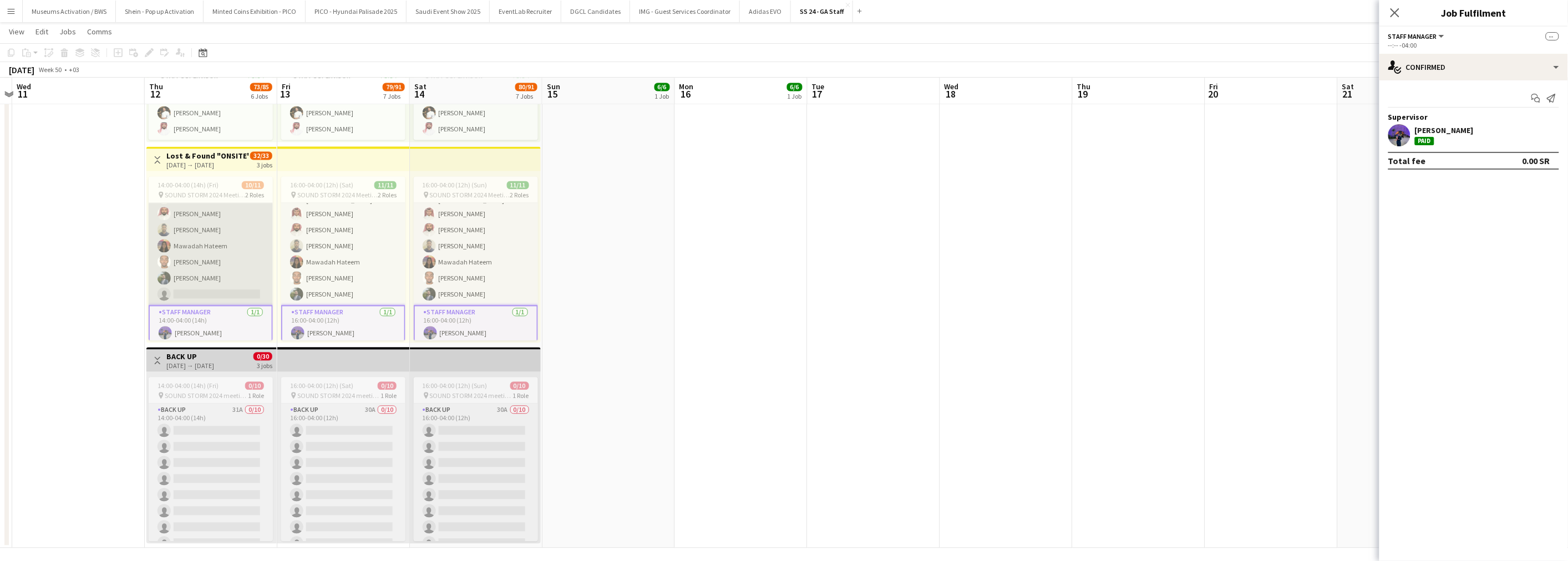
click at [223, 274] on app-card-role "Lost and Found 152A [DATE] 14:00-04:00 (14h) Jawaher Abdullah Abdulrahman Ahmed…" at bounding box center [211, 213] width 125 height 186
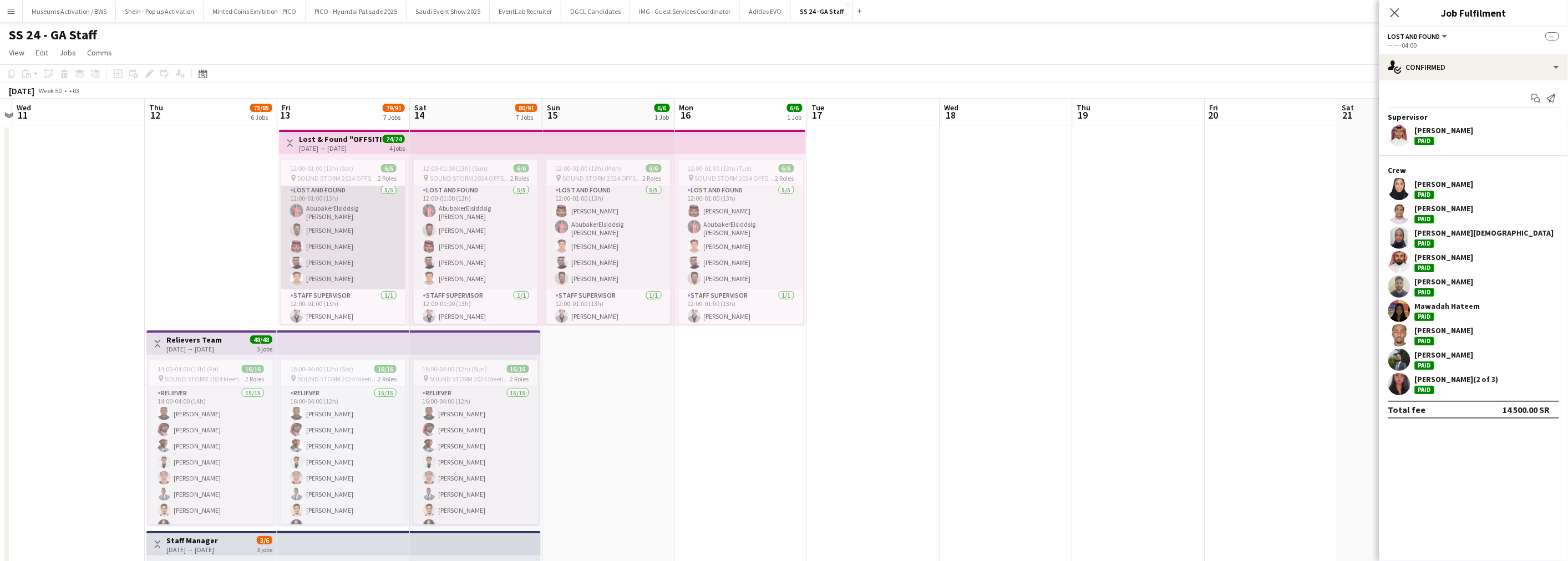
click at [337, 233] on app-card-role "Lost and Found [DATE] 12:00-01:00 (13h) [PERSON_NAME] [PERSON_NAME]" at bounding box center [343, 237] width 125 height 105
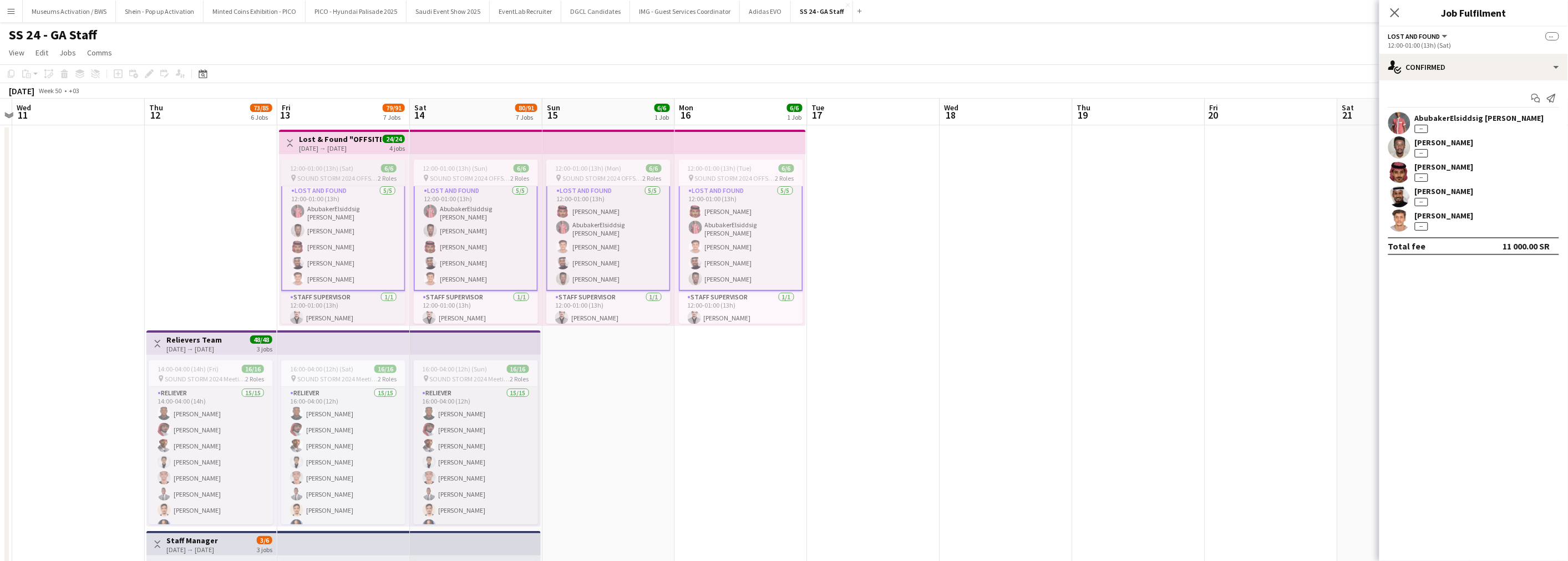
click at [323, 169] on span "12:00-01:00 (13h) (Sat)" at bounding box center [321, 169] width 63 height 9
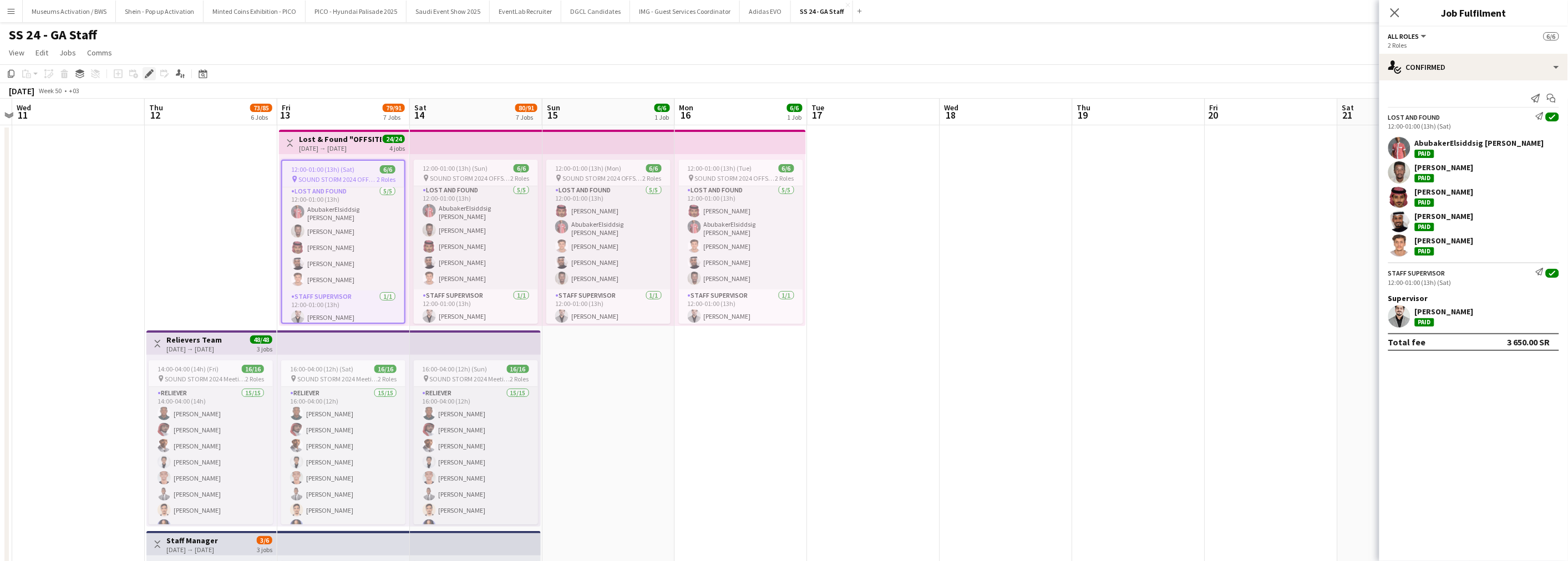
click at [143, 73] on div "Edit" at bounding box center [149, 73] width 13 height 13
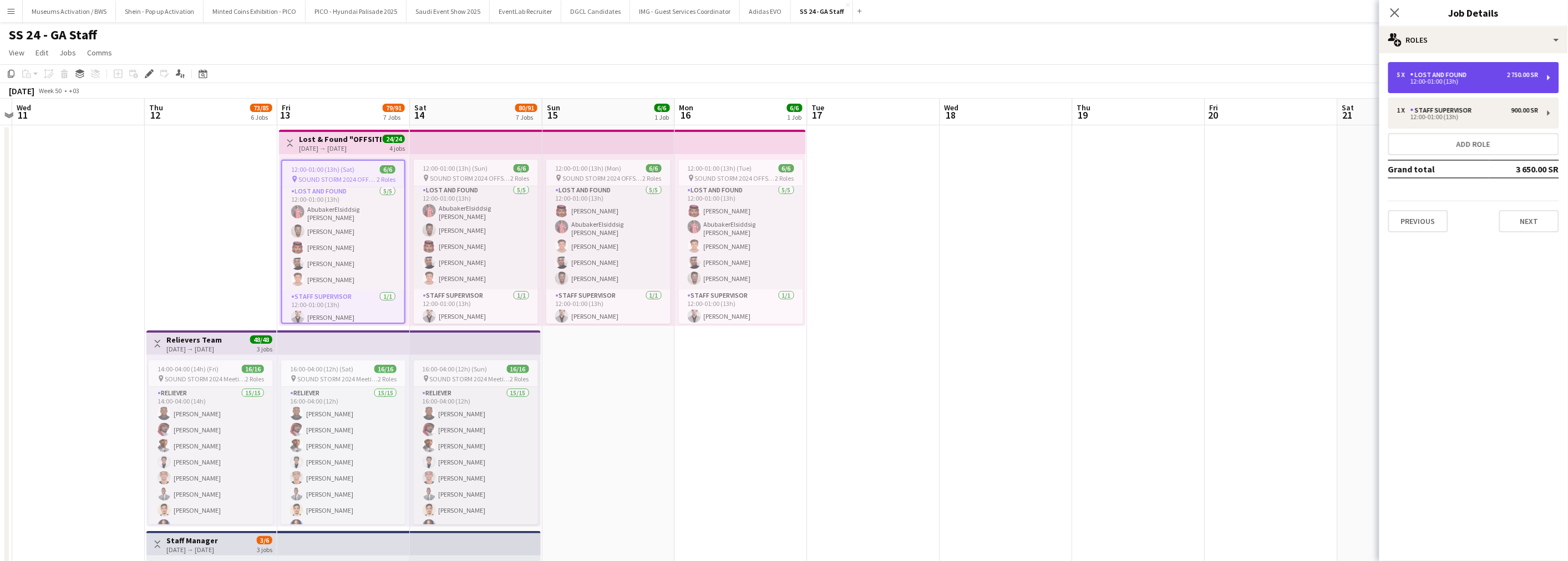
click at [1419, 86] on div "5 x Lost and Found 2 750.00 SR 12:00-01:00 (13h)" at bounding box center [1474, 78] width 171 height 31
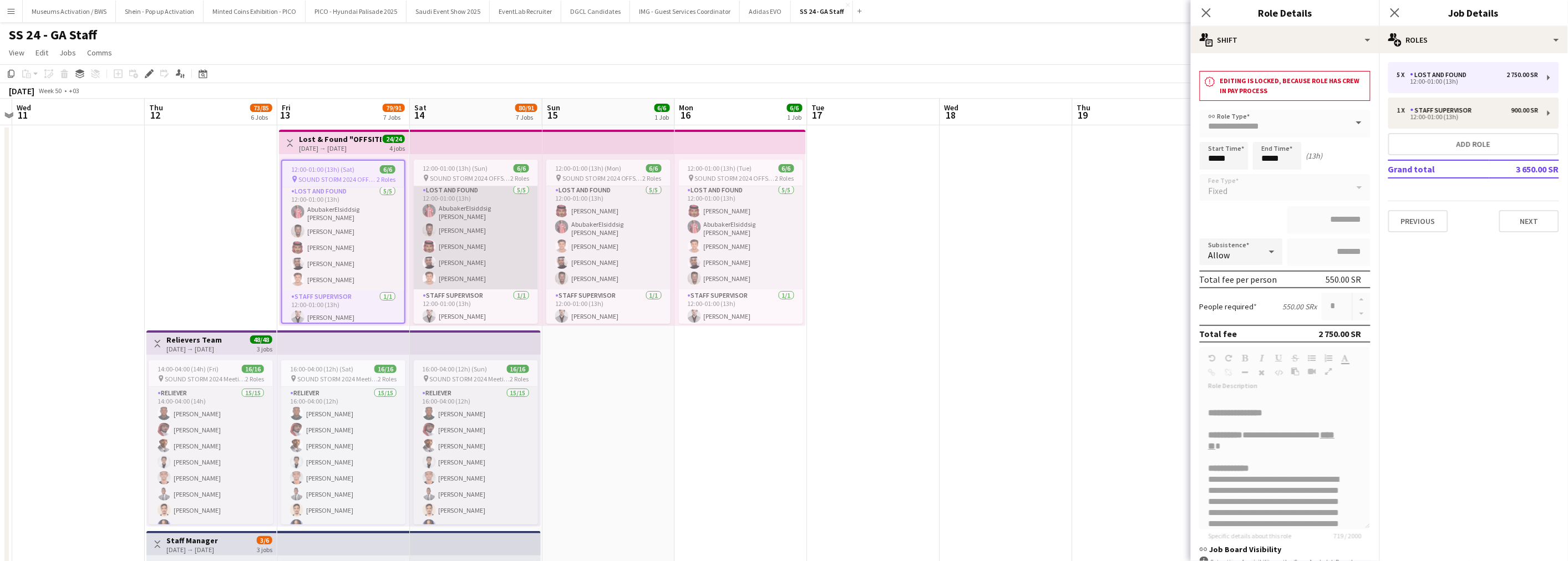
click at [461, 243] on app-card-role "Lost and Found [DATE] 12:00-01:00 (13h) [PERSON_NAME] [PERSON_NAME]" at bounding box center [476, 237] width 125 height 105
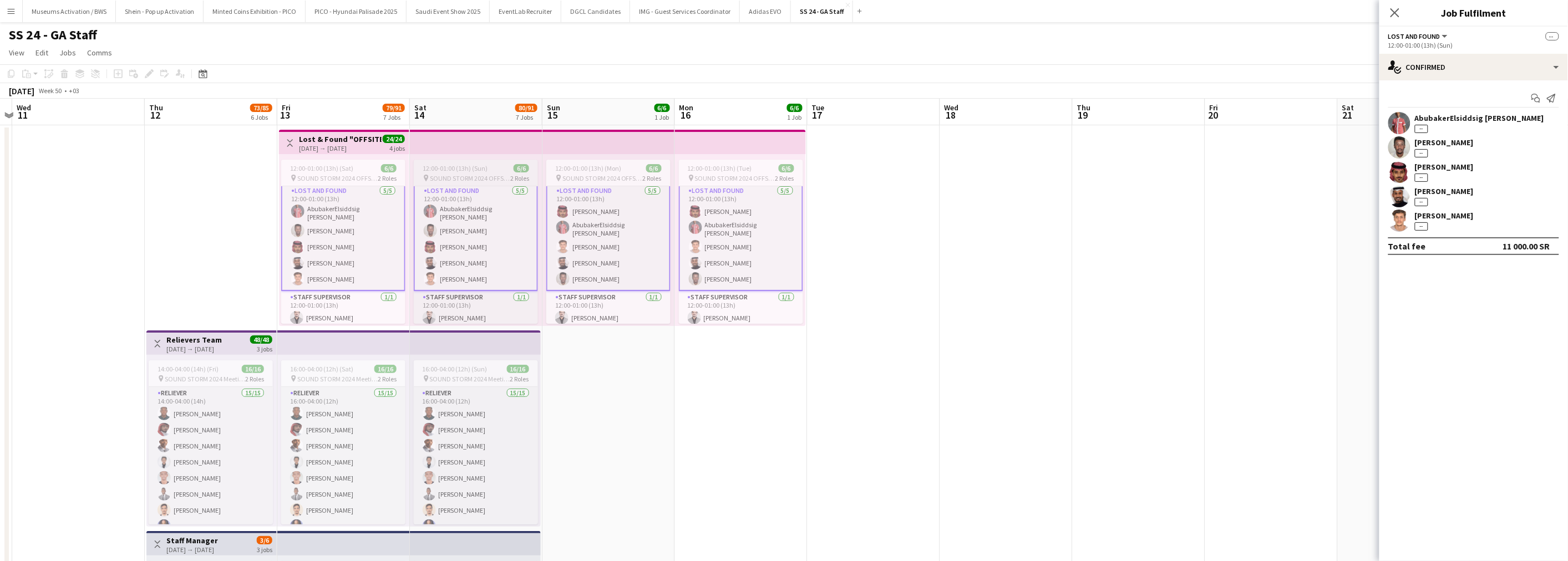
click at [463, 166] on span "12:00-01:00 (13h) (Sun)" at bounding box center [455, 169] width 65 height 9
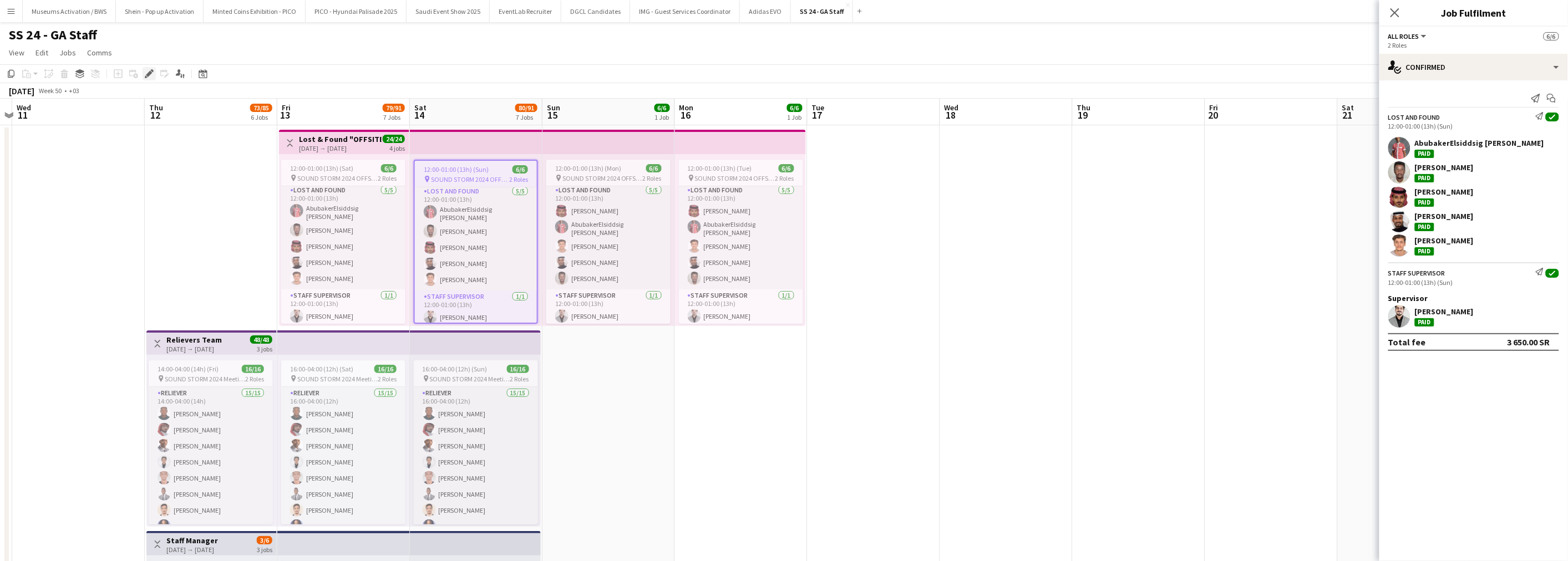
click at [150, 69] on icon "Edit" at bounding box center [149, 73] width 9 height 9
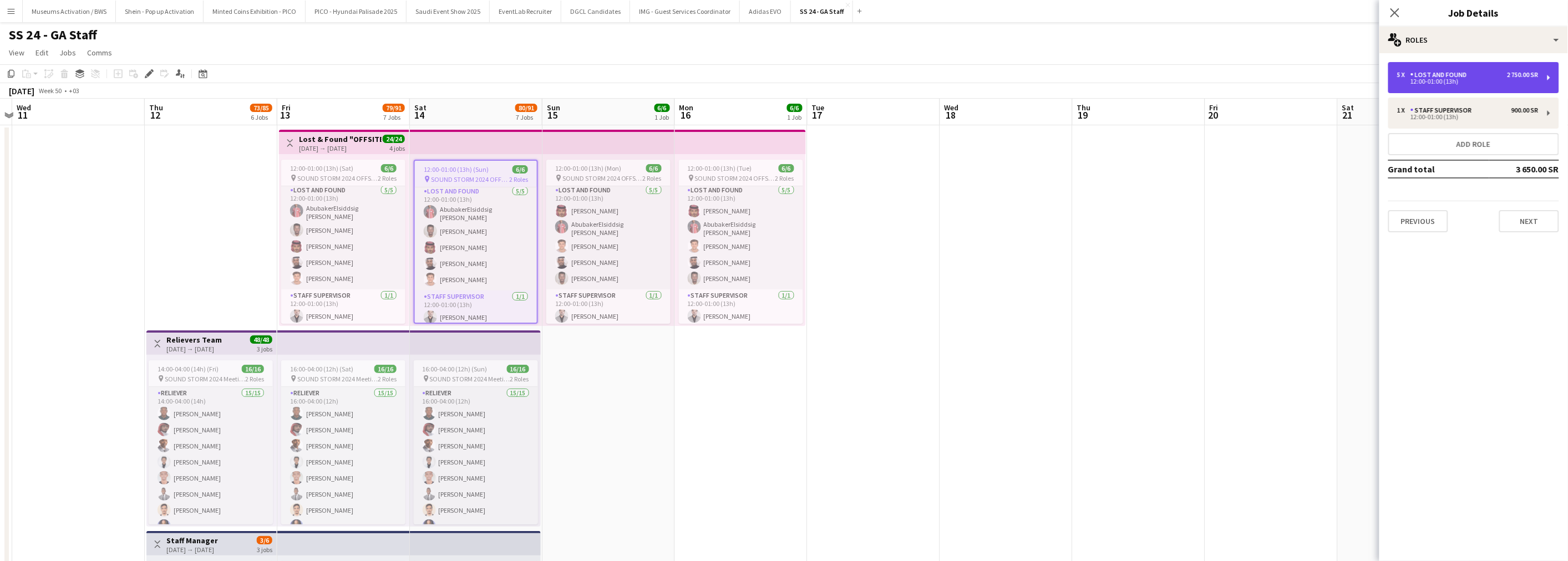
click at [1405, 67] on div "5 x Lost and Found 2 750.00 SR 12:00-01:00 (13h)" at bounding box center [1474, 78] width 171 height 31
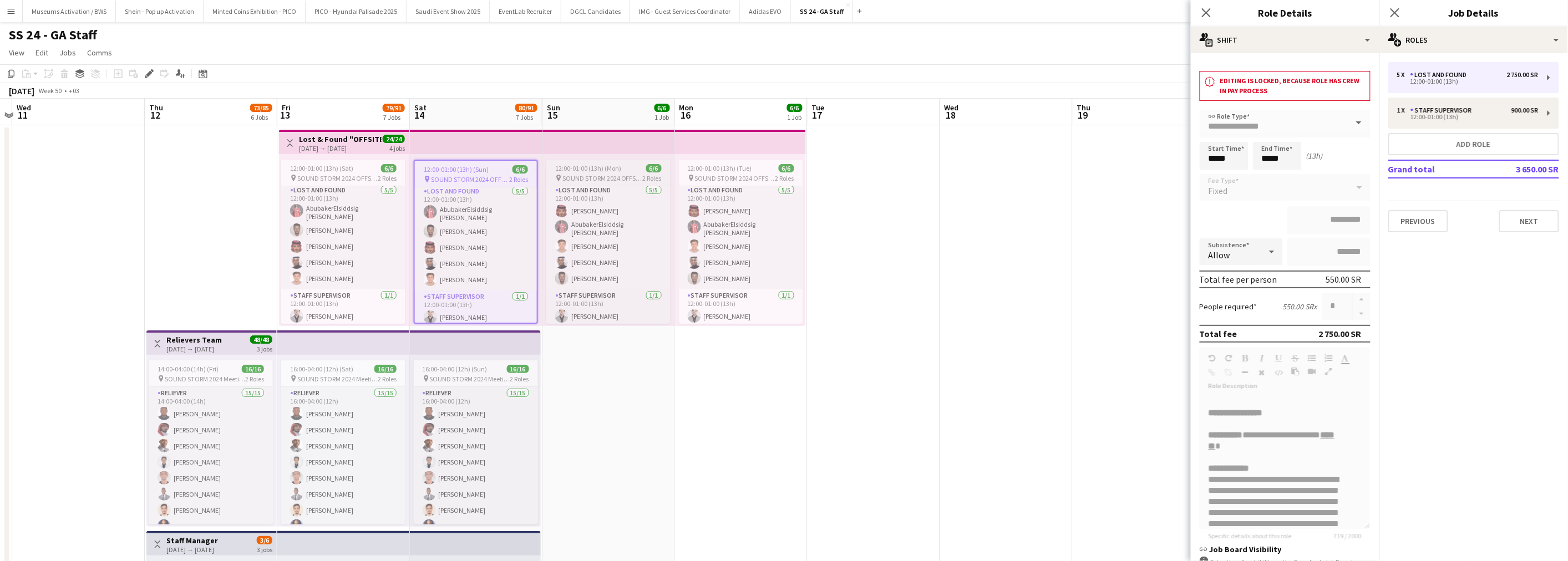
click at [629, 179] on span "SOUND STORM 2024 OFFSITE LOCATION" at bounding box center [602, 178] width 80 height 9
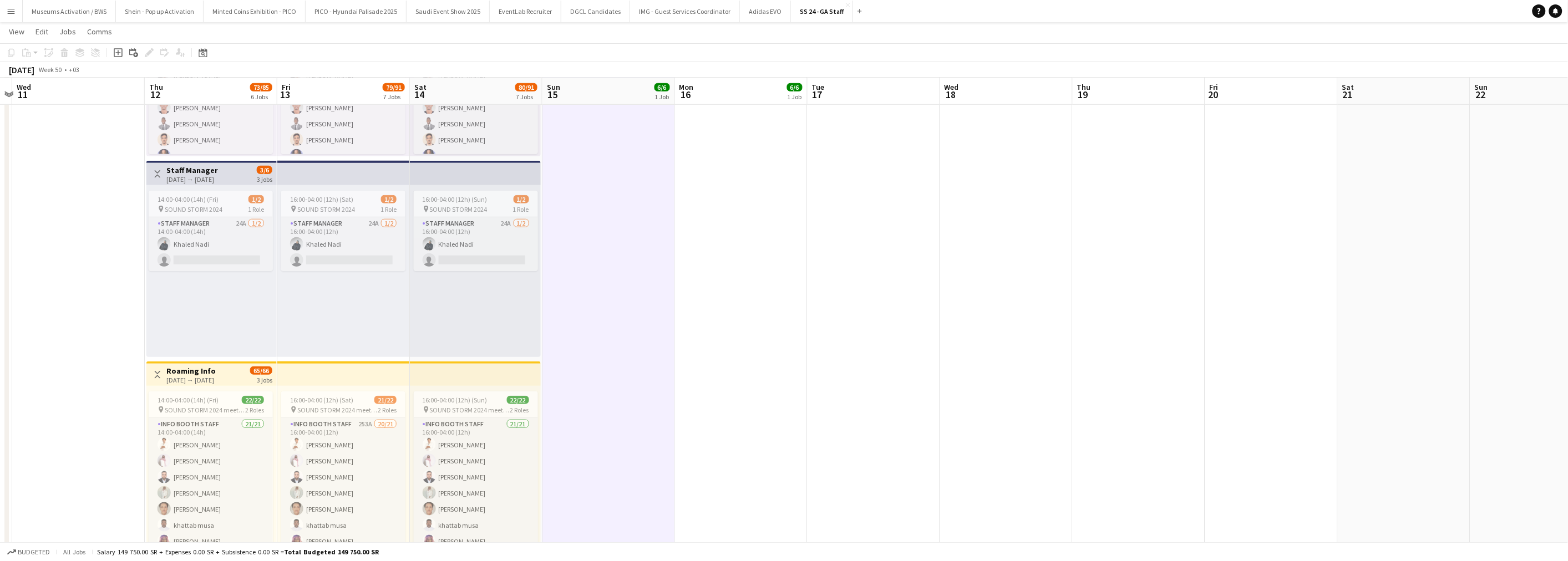
click at [455, 331] on div "16:00-04:00 (12h) (Sun) 1/2 pin SOUND STORM 2024 1 Role Staff Manager 24A [DATE…" at bounding box center [475, 271] width 131 height 172
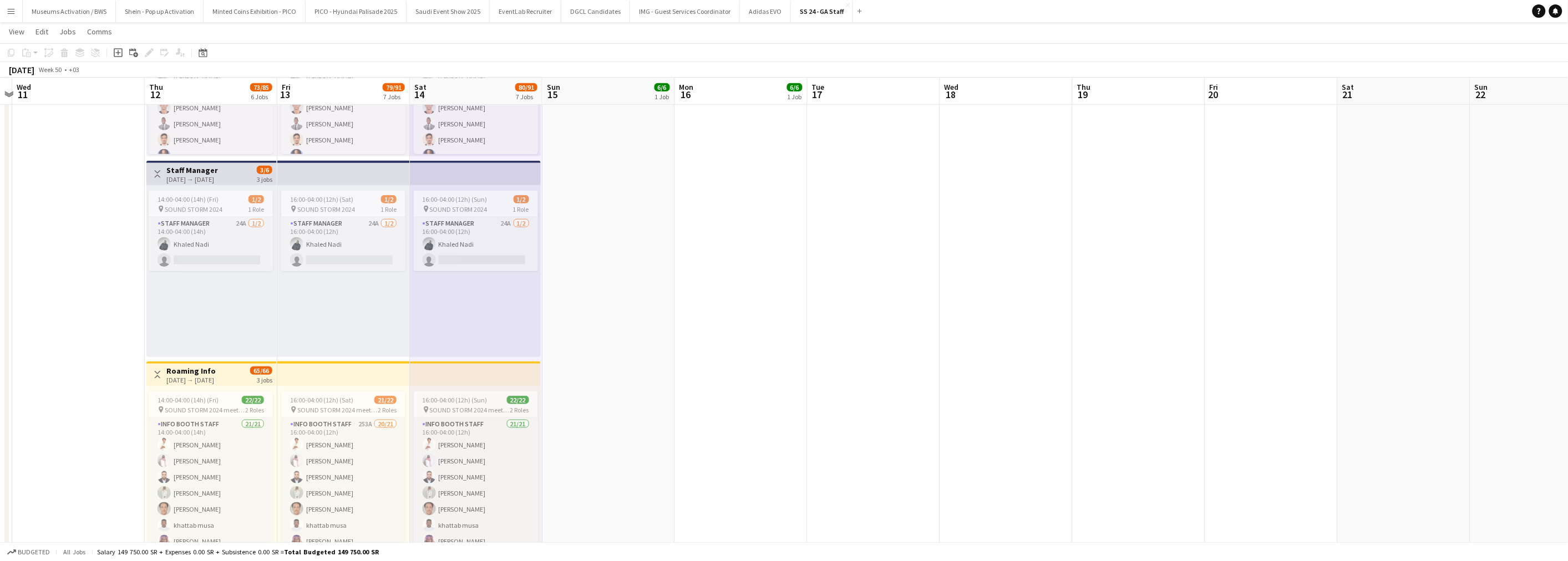
click at [322, 315] on div "16:00-04:00 (12h) (Sat) 1/2 pin SOUND STORM 2024 1 Role Staff Manager 24A [DATE…" at bounding box center [343, 271] width 132 height 172
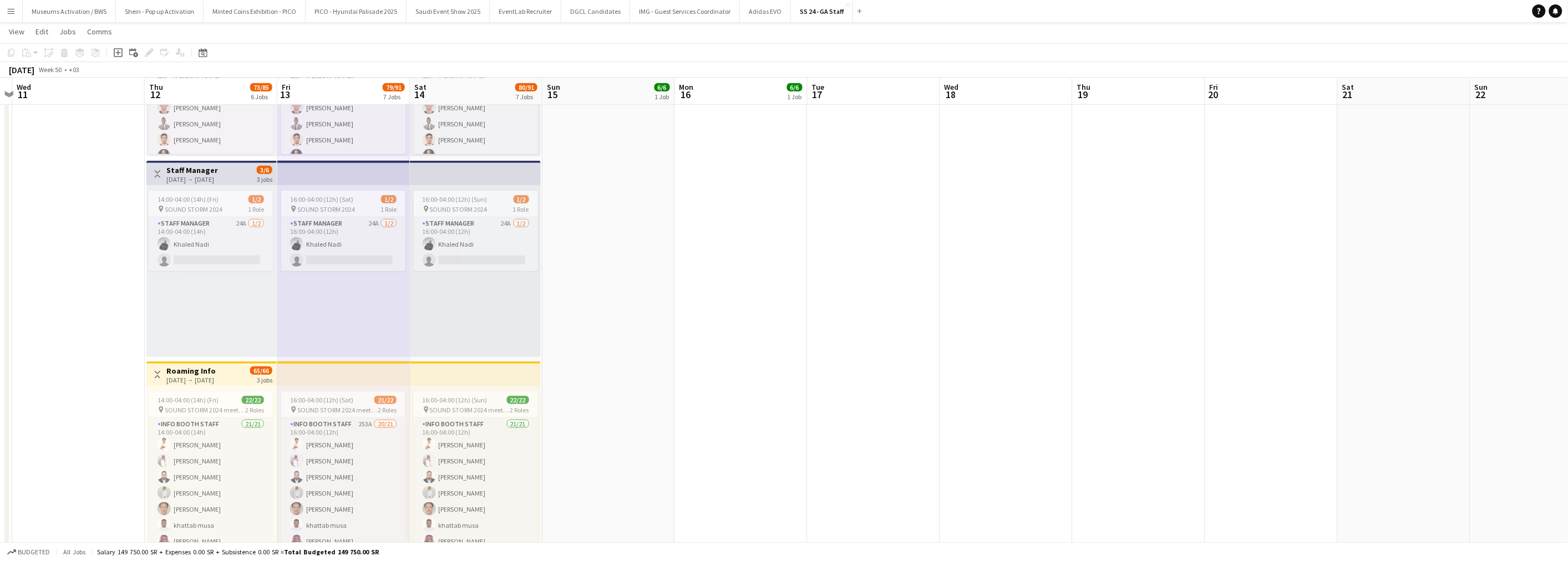
click at [199, 306] on div "14:00-04:00 (14h) (Fri) 1/2 pin SOUND STORM 2024 1 Role Staff Manager 24A [DATE…" at bounding box center [211, 271] width 131 height 172
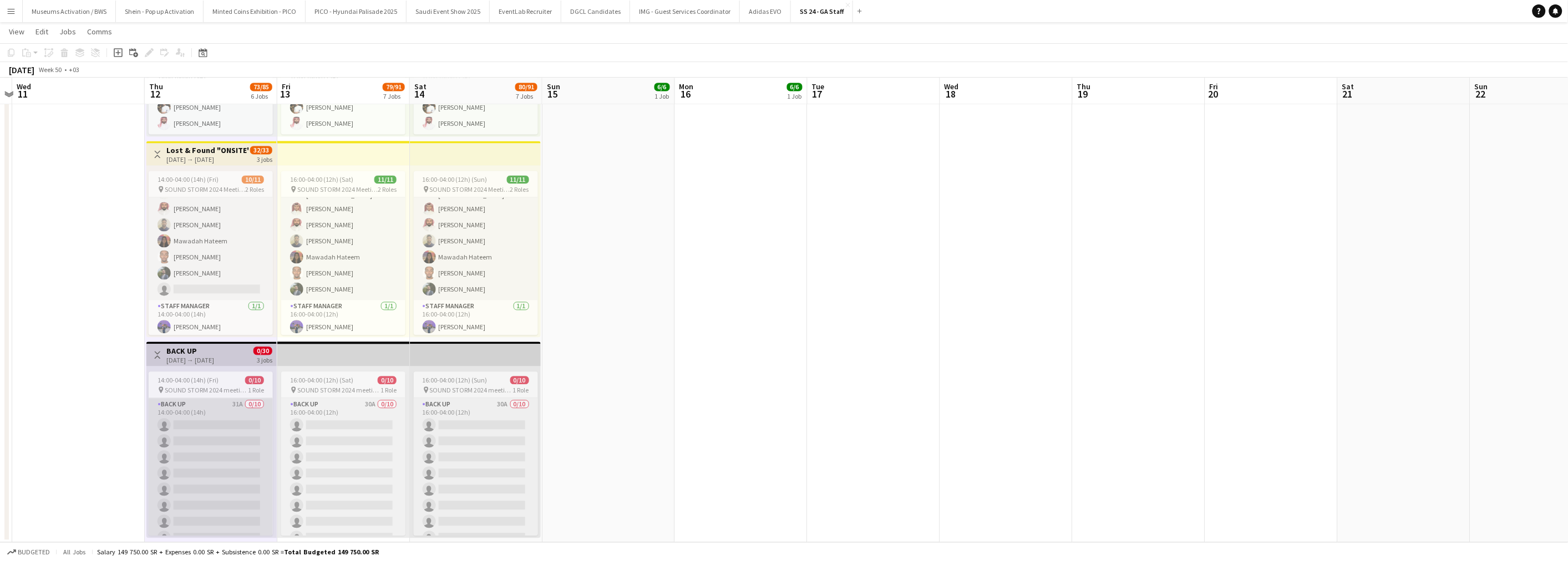
click at [245, 435] on app-card-role "Back up 31A 0/10 14:00-04:00 (14h) single-neutral-actions single-neutral-action…" at bounding box center [211, 489] width 125 height 182
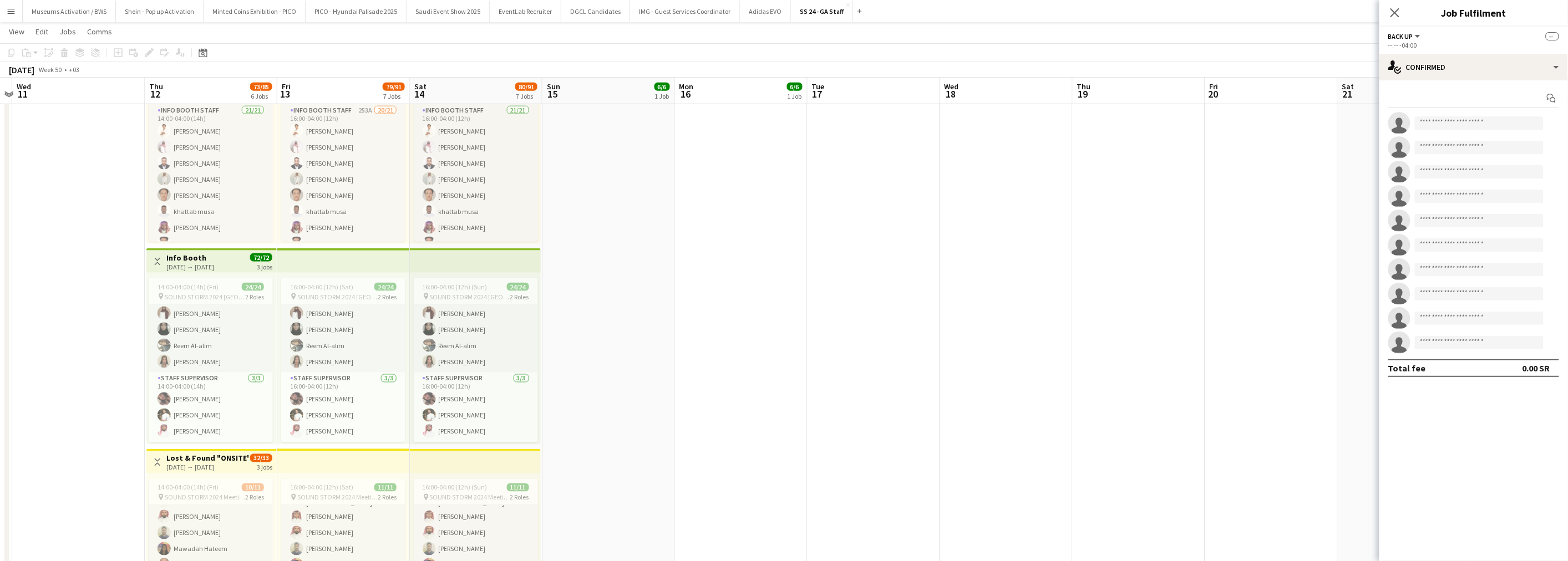
click at [98, 341] on app-date-cell at bounding box center [78, 146] width 132 height 1409
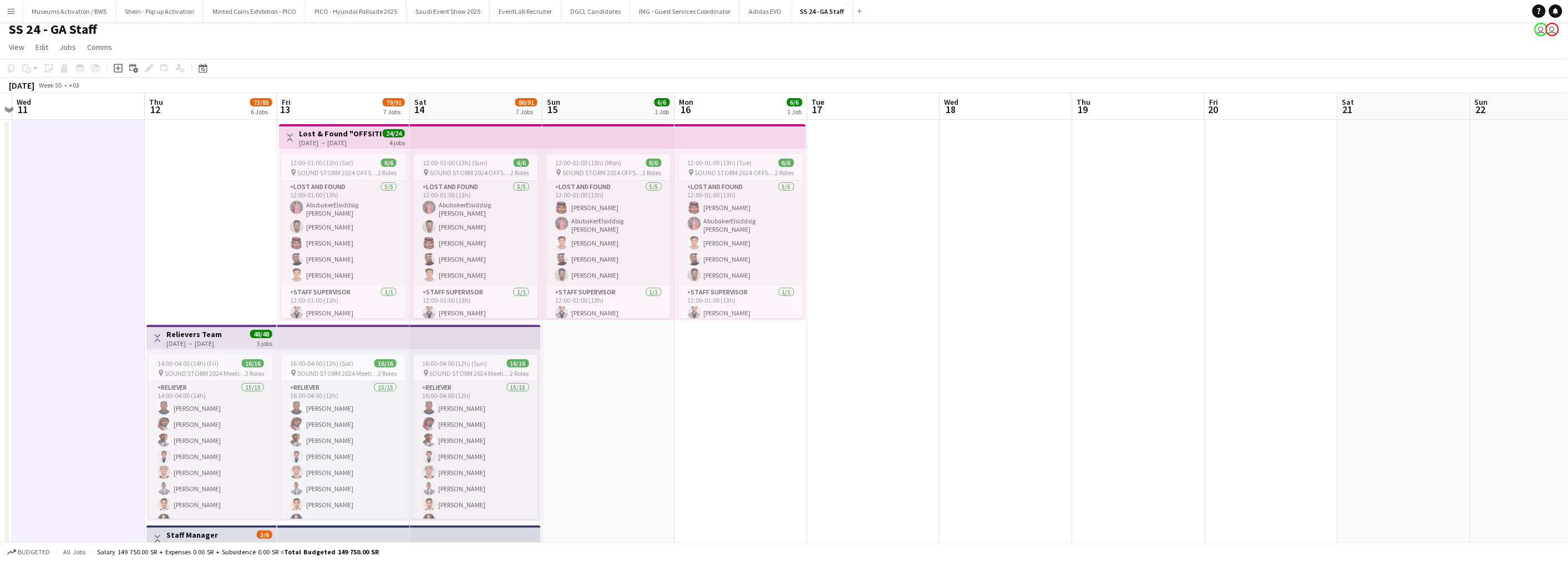
click at [340, 152] on div "12:00-01:00 (13h) (Sat) 6/6 pin SOUND STORM 2024 OFFSITE LOCATION 2 Roles Lost …" at bounding box center [344, 234] width 131 height 172
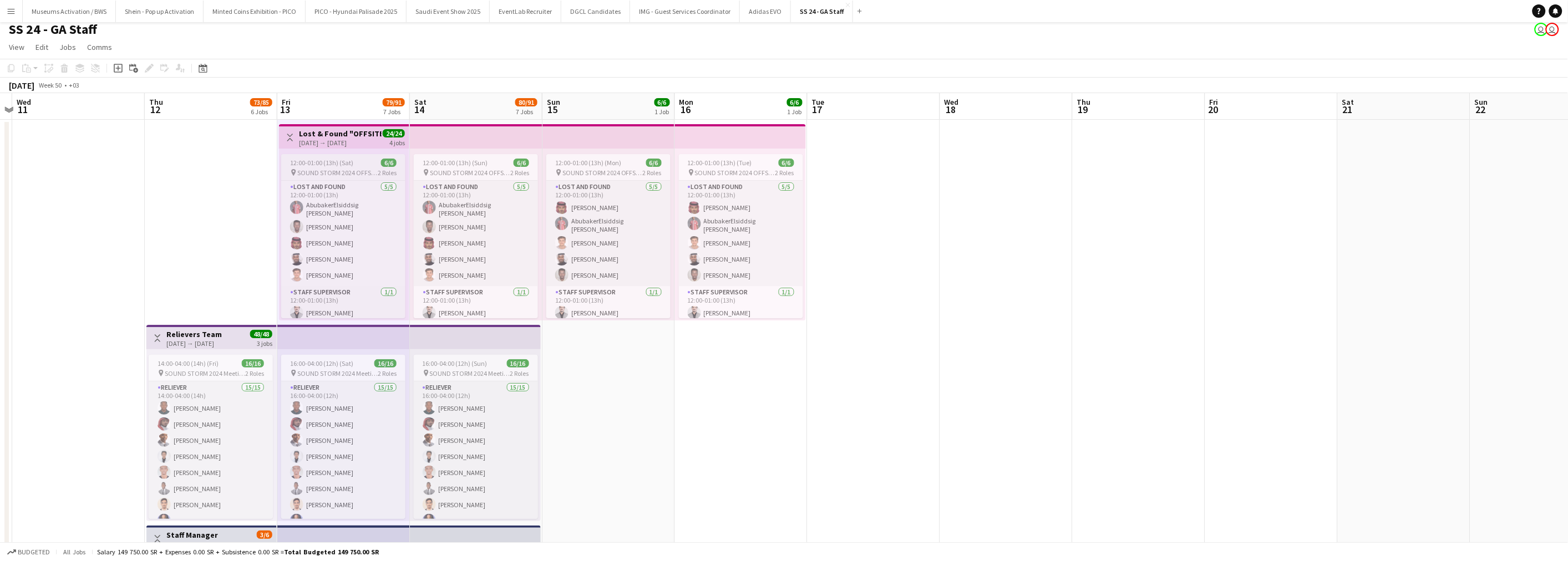
click at [339, 164] on span "12:00-01:00 (13h) (Sat)" at bounding box center [321, 163] width 63 height 9
click at [145, 70] on icon "Edit" at bounding box center [149, 68] width 9 height 9
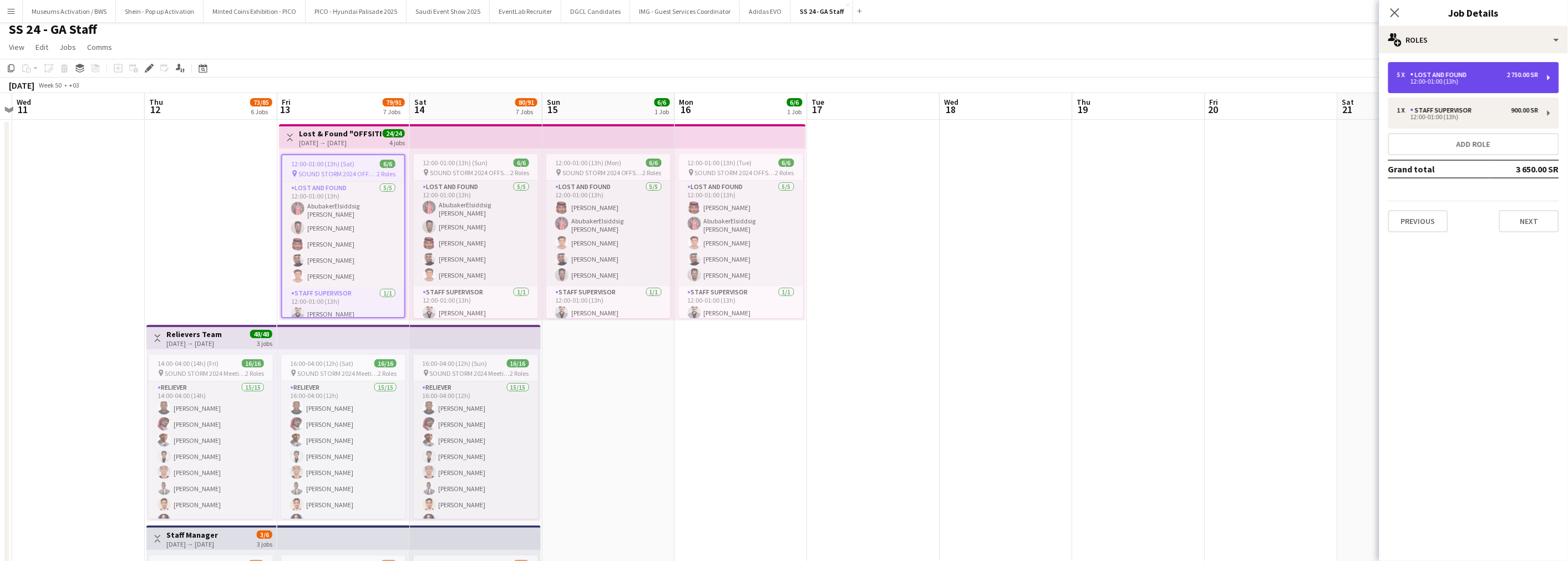
click at [1415, 84] on div "12:00-01:00 (13h)" at bounding box center [1468, 81] width 142 height 5
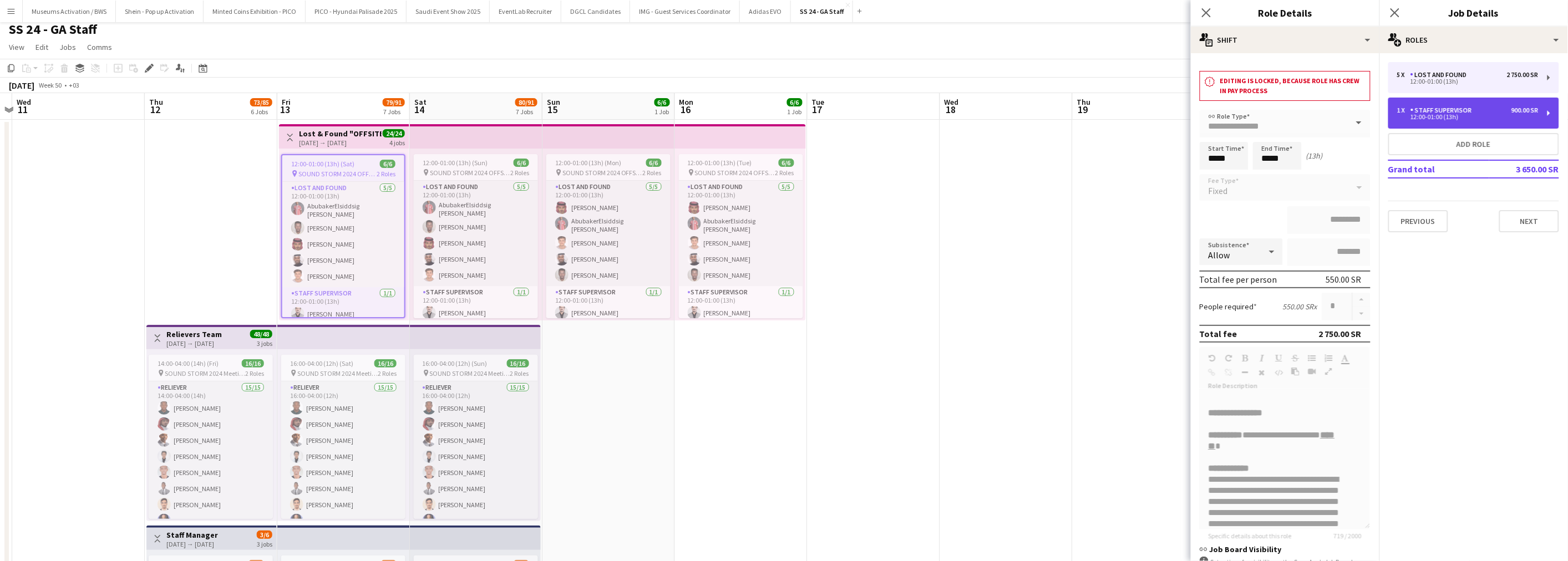
click at [1419, 100] on div "1 x Staff Supervisor 900.00 SR 12:00-01:00 (13h)" at bounding box center [1474, 113] width 171 height 31
type input "**********"
type input "*********"
type input "*"
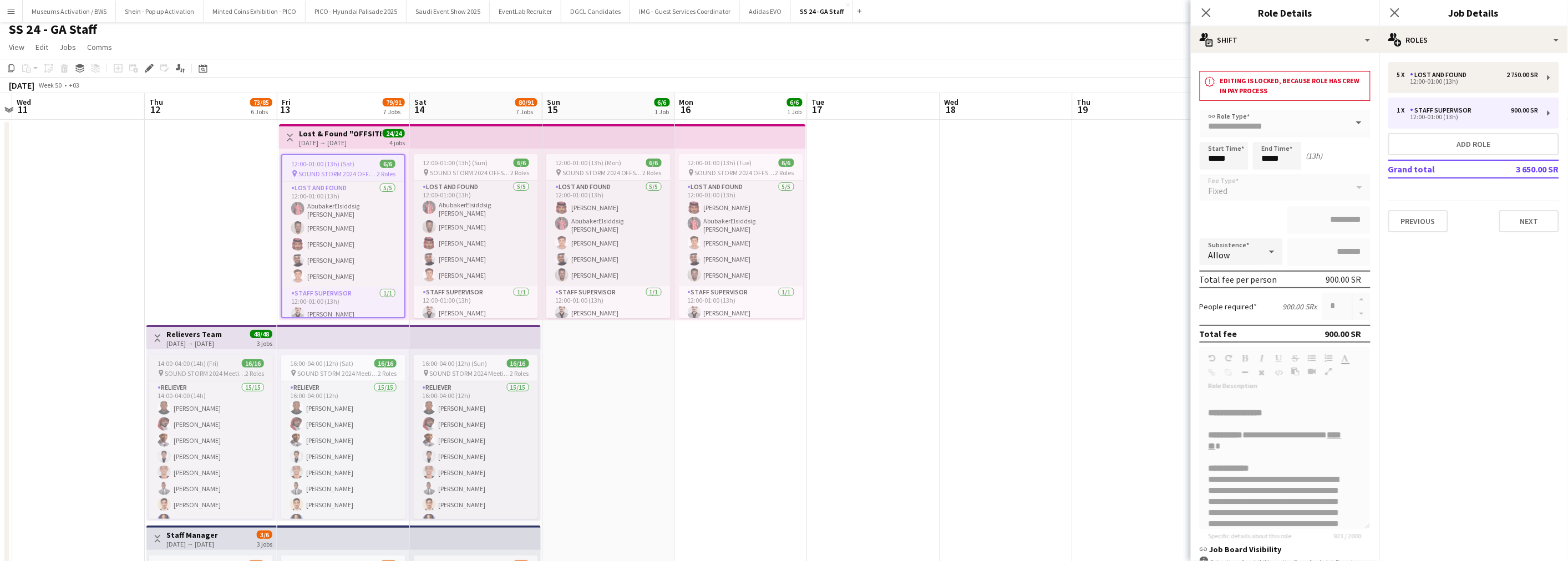
click at [208, 369] on span "SOUND STORM 2024 Meeting point" at bounding box center [204, 373] width 80 height 9
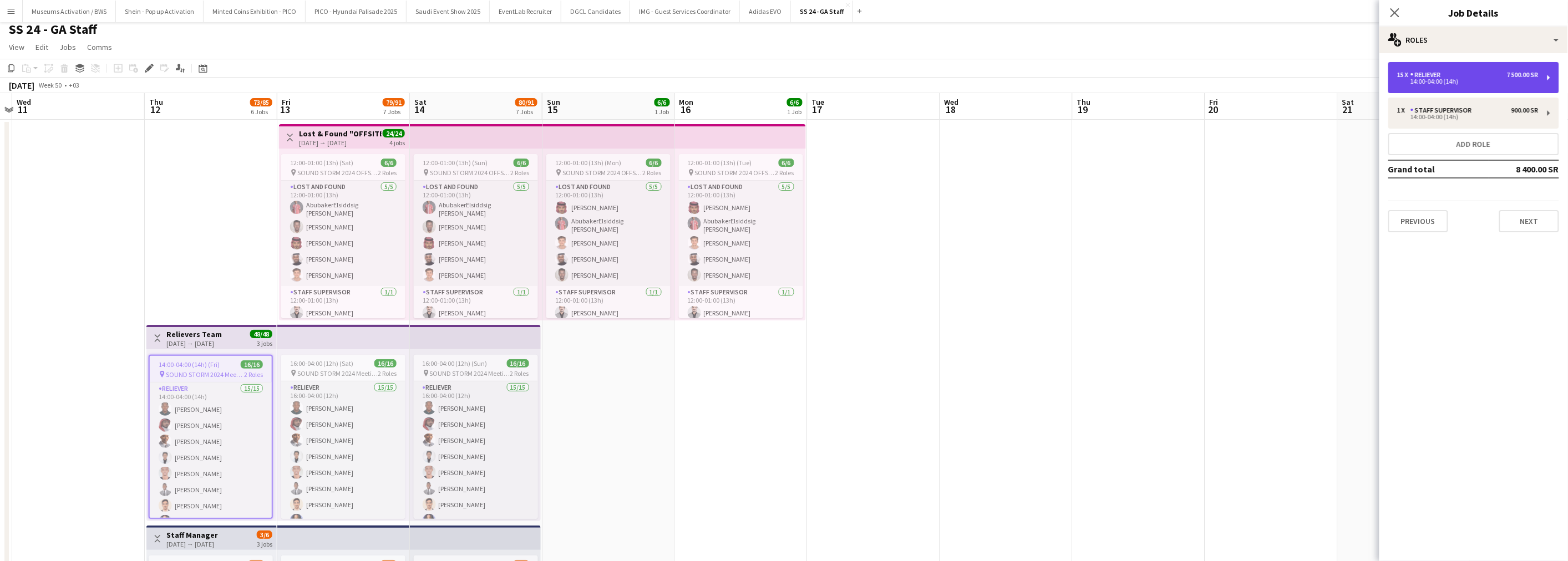
click at [1419, 73] on div "Reliever" at bounding box center [1428, 74] width 35 height 8
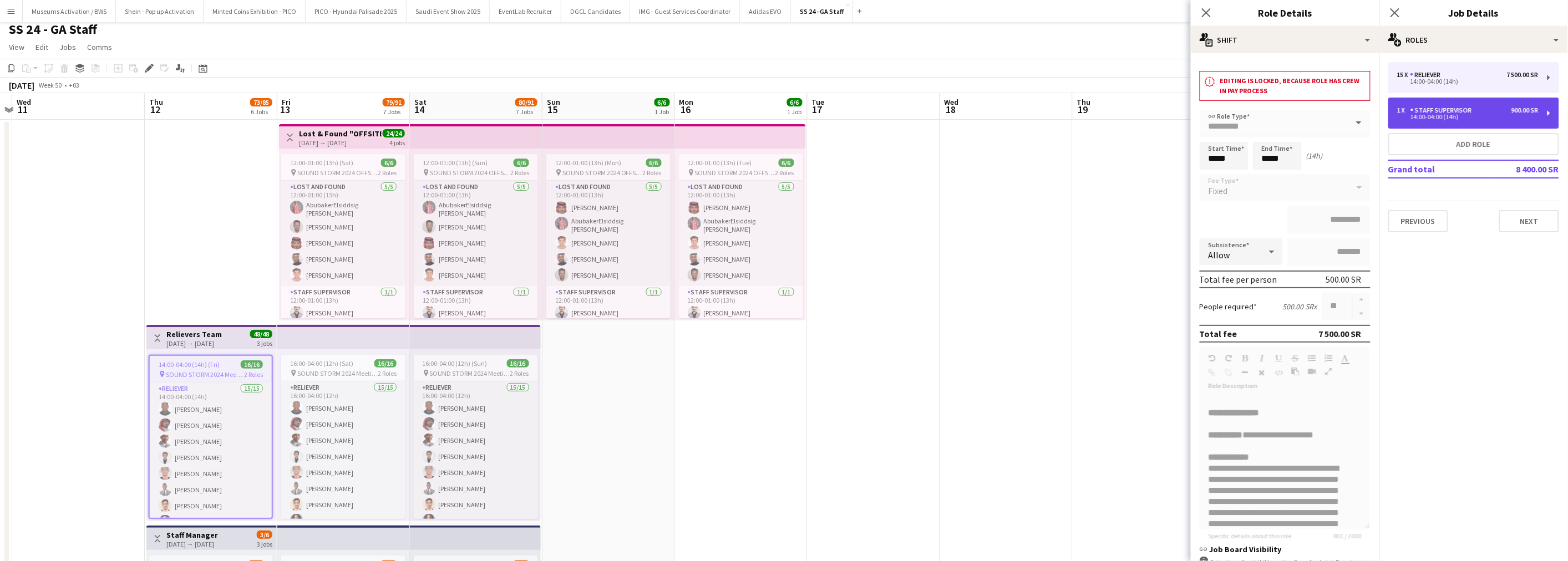
click at [1419, 111] on div "Staff Supervisor" at bounding box center [1443, 110] width 66 height 8
type input "**********"
type input "*********"
type input "*"
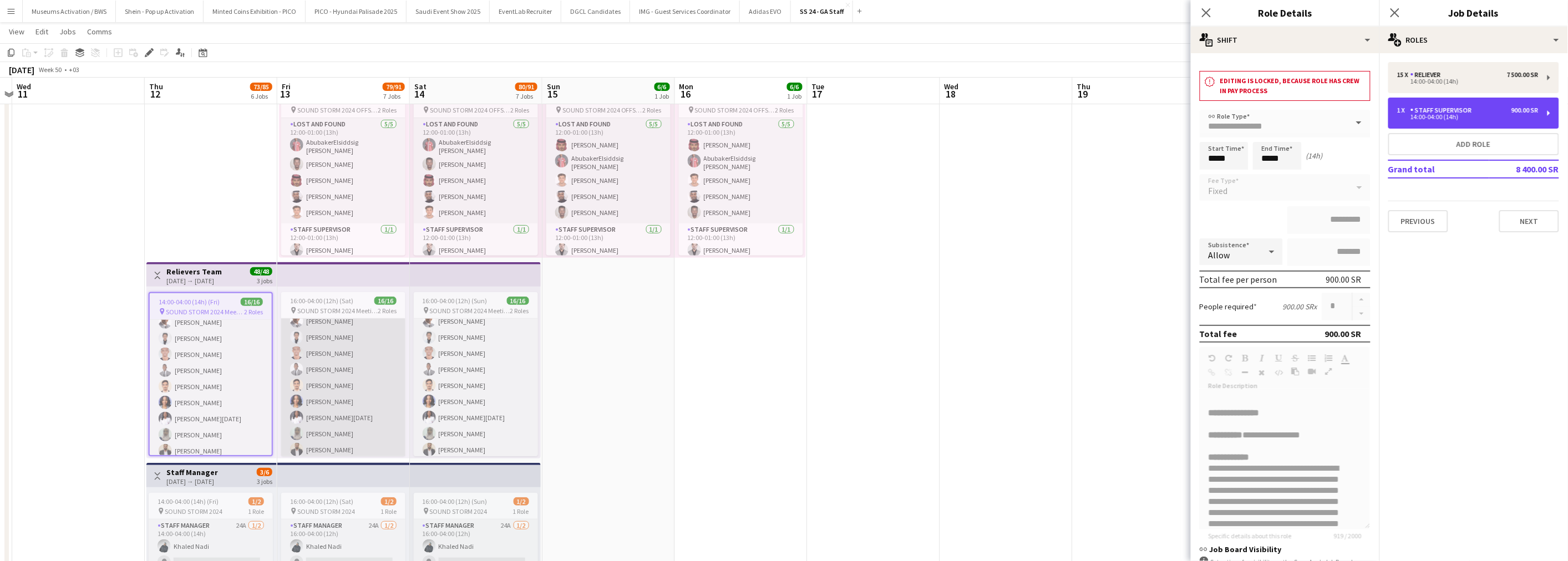
scroll to position [123, 0]
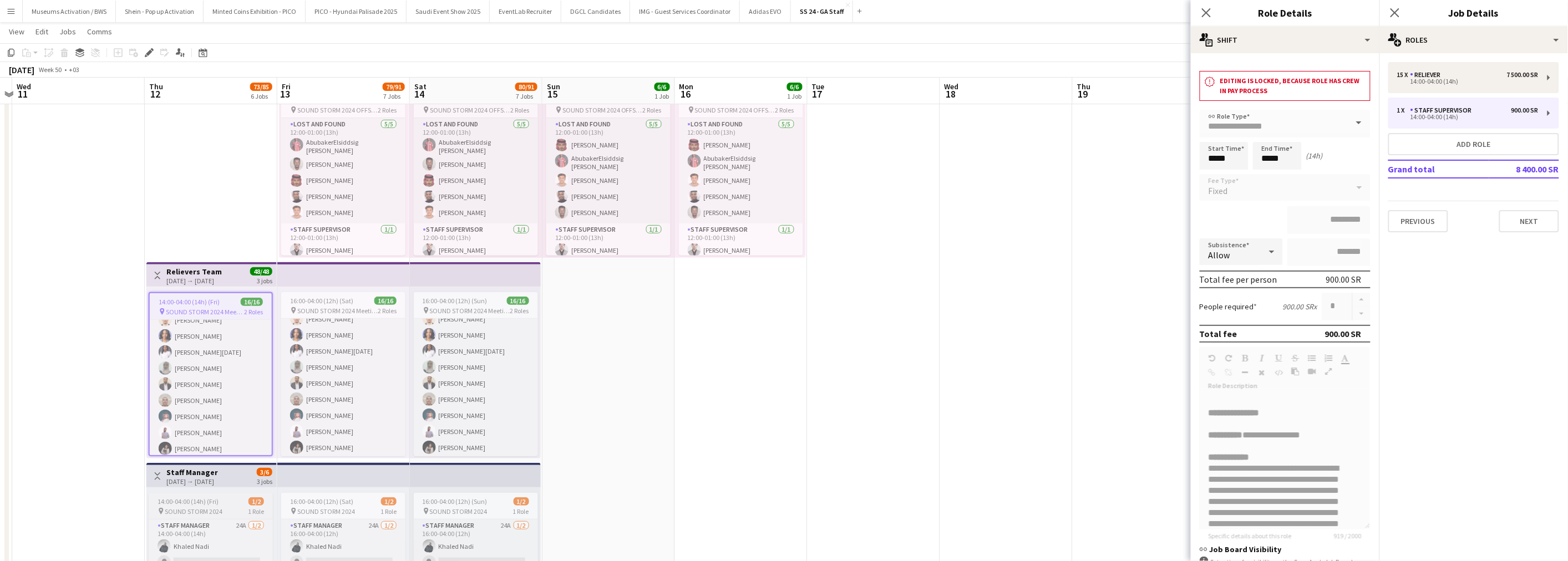
click at [217, 494] on app-job-card "14:00-04:00 (14h) (Fri) 1/2 pin SOUND STORM 2024 1 Role Staff Manager 24A [DATE…" at bounding box center [211, 532] width 125 height 80
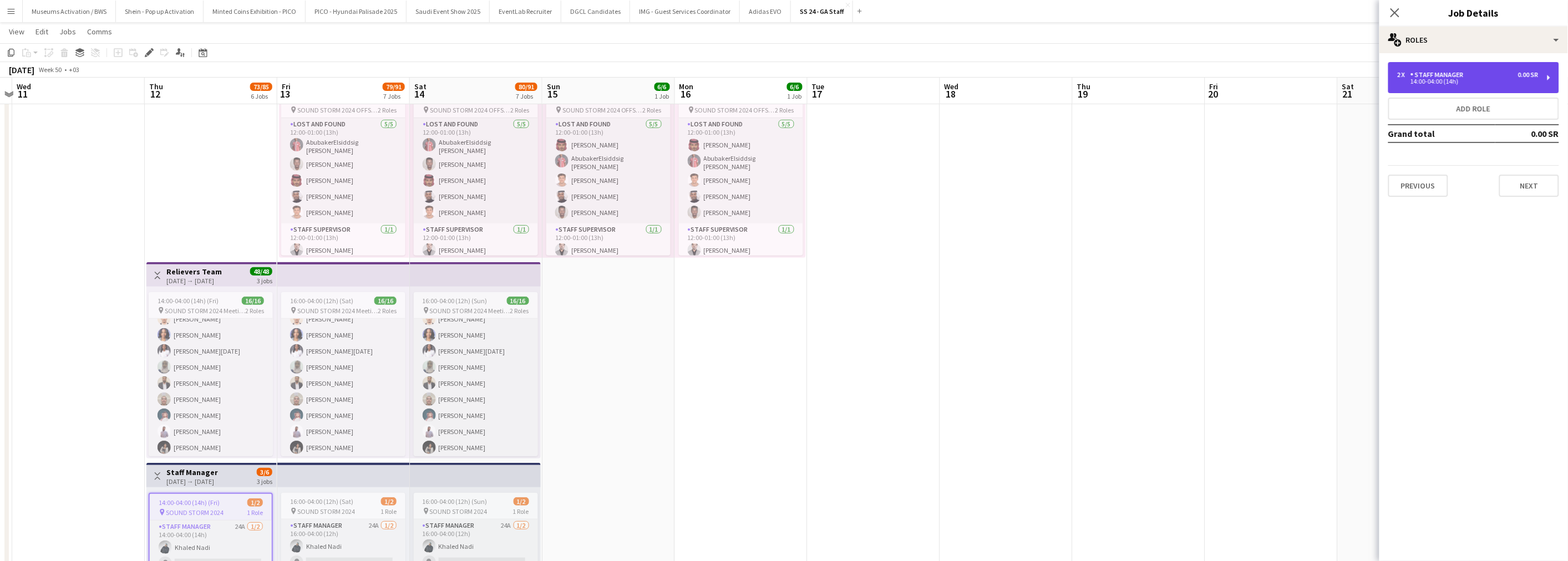
click at [1419, 79] on div "14:00-04:00 (14h)" at bounding box center [1468, 81] width 142 height 5
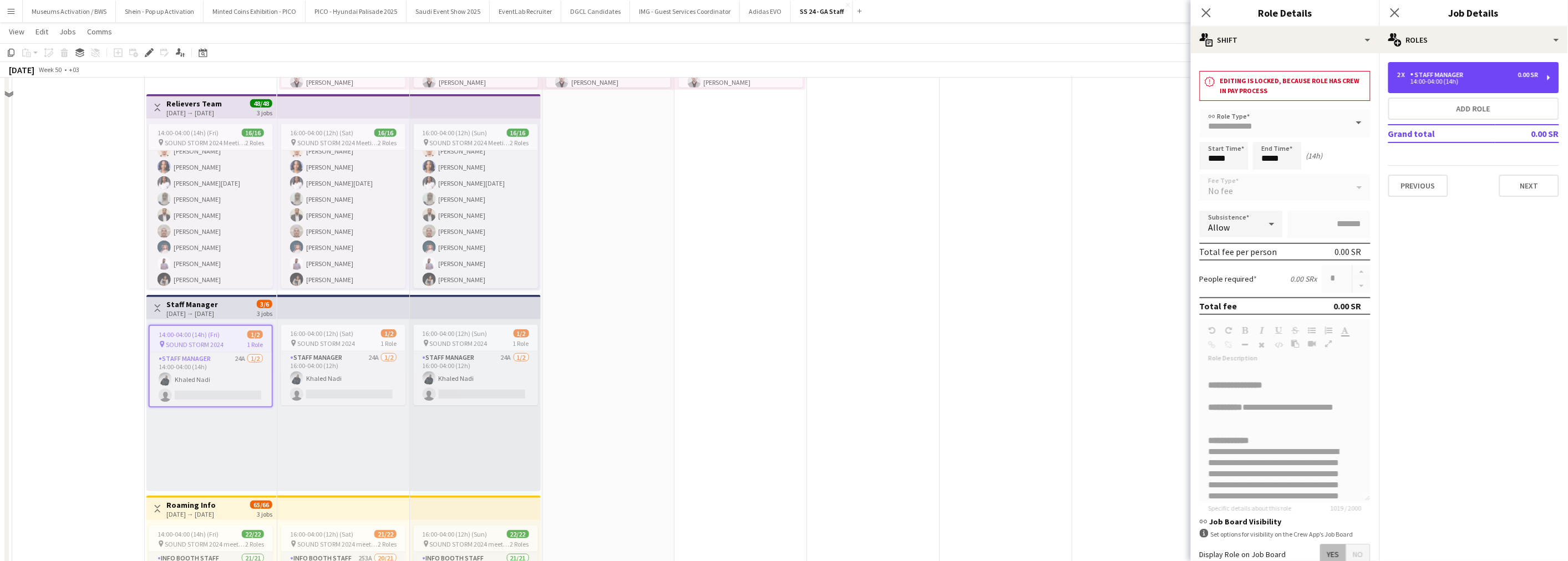
scroll to position [252, 0]
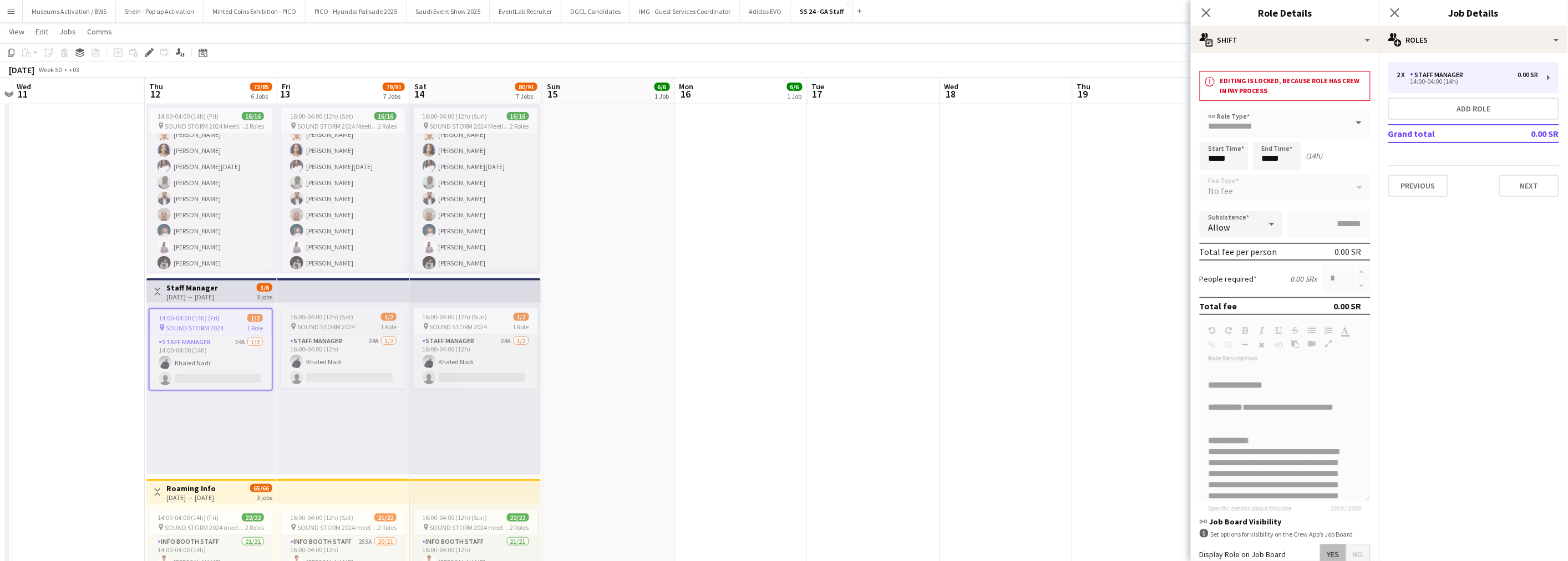
click at [341, 317] on span "16:00-04:00 (12h) (Sat)" at bounding box center [321, 317] width 63 height 9
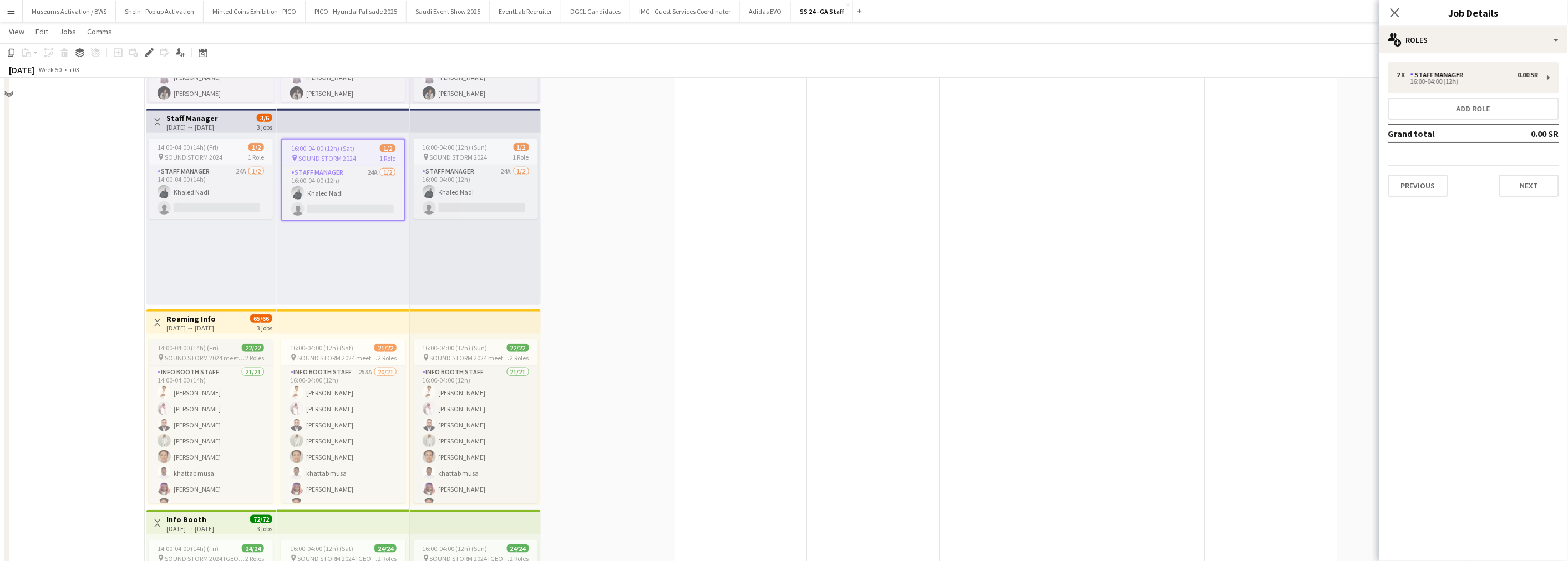
scroll to position [437, 0]
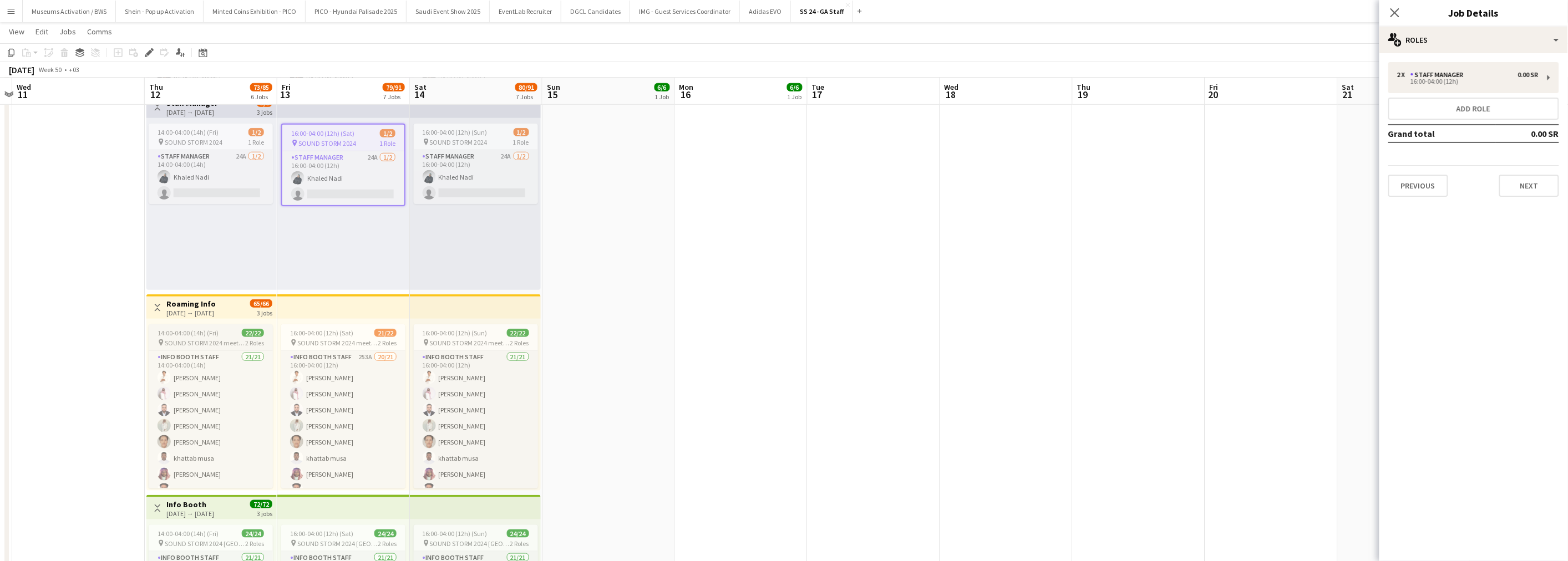
click at [199, 330] on span "14:00-04:00 (14h) (Fri)" at bounding box center [188, 333] width 61 height 9
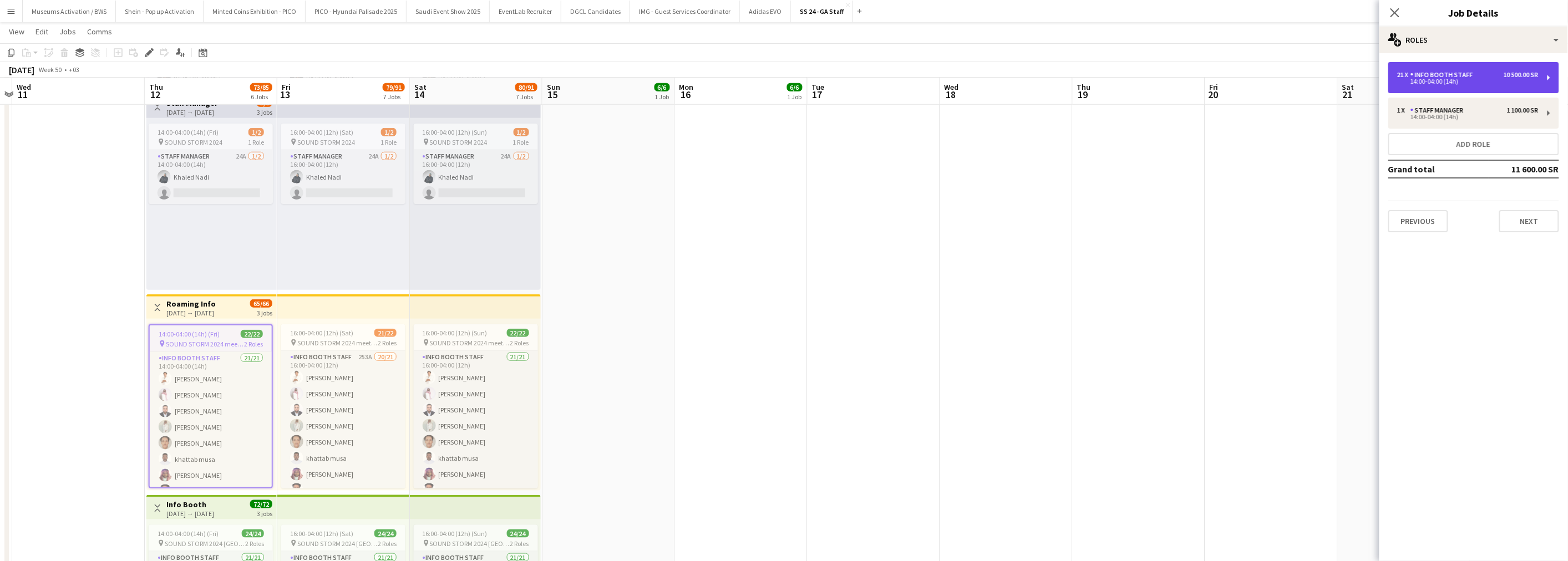
click at [1419, 73] on div "Info Booth Staff" at bounding box center [1444, 74] width 67 height 8
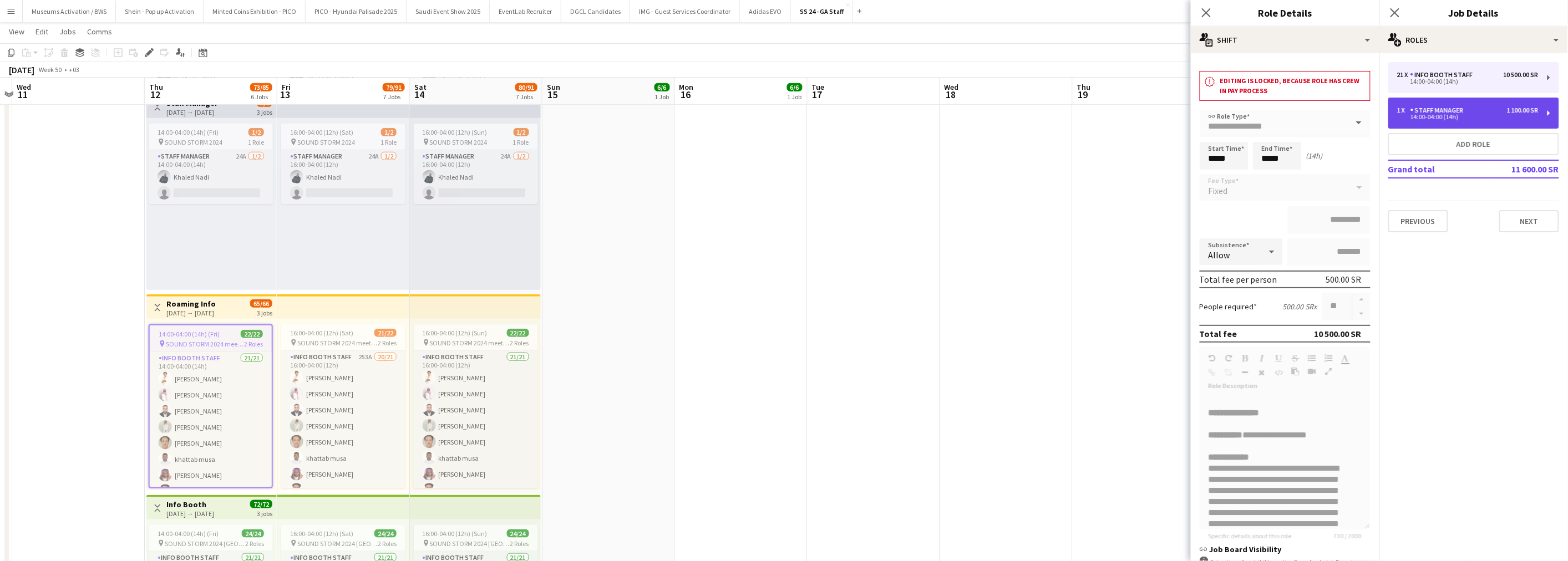
click at [1419, 105] on div "1 x Staff Manager 1 100.00 SR 14:00-04:00 (14h)" at bounding box center [1474, 113] width 171 height 31
type input "**********"
type input "*"
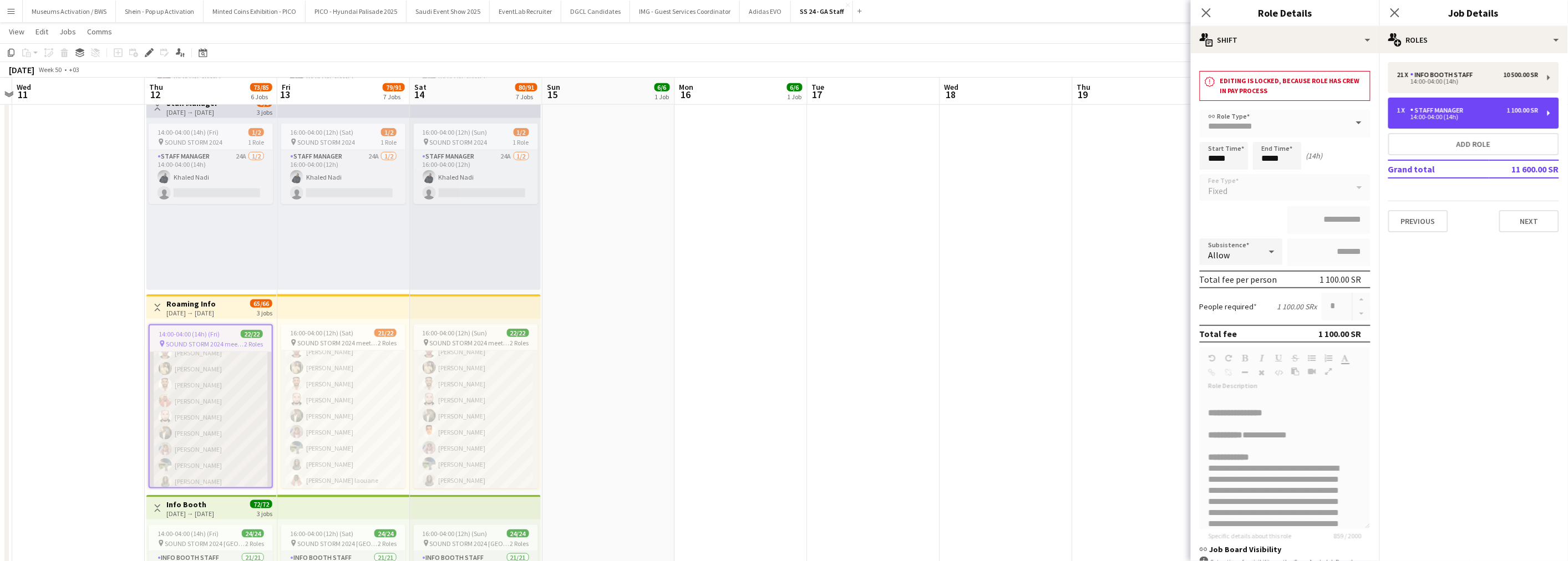
scroll to position [202, 0]
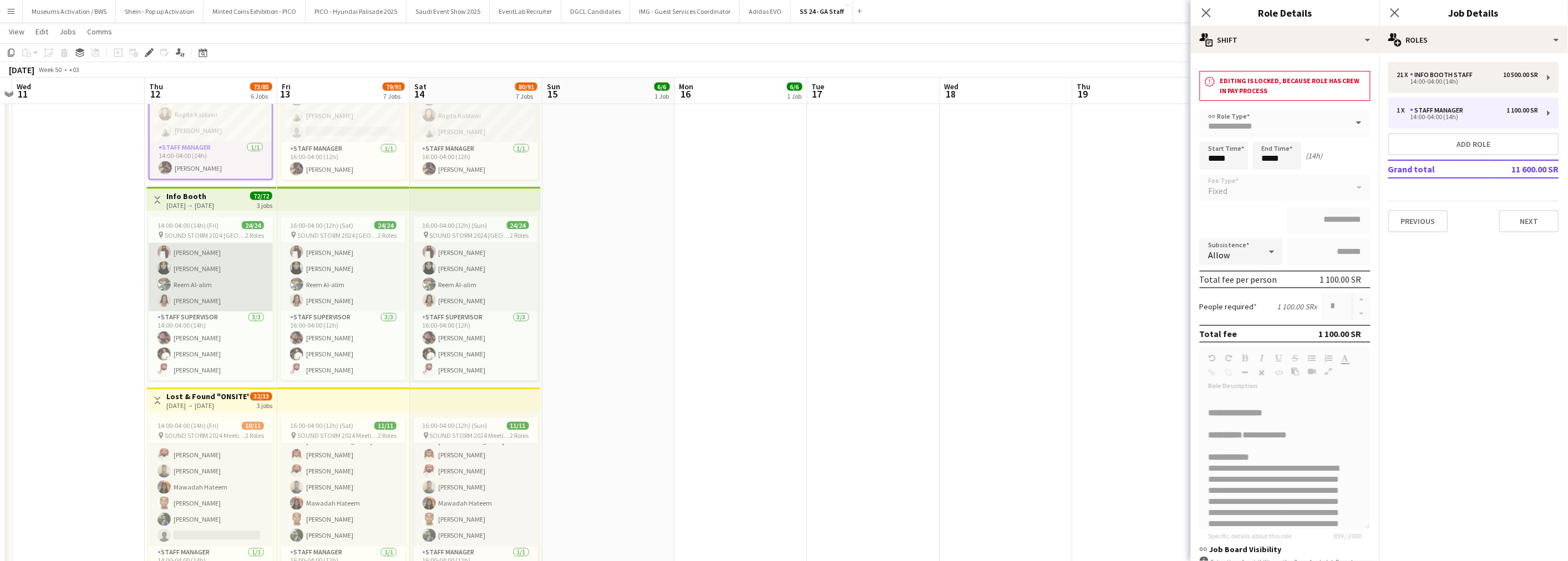
click at [209, 301] on app-card-role "Info Booth Staff 21/21 14:00-04:00 (14h) [PERSON_NAME] Basel ALSAIDALANI [PERSO…" at bounding box center [211, 132] width 125 height 360
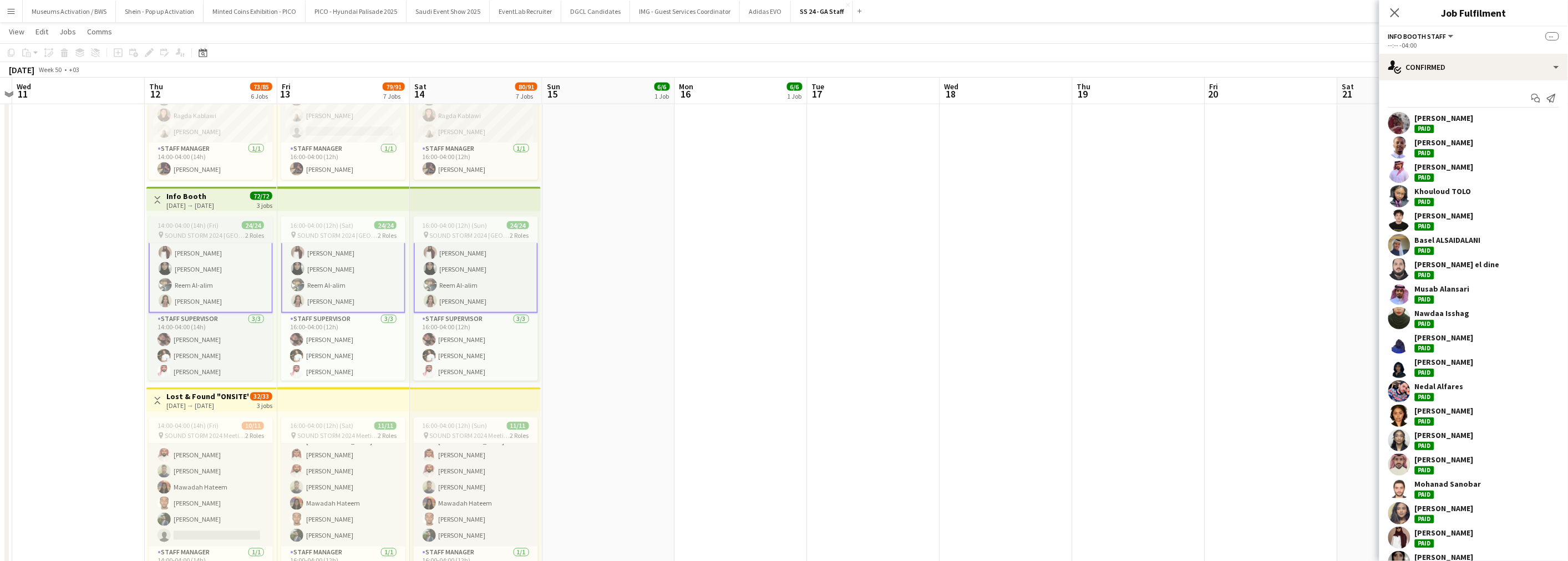
click at [182, 221] on span "14:00-04:00 (14h) (Fri)" at bounding box center [188, 226] width 61 height 9
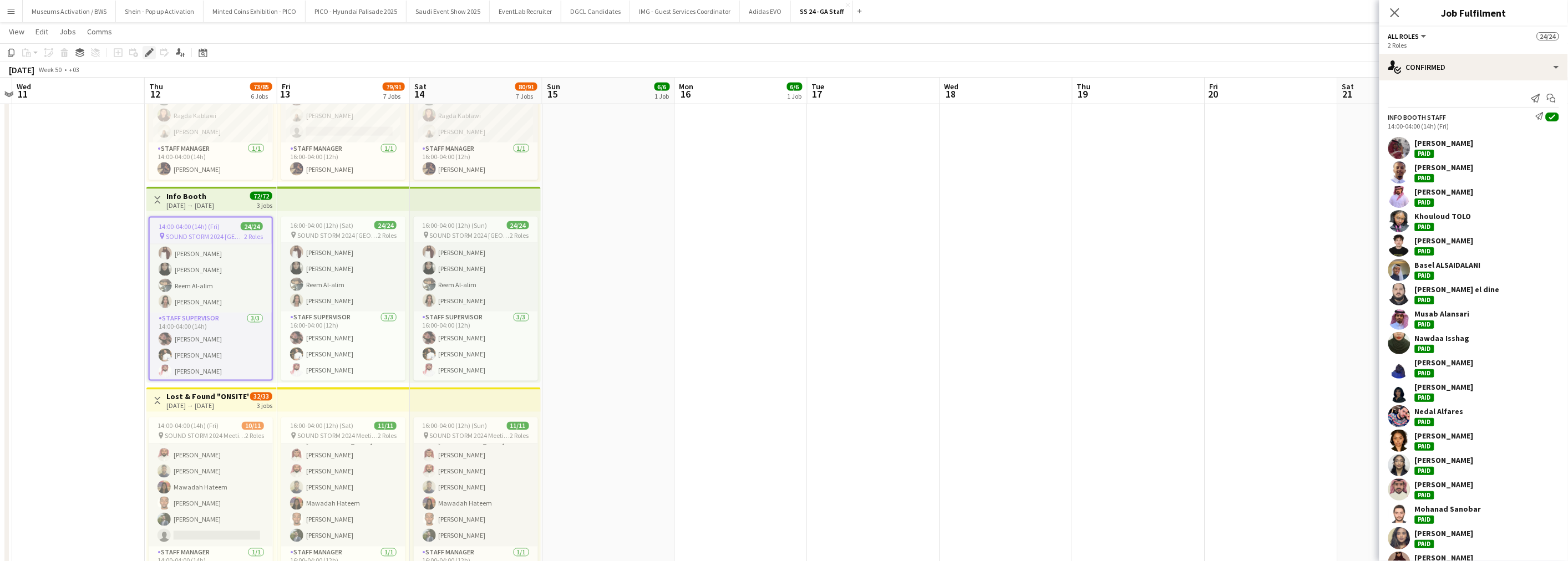
click at [150, 55] on icon "Edit" at bounding box center [149, 53] width 9 height 9
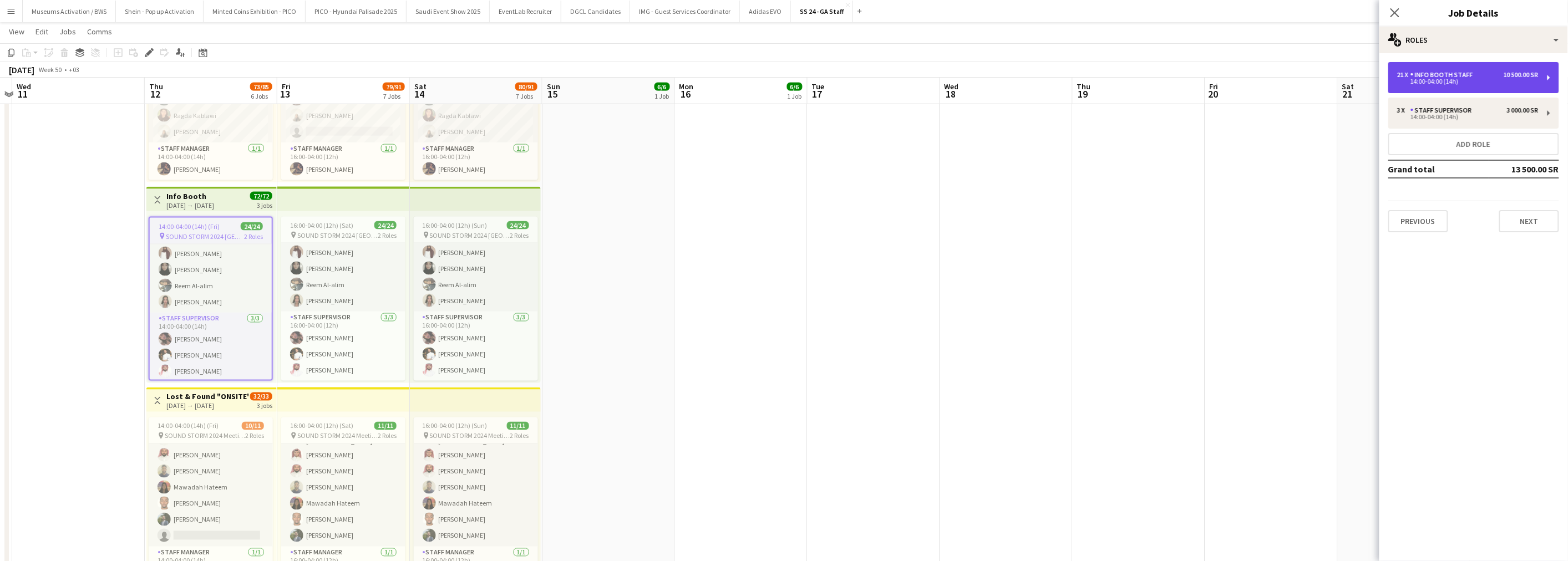
click at [1419, 71] on div "Info Booth Staff" at bounding box center [1444, 74] width 67 height 8
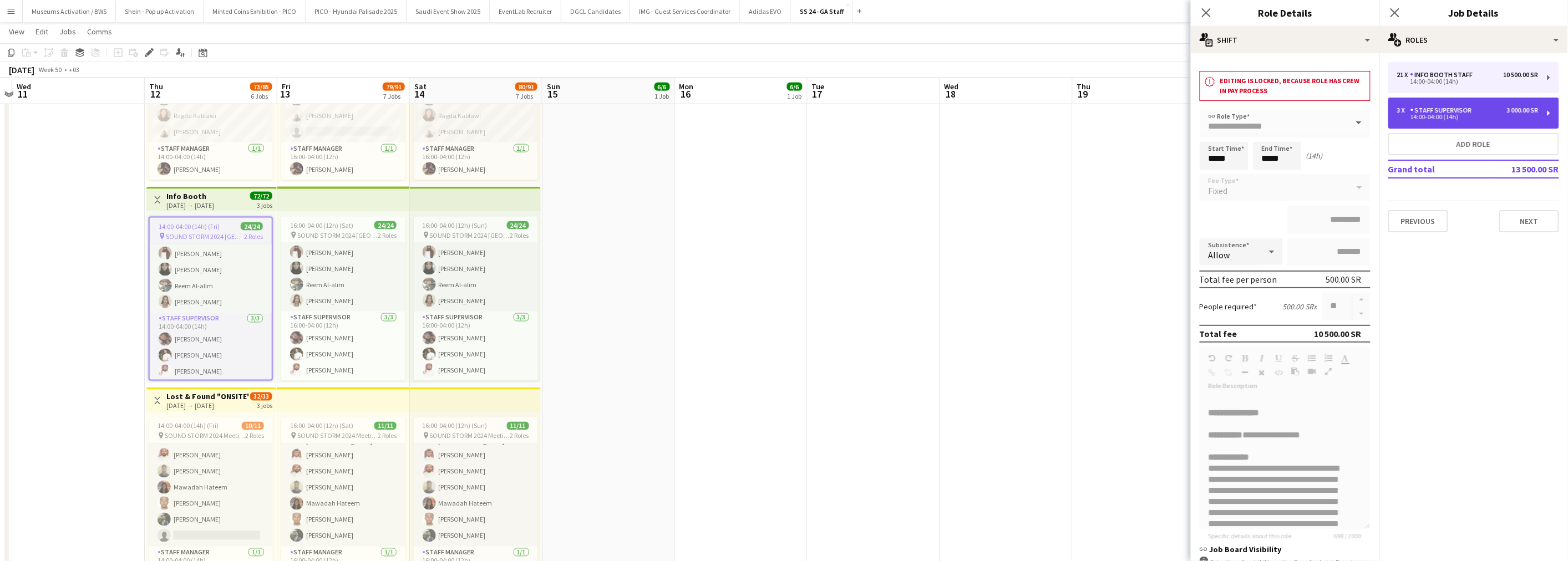
click at [1411, 112] on div "Staff Supervisor" at bounding box center [1443, 110] width 66 height 8
type input "**********"
type input "*"
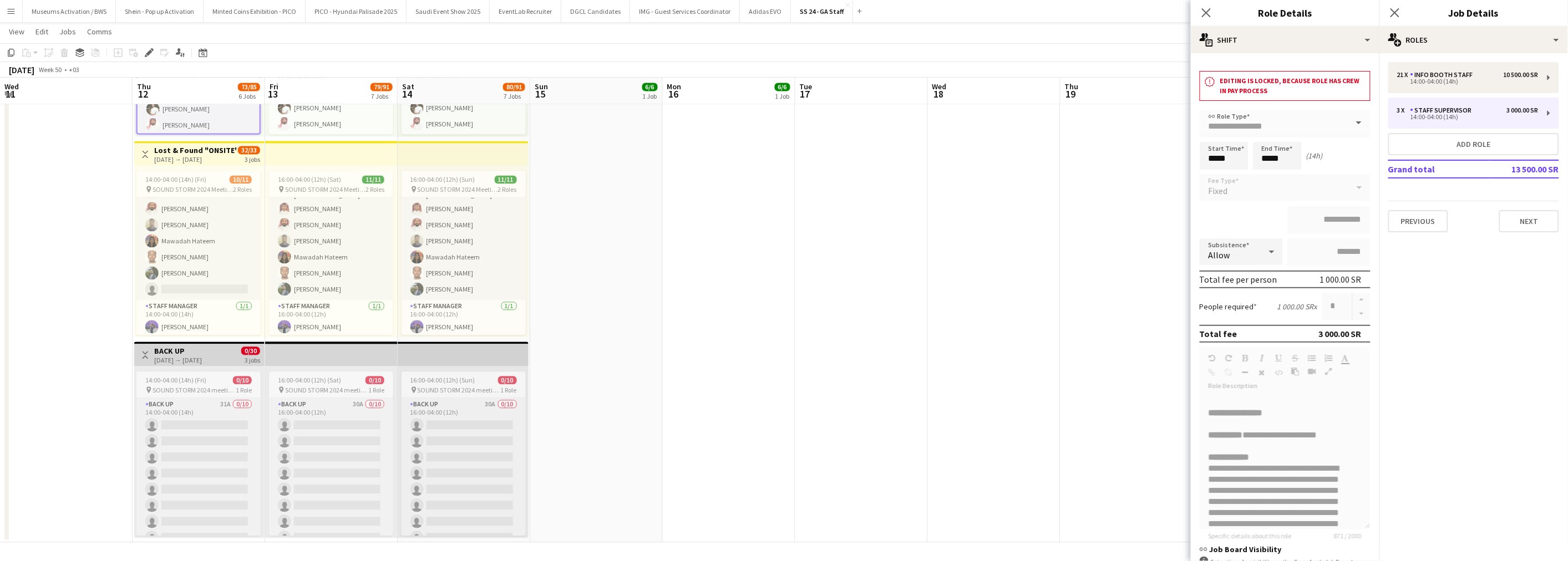
click at [180, 169] on div "14:00-04:00 (14h) (Fri) 10/11 pin SOUND STORM 2024 Meeting point 2 Roles Lost a…" at bounding box center [199, 252] width 131 height 172
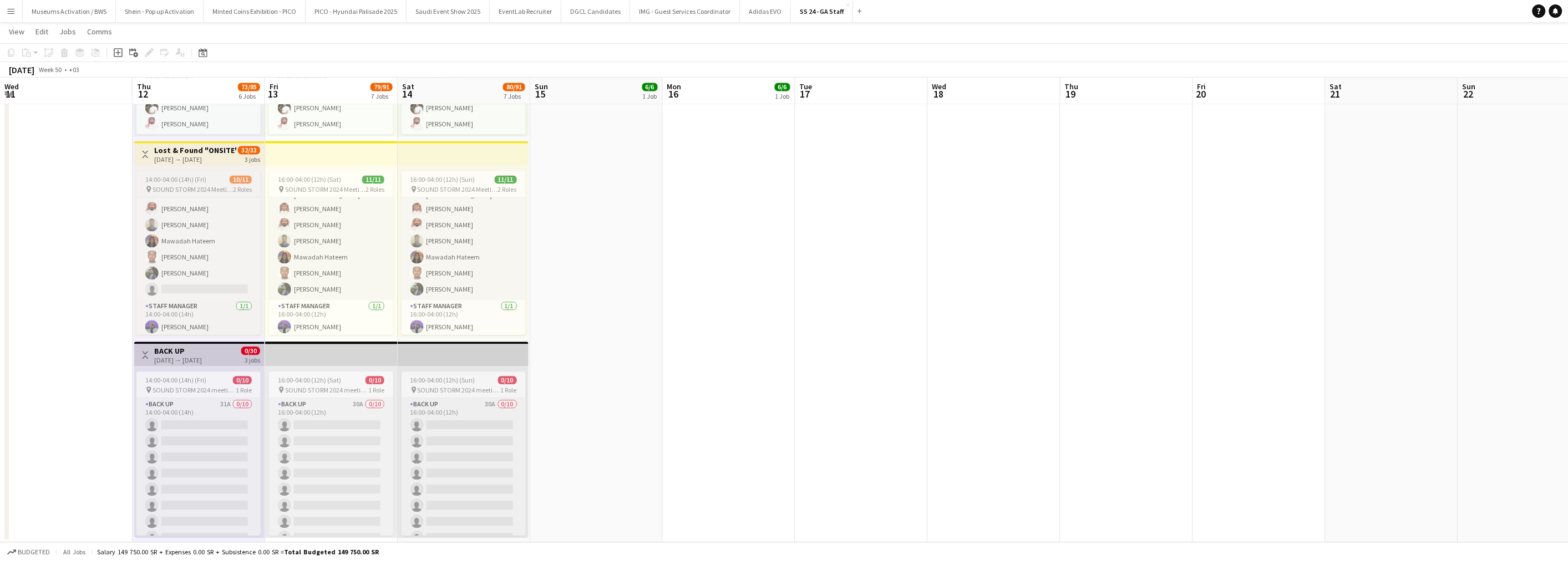
click at [180, 175] on span "14:00-04:00 (14h) (Fri)" at bounding box center [176, 180] width 61 height 9
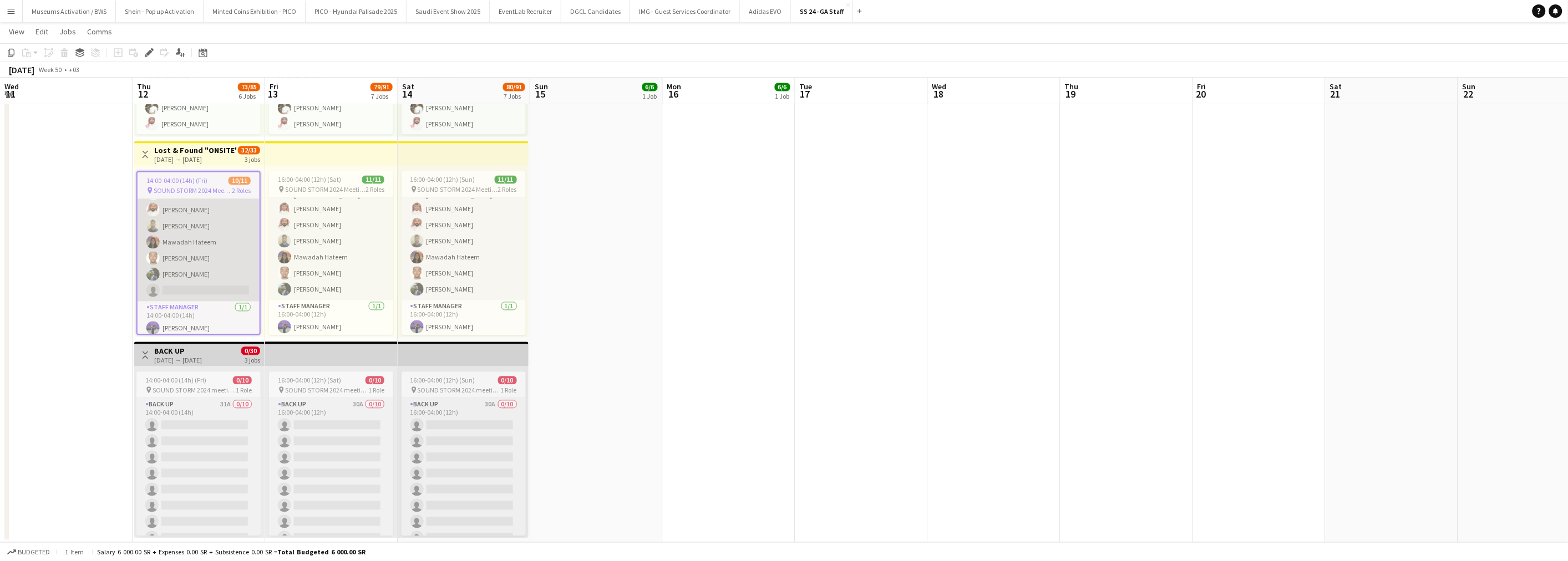
click at [202, 235] on app-card-role "Lost and Found 152A [DATE] 14:00-04:00 (14h) Jawaher Abdullah Abdulrahman Ahmed…" at bounding box center [198, 208] width 122 height 186
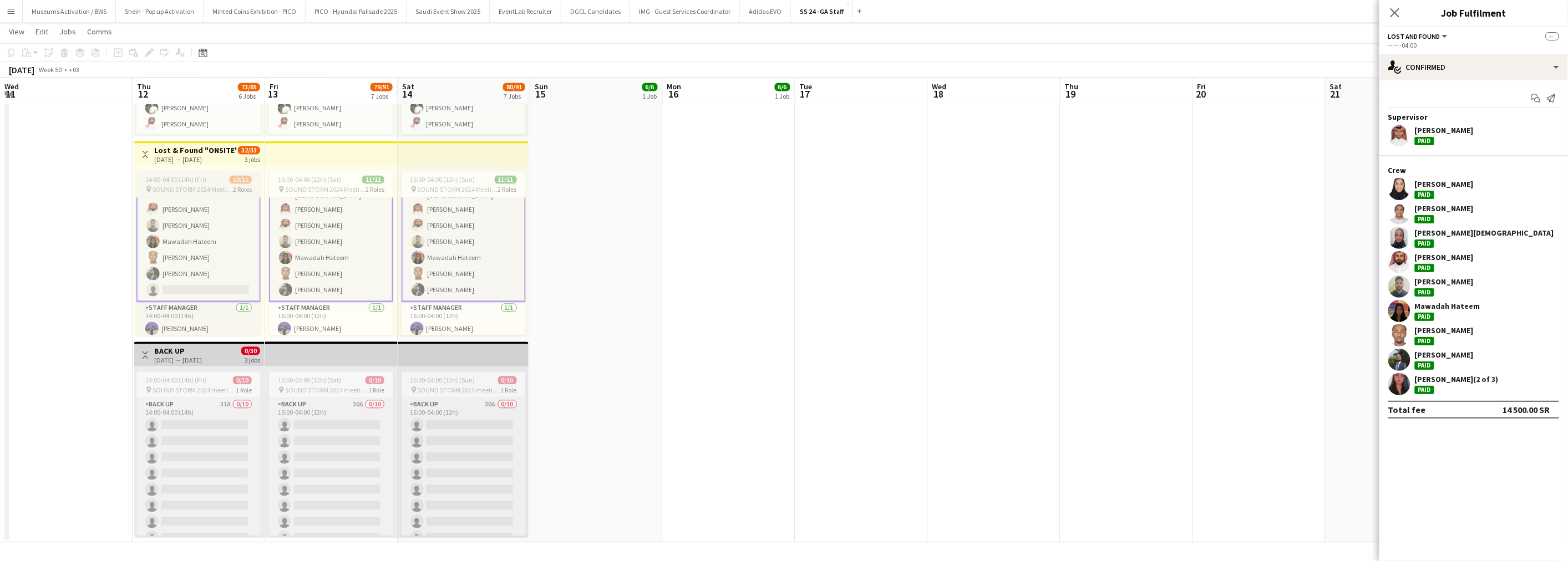
click at [188, 174] on app-job-card "14:00-04:00 (14h) (Fri) 10/11 pin SOUND STORM 2024 Meeting point 2 Roles Lost a…" at bounding box center [199, 253] width 125 height 164
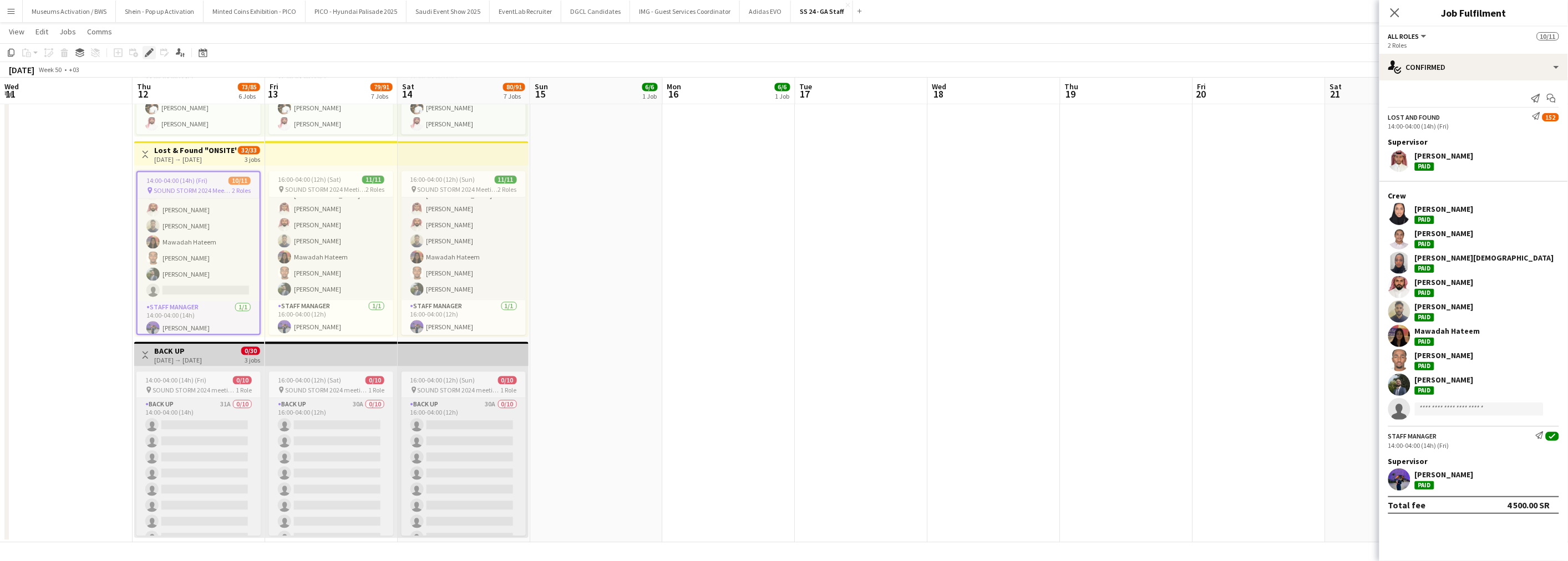
click at [150, 47] on div "Edit" at bounding box center [149, 52] width 13 height 13
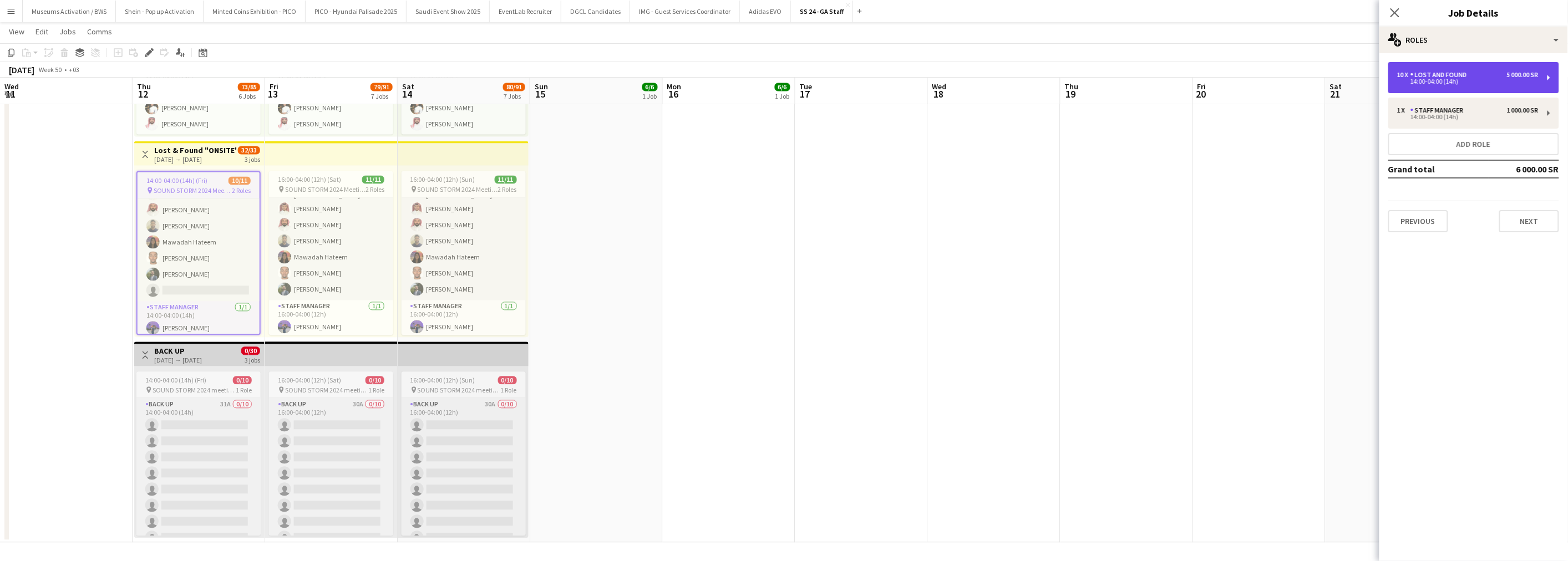
click at [1397, 83] on div "14:00-04:00 (14h)" at bounding box center [1468, 81] width 142 height 5
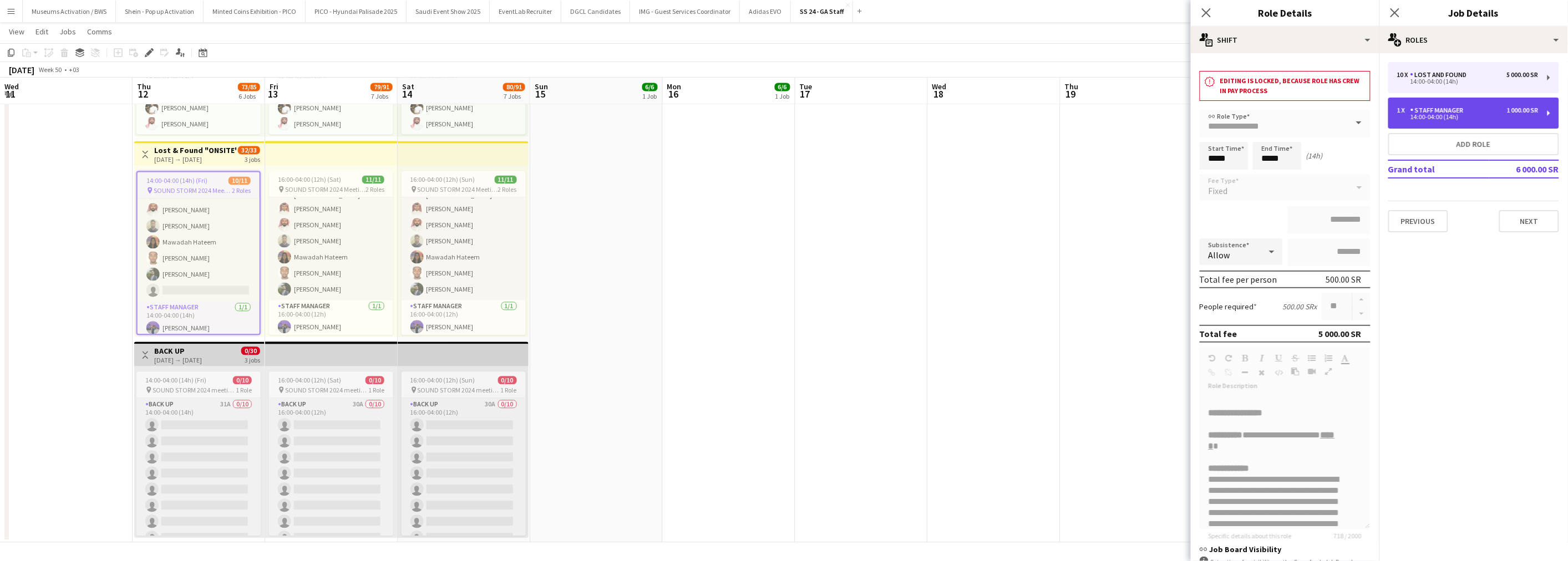
click at [1412, 120] on div "1 x Staff Manager 1 000.00 SR 14:00-04:00 (14h)" at bounding box center [1474, 113] width 171 height 31
type input "**********"
type input "*"
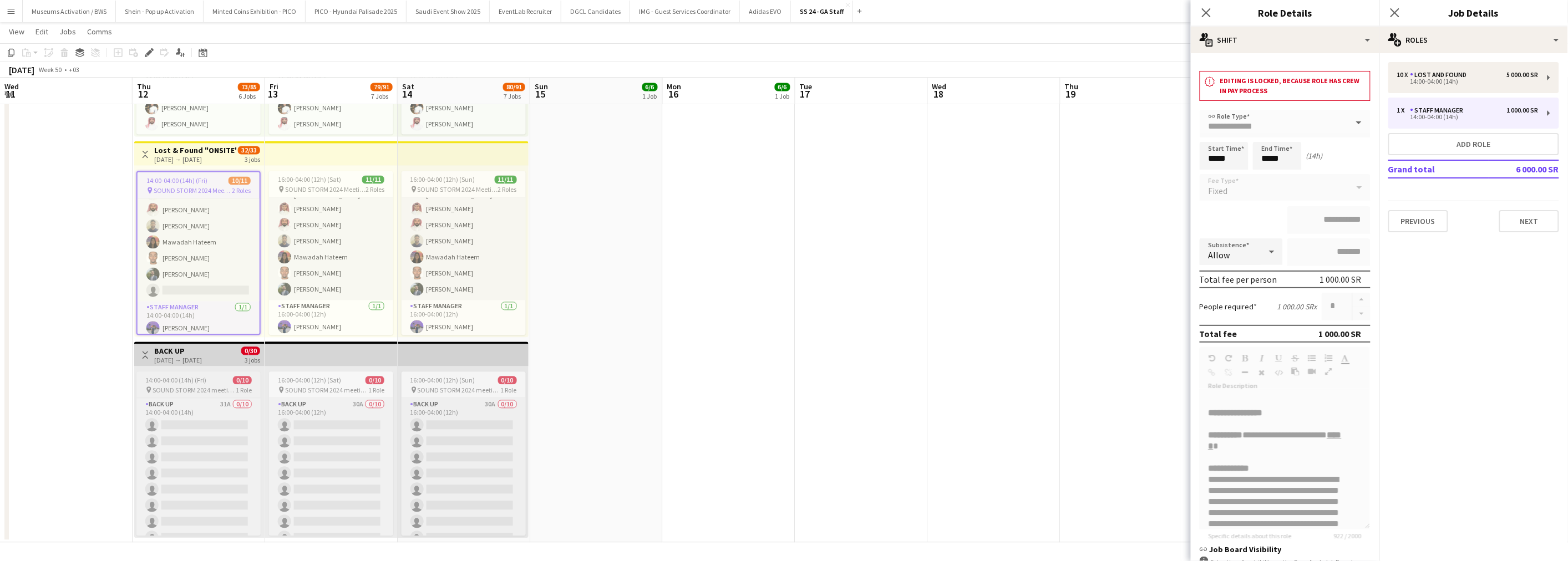
click at [201, 388] on span "SOUND STORM 2024 meeting point" at bounding box center [194, 391] width 83 height 9
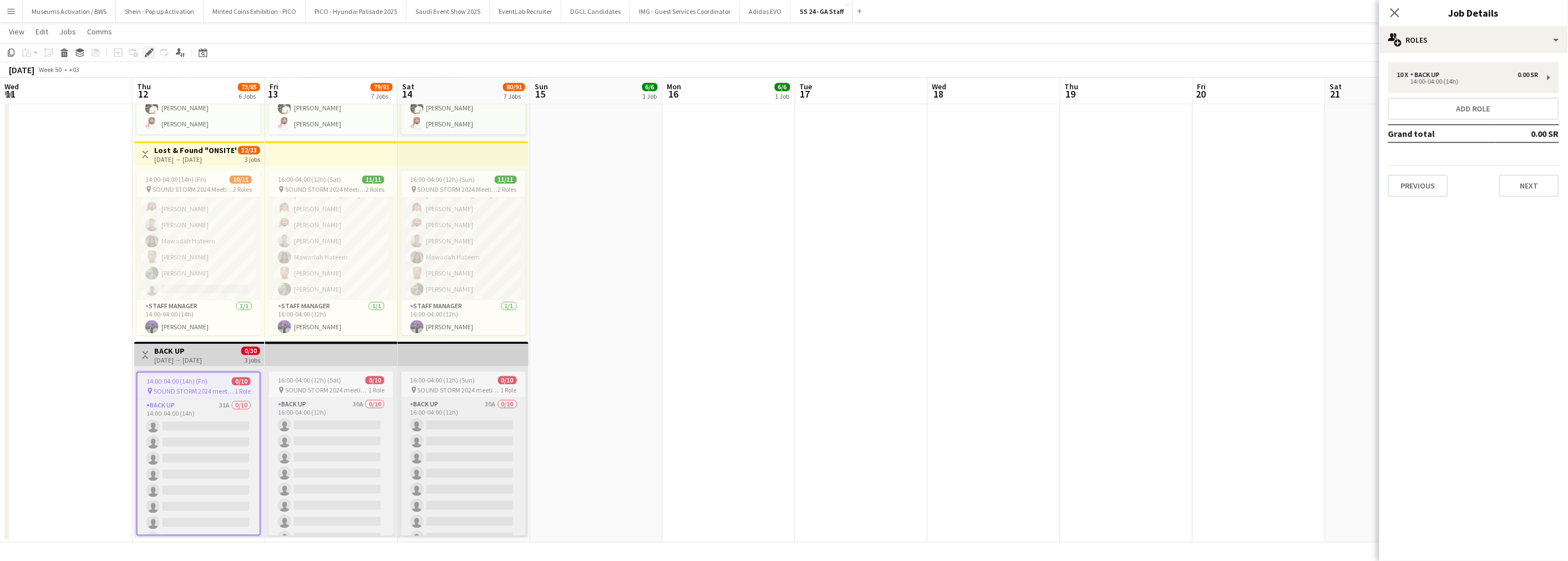
click at [144, 52] on icon "Edit" at bounding box center [149, 53] width 9 height 9
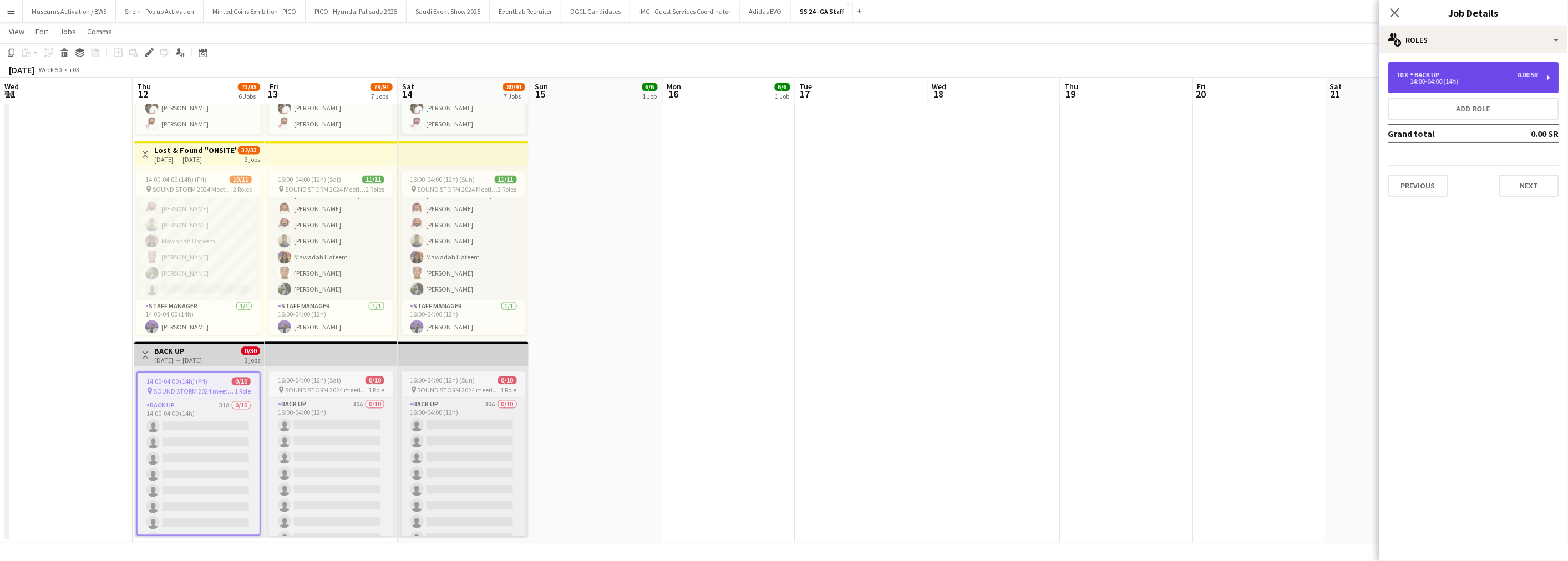
click at [1394, 85] on div "10 x Back up 0.00 SR 14:00-04:00 (14h)" at bounding box center [1474, 78] width 171 height 31
